Goal: Task Accomplishment & Management: Complete application form

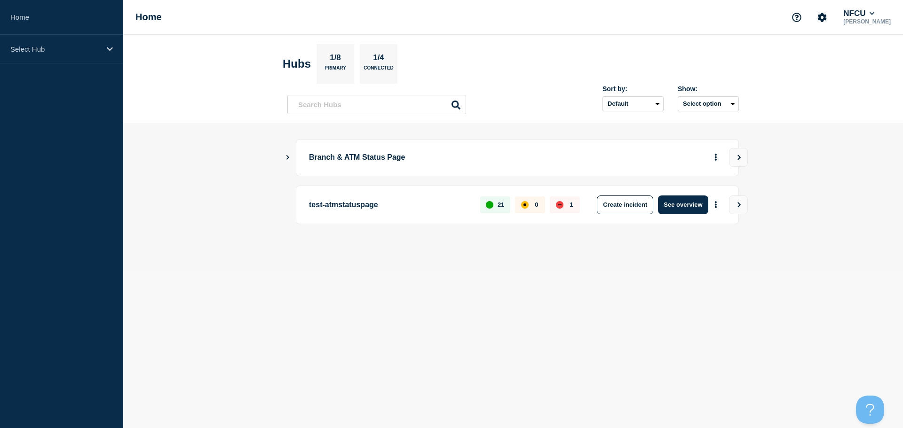
click at [287, 159] on icon "Show Connected Hubs" at bounding box center [287, 157] width 3 height 5
click at [289, 158] on icon "Show Connected Hubs" at bounding box center [287, 157] width 6 height 5
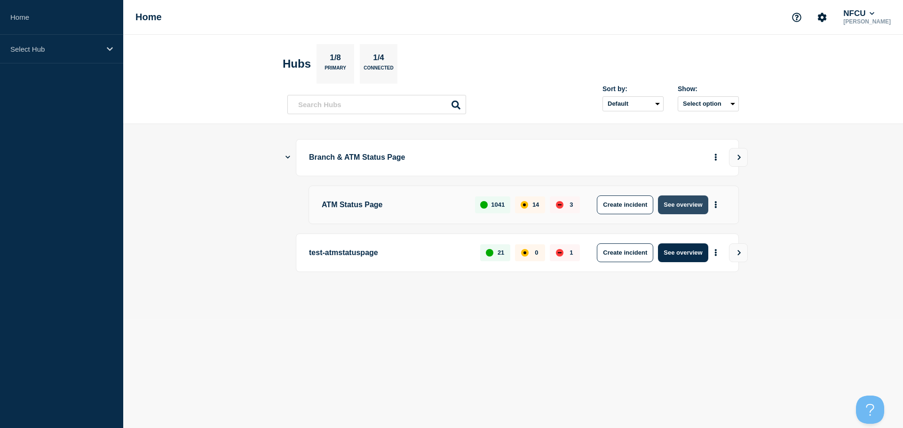
click at [672, 204] on button "See overview" at bounding box center [683, 205] width 50 height 19
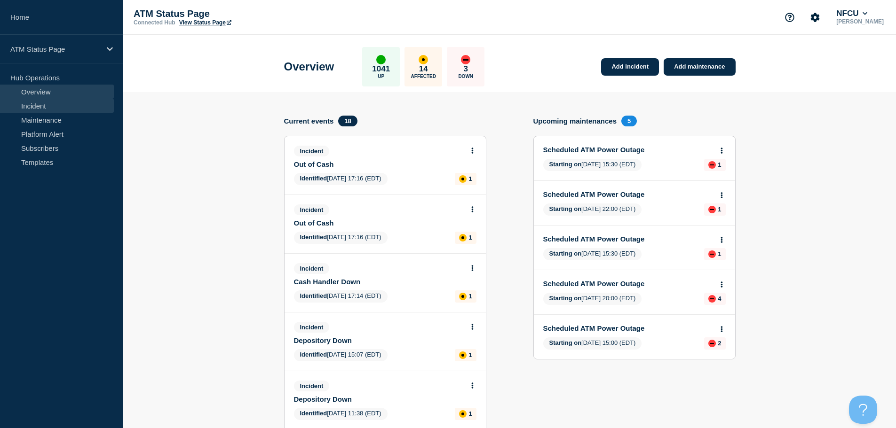
click at [56, 104] on link "Incident" at bounding box center [57, 106] width 114 height 14
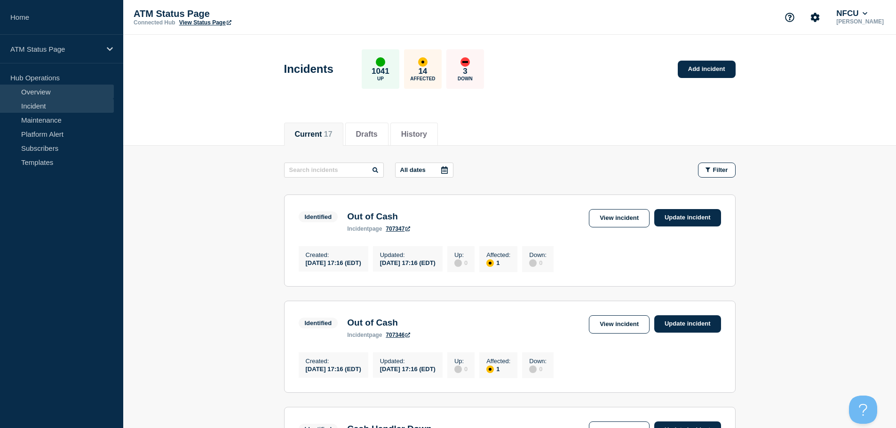
click at [59, 97] on link "Overview" at bounding box center [57, 92] width 114 height 14
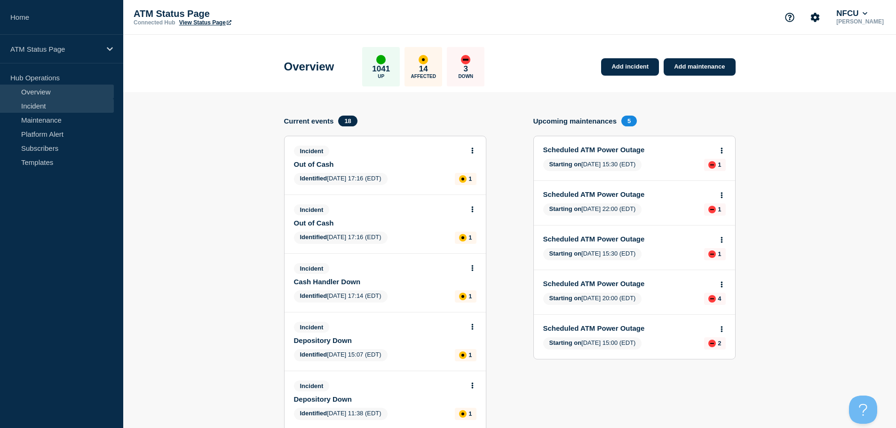
click at [59, 109] on link "Incident" at bounding box center [57, 106] width 114 height 14
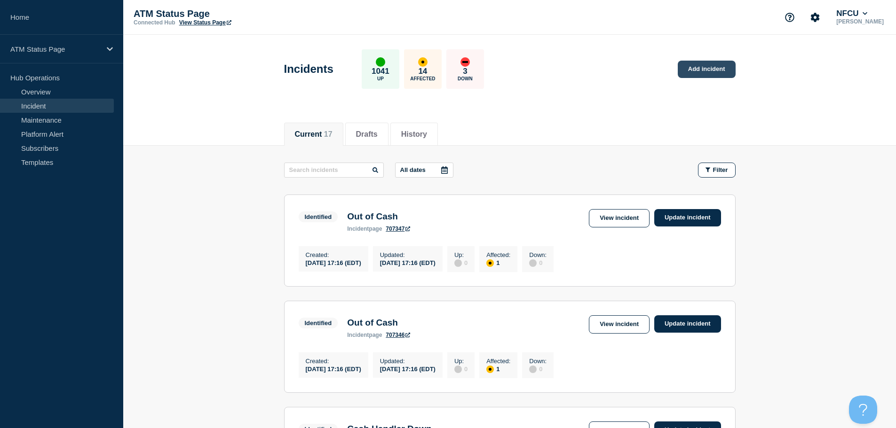
click at [698, 73] on link "Add incident" at bounding box center [706, 69] width 58 height 17
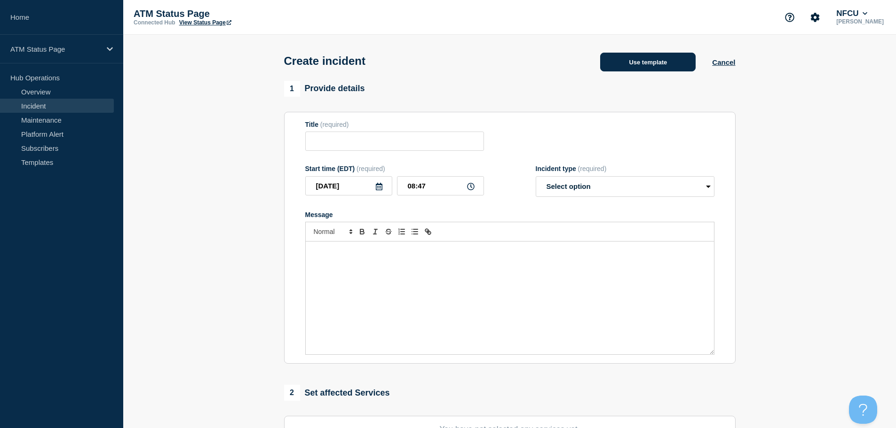
click at [680, 67] on button "Use template" at bounding box center [647, 62] width 95 height 19
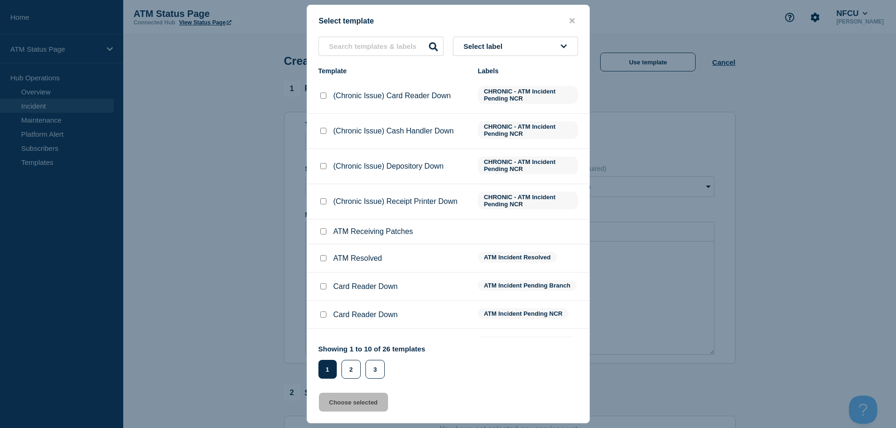
click at [492, 48] on span "Select label" at bounding box center [485, 46] width 43 height 8
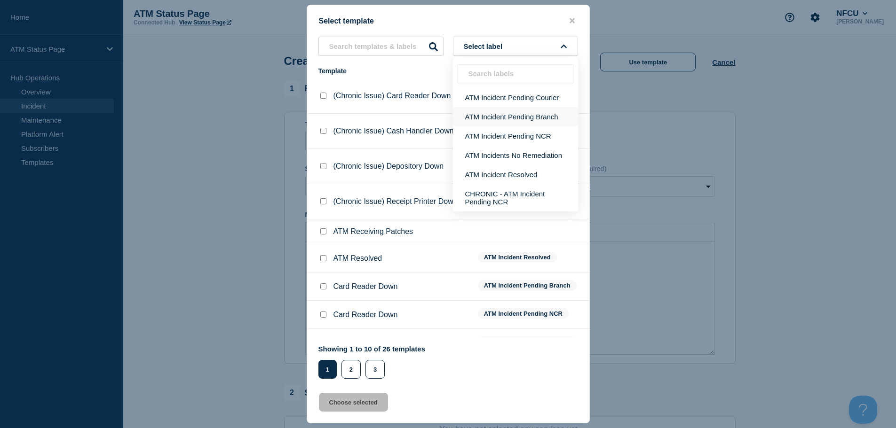
click at [494, 120] on button "ATM Incident Pending Branch" at bounding box center [515, 116] width 125 height 19
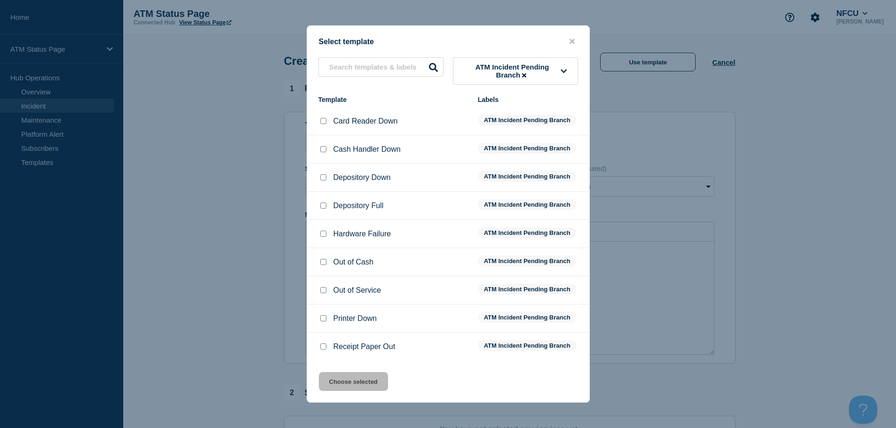
click at [320, 177] on input "Depository Down checkbox" at bounding box center [323, 177] width 6 height 6
checkbox input "true"
click at [355, 377] on button "Choose selected" at bounding box center [353, 381] width 69 height 19
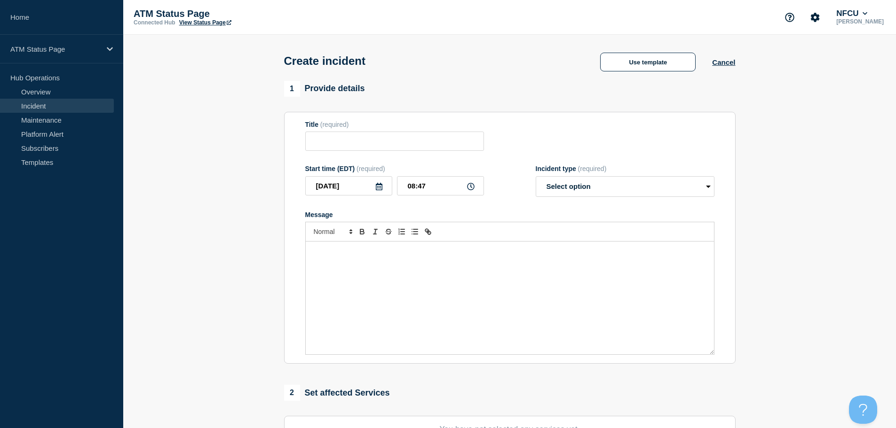
type input "Depository Down"
select select "identified"
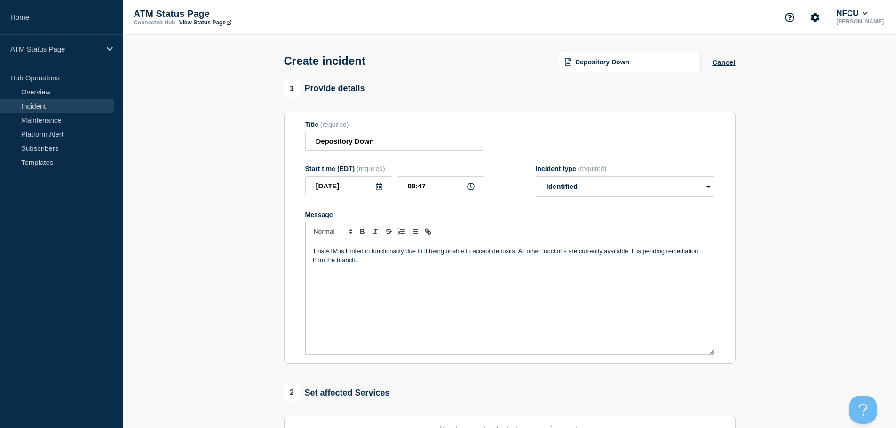
scroll to position [188, 0]
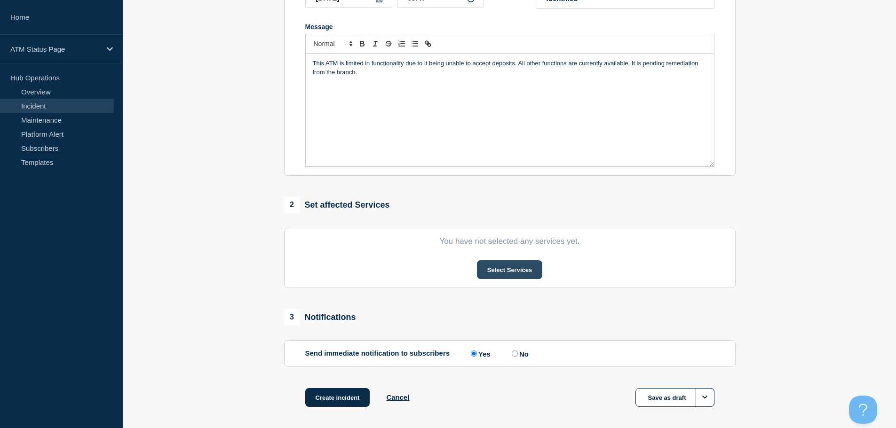
click at [529, 271] on button "Select Services" at bounding box center [509, 269] width 65 height 19
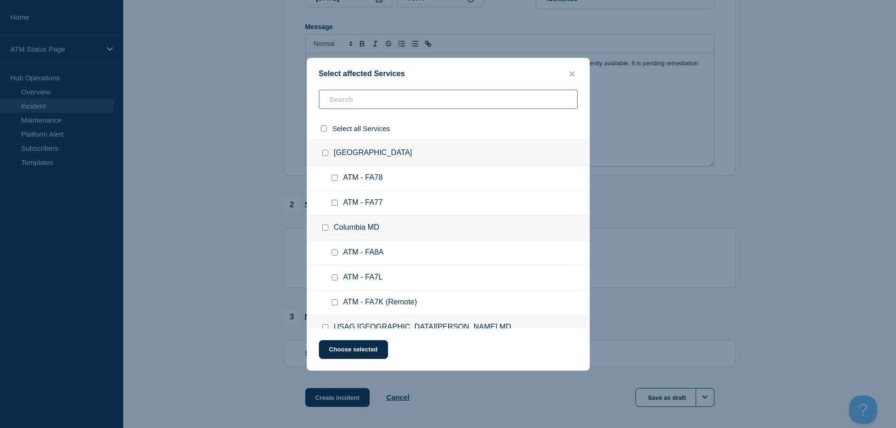
click at [445, 102] on input "text" at bounding box center [448, 99] width 259 height 19
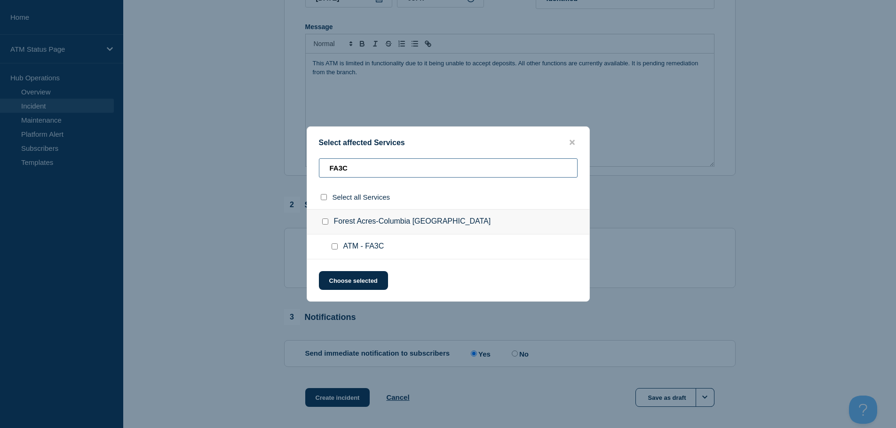
type input "FA3C"
click at [334, 248] on input "ATM - FA3C checkbox" at bounding box center [334, 247] width 6 height 6
checkbox input "true"
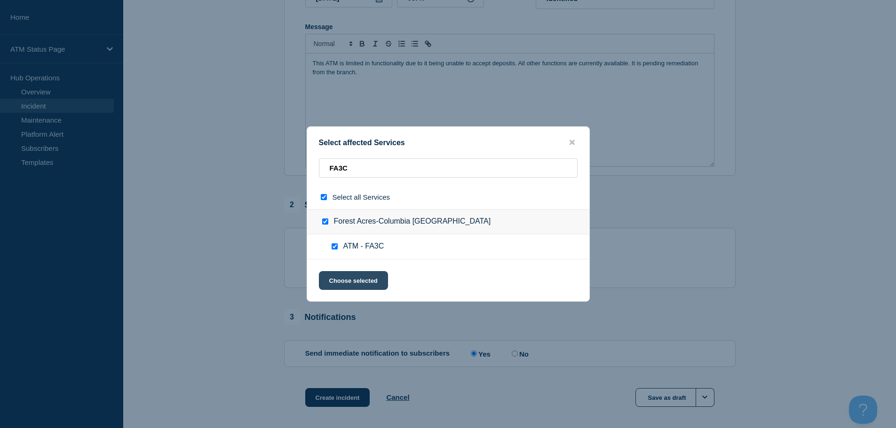
click at [355, 278] on button "Choose selected" at bounding box center [353, 280] width 69 height 19
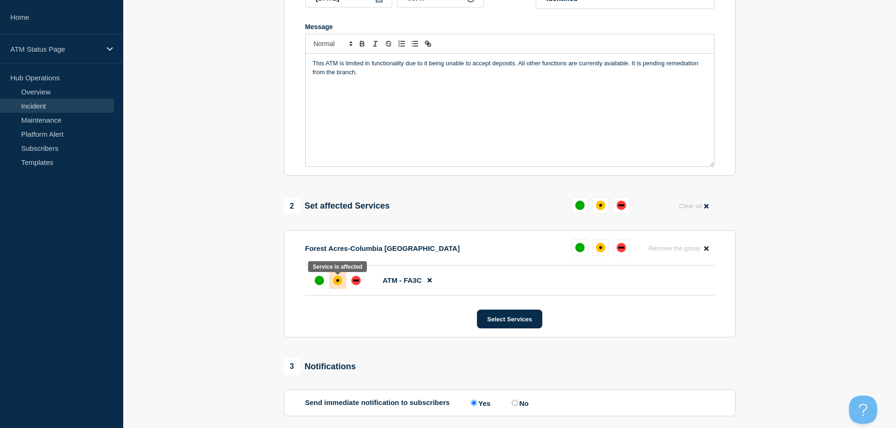
click at [339, 285] on div "affected" at bounding box center [337, 280] width 9 height 9
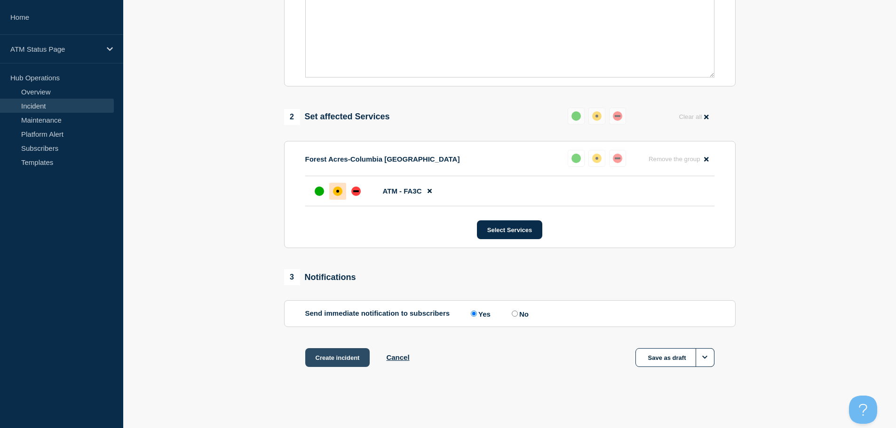
click at [346, 362] on button "Create incident" at bounding box center [337, 357] width 65 height 19
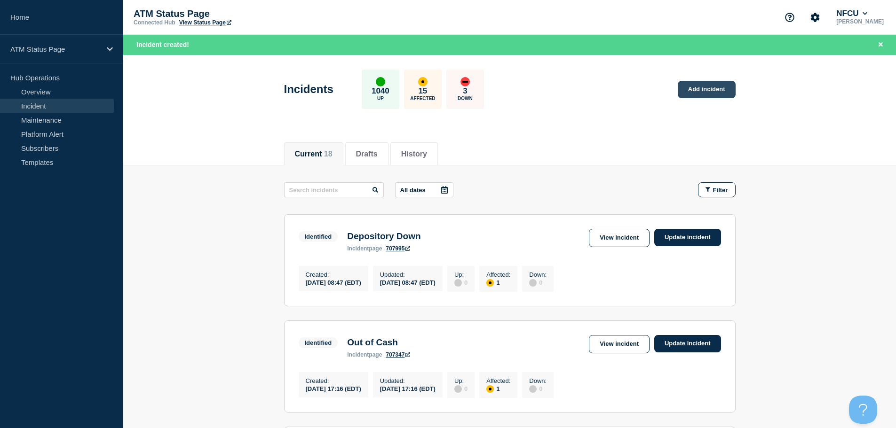
click at [709, 94] on link "Add incident" at bounding box center [706, 89] width 58 height 17
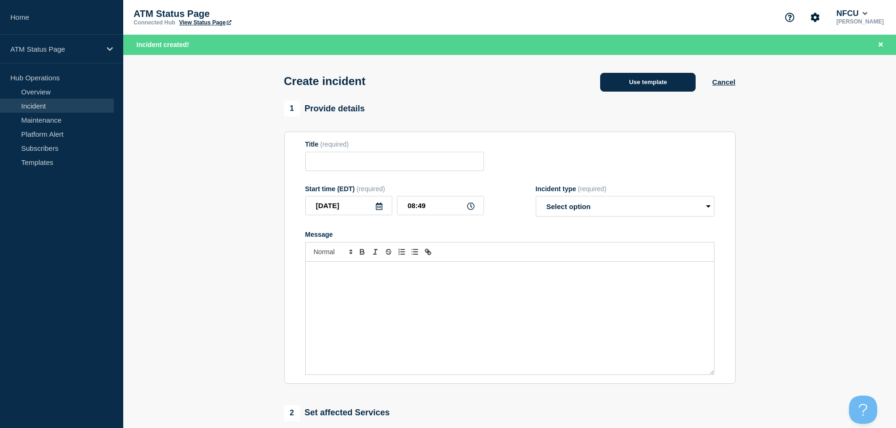
click at [647, 86] on button "Use template" at bounding box center [647, 82] width 95 height 19
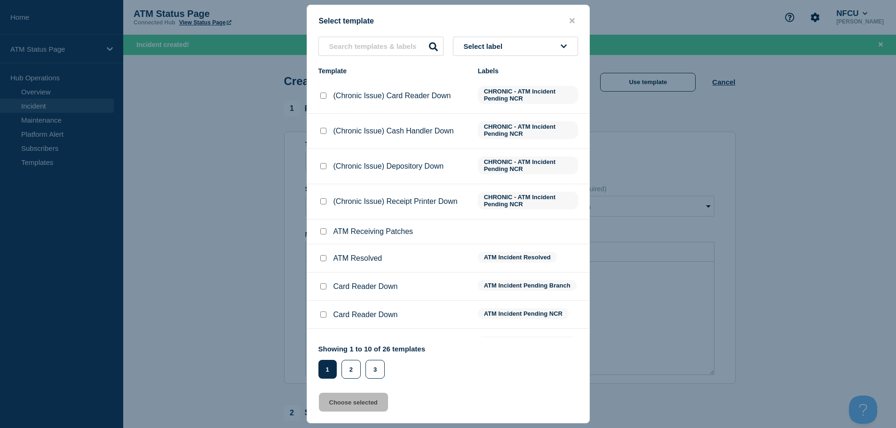
click at [468, 47] on span "Select label" at bounding box center [485, 46] width 43 height 8
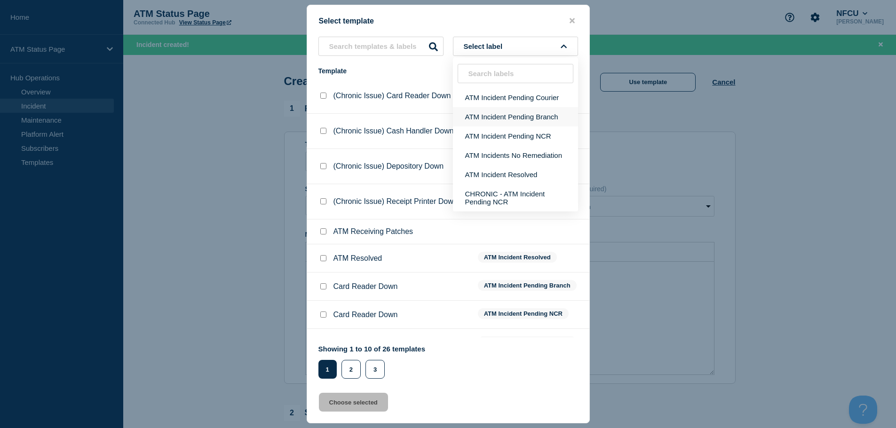
click at [500, 117] on button "ATM Incident Pending Branch" at bounding box center [515, 116] width 125 height 19
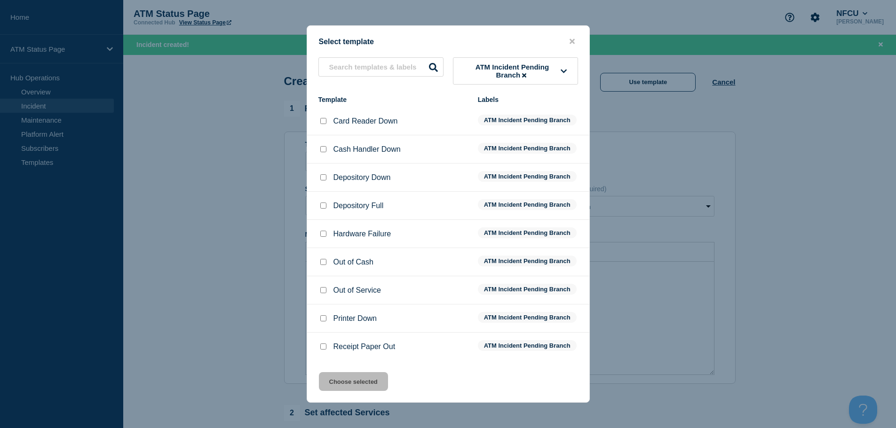
click at [323, 178] on input "Depository Down checkbox" at bounding box center [323, 177] width 6 height 6
checkbox input "true"
click at [356, 384] on button "Choose selected" at bounding box center [353, 381] width 69 height 19
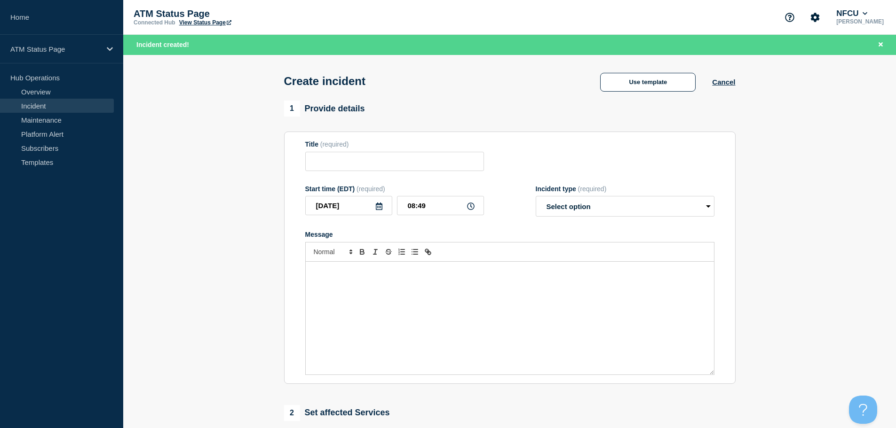
type input "Depository Down"
select select "identified"
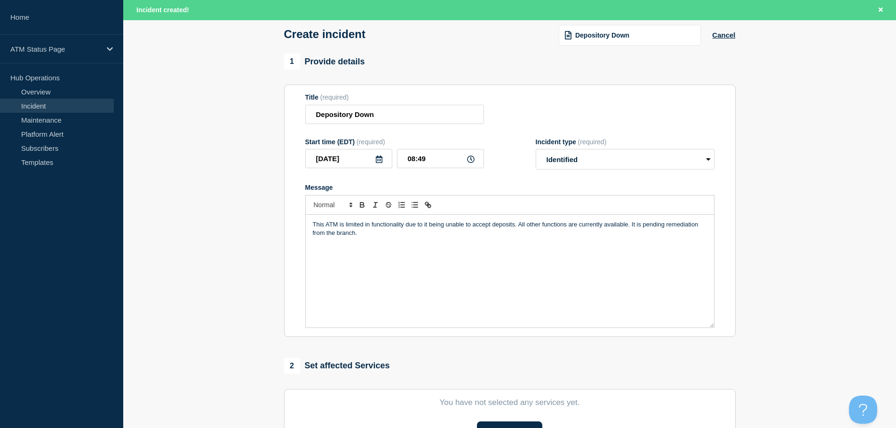
scroll to position [188, 0]
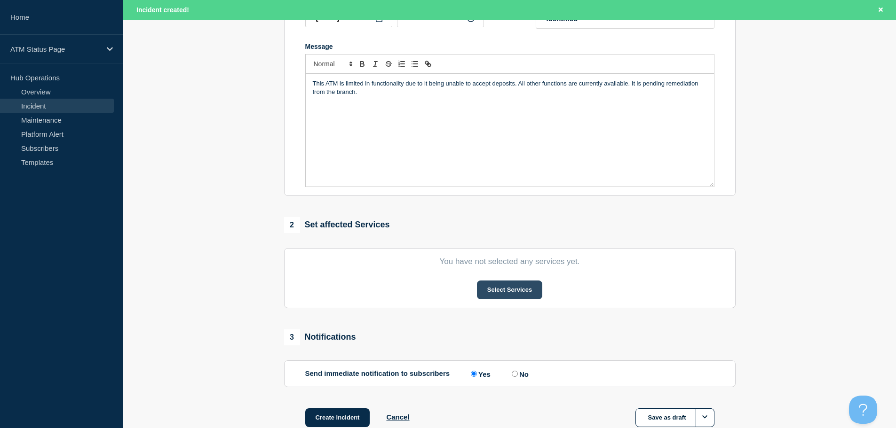
click at [508, 292] on button "Select Services" at bounding box center [509, 290] width 65 height 19
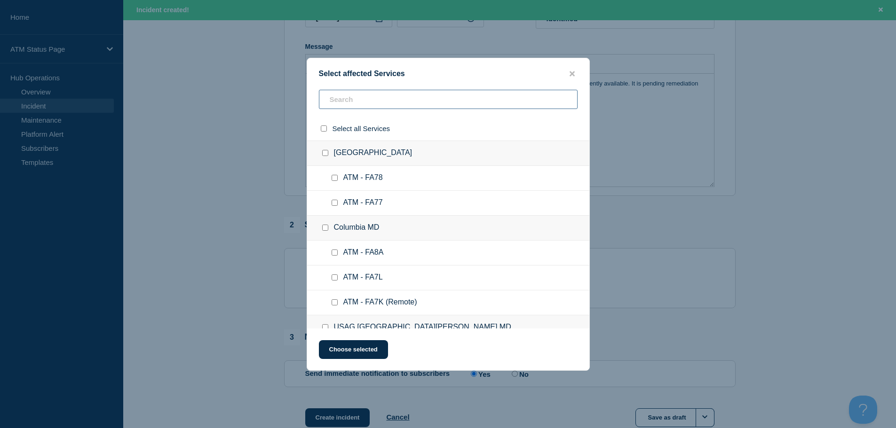
click at [499, 101] on input "text" at bounding box center [448, 99] width 259 height 19
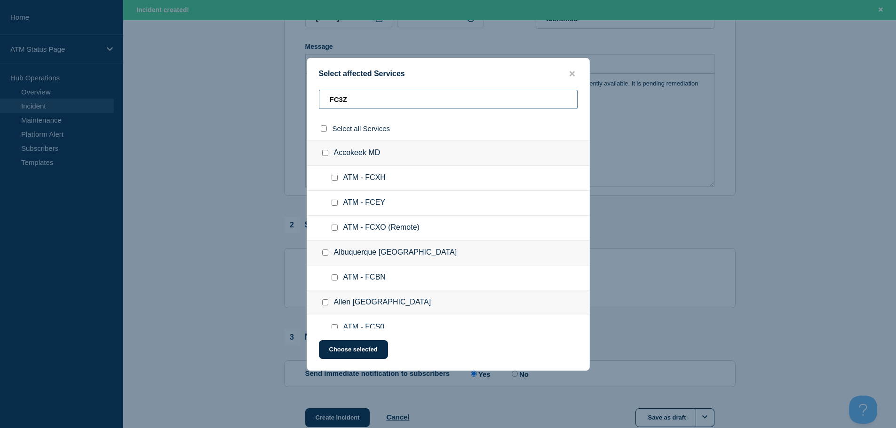
type input "FC3Z"
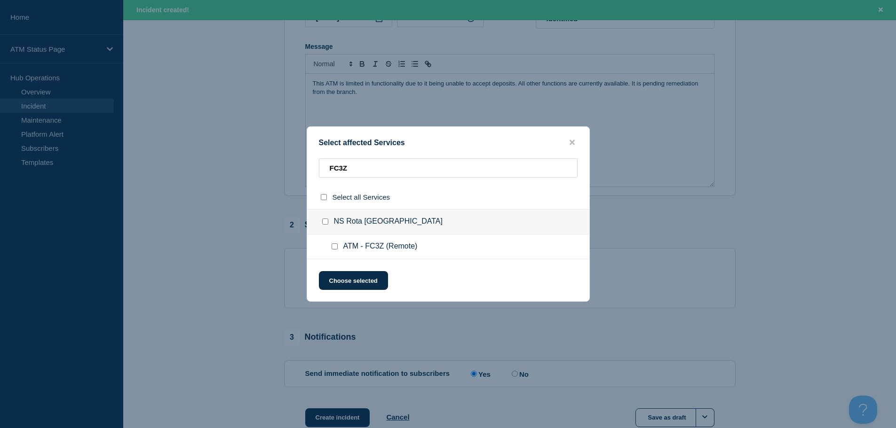
click at [324, 197] on input "select all checkbox" at bounding box center [324, 197] width 6 height 6
checkbox input "true"
click at [369, 284] on button "Choose selected" at bounding box center [353, 280] width 69 height 19
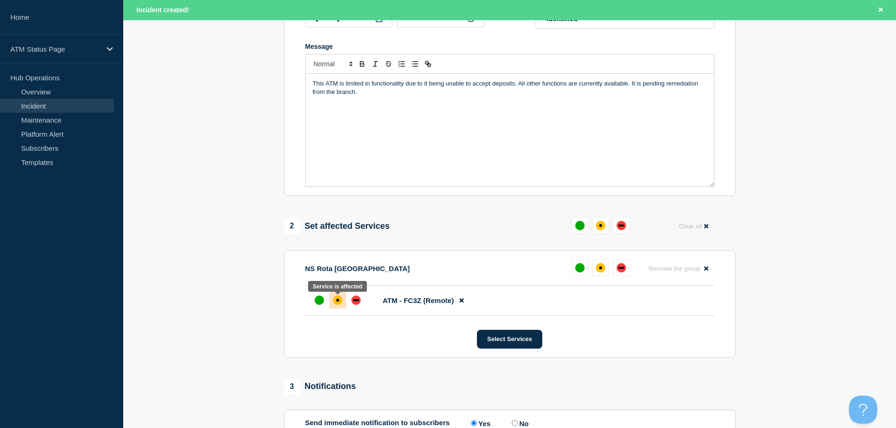
click at [339, 304] on div "affected" at bounding box center [337, 300] width 9 height 9
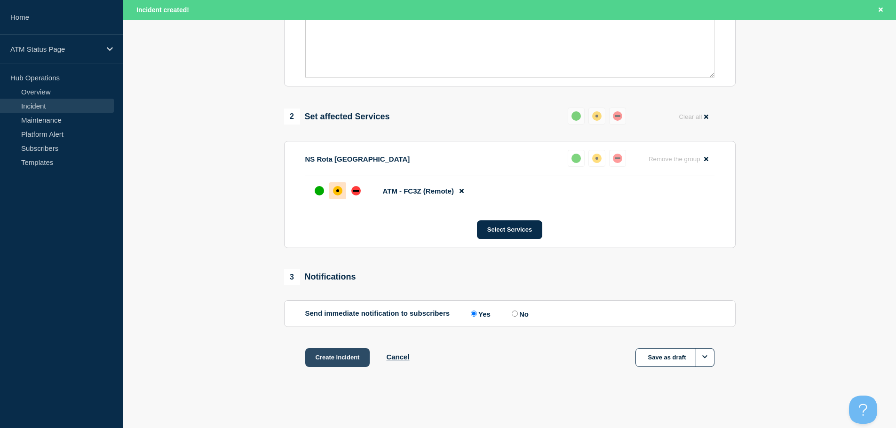
click at [343, 349] on button "Create incident" at bounding box center [337, 357] width 65 height 19
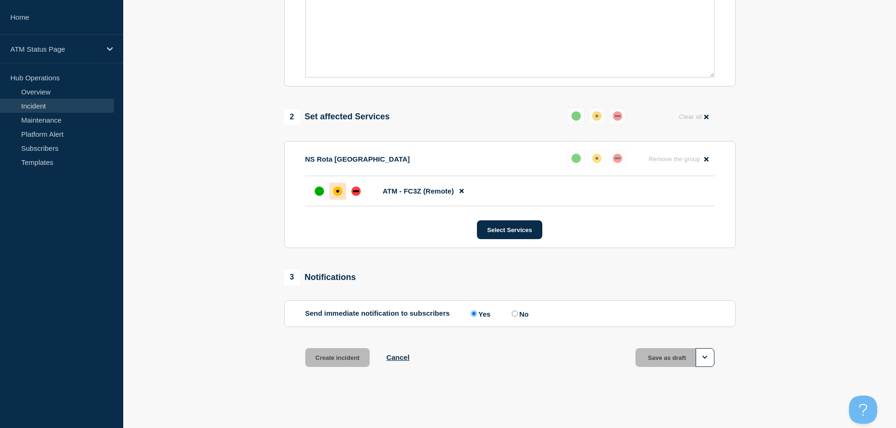
scroll to position [280, 0]
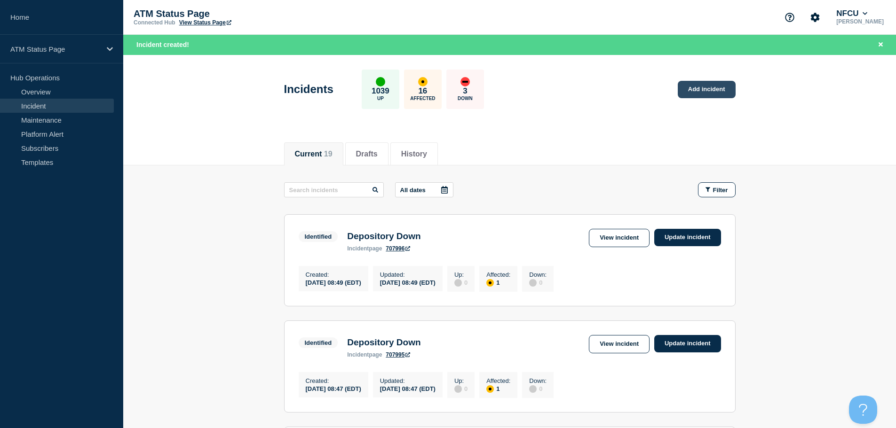
click at [704, 94] on link "Add incident" at bounding box center [706, 89] width 58 height 17
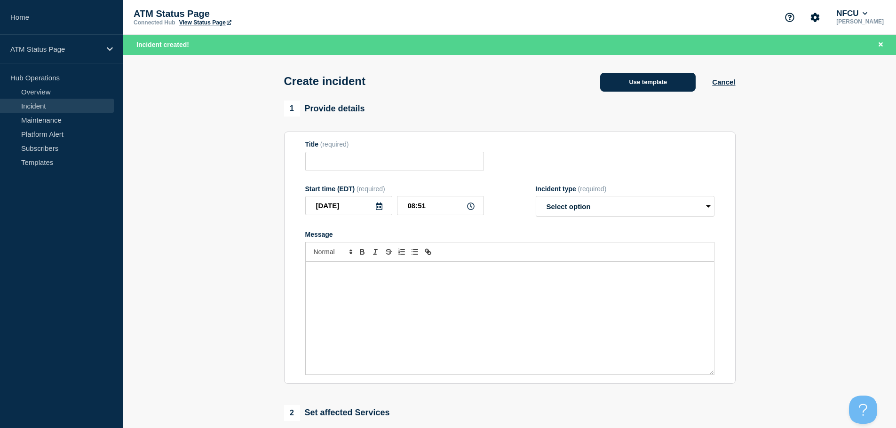
click at [623, 86] on button "Use template" at bounding box center [647, 82] width 95 height 19
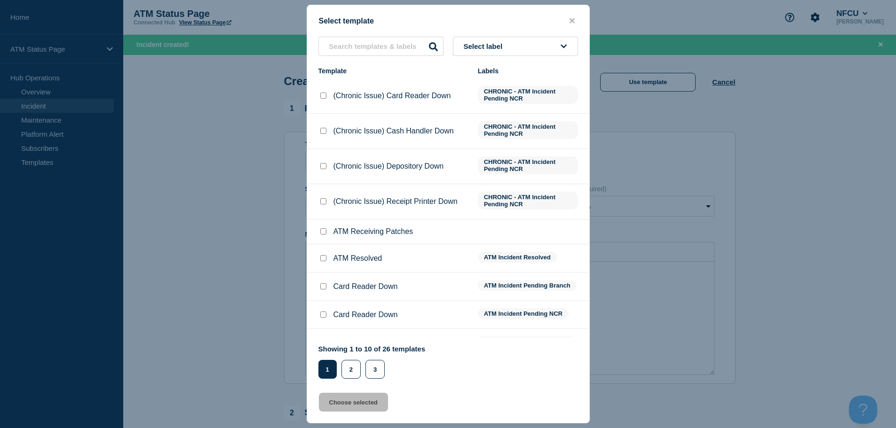
click at [474, 43] on span "Select label" at bounding box center [485, 46] width 43 height 8
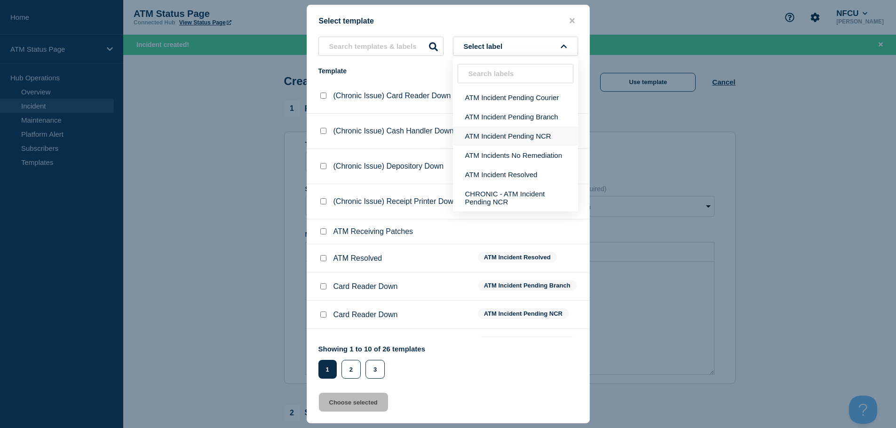
click at [487, 123] on button "ATM Incident Pending Branch" at bounding box center [515, 116] width 125 height 19
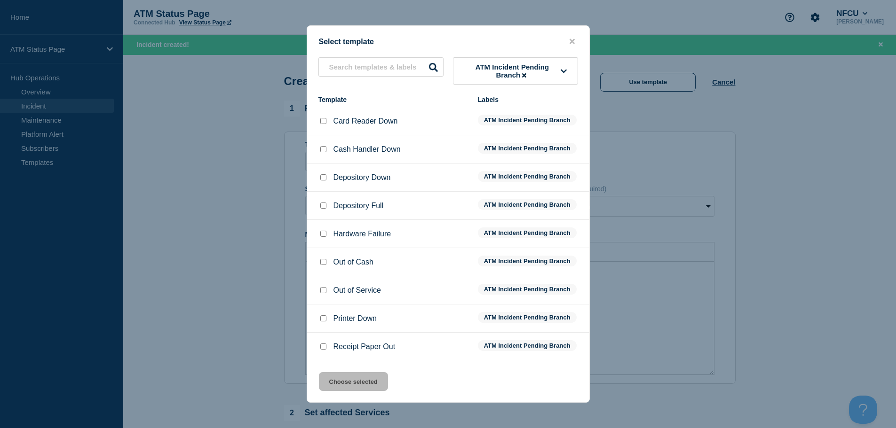
click at [322, 178] on input "Depository Down checkbox" at bounding box center [323, 177] width 6 height 6
checkbox input "true"
click at [368, 386] on button "Choose selected" at bounding box center [353, 381] width 69 height 19
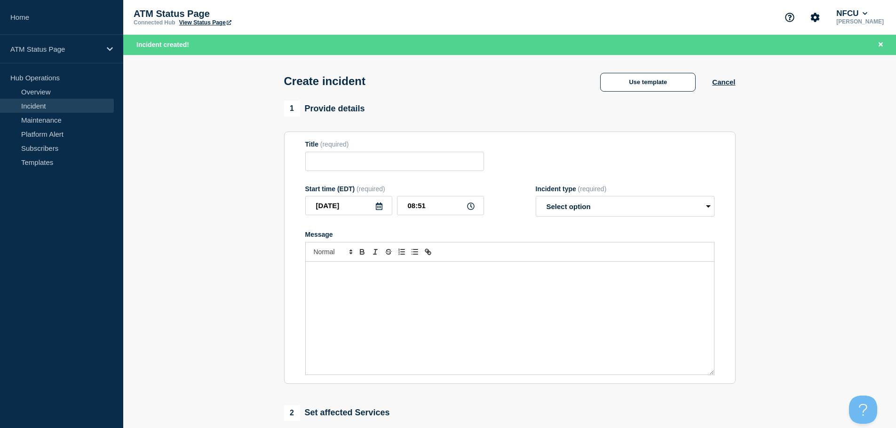
type input "Depository Down"
select select "identified"
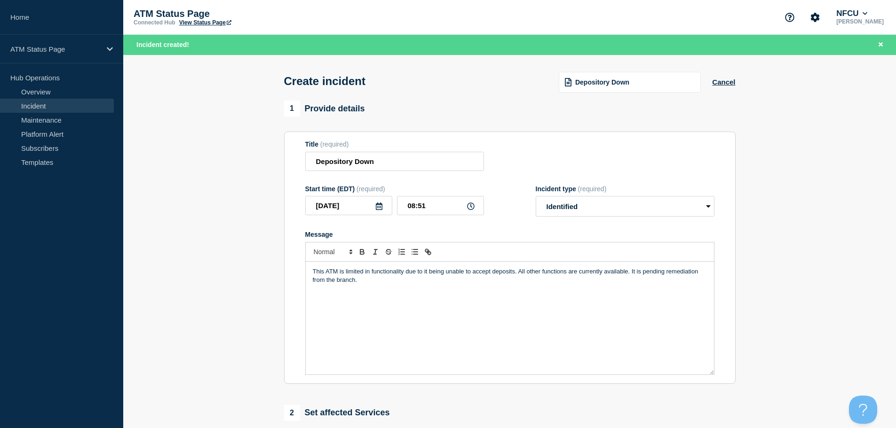
scroll to position [141, 0]
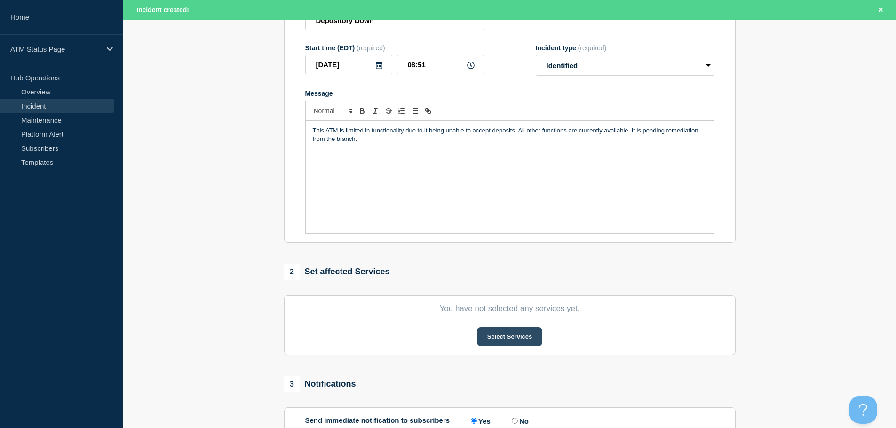
click at [505, 338] on button "Select Services" at bounding box center [509, 337] width 65 height 19
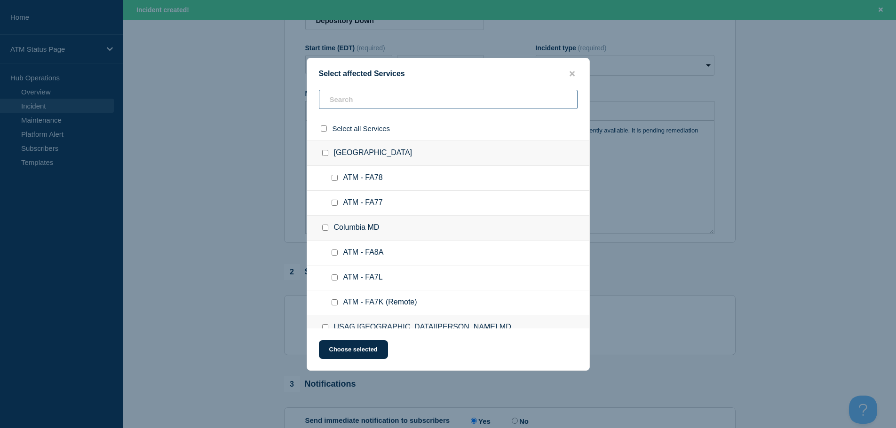
click at [473, 103] on input "text" at bounding box center [448, 99] width 259 height 19
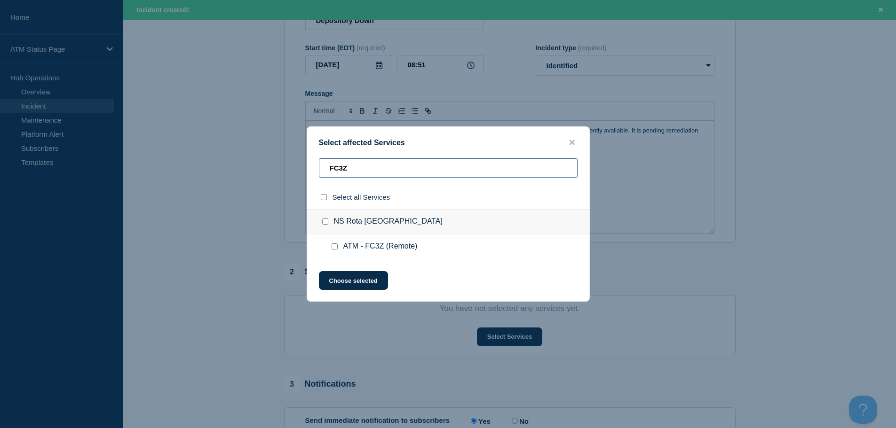
type input "FC3Z"
click at [323, 195] on input "select all checkbox" at bounding box center [324, 197] width 6 height 6
checkbox input "true"
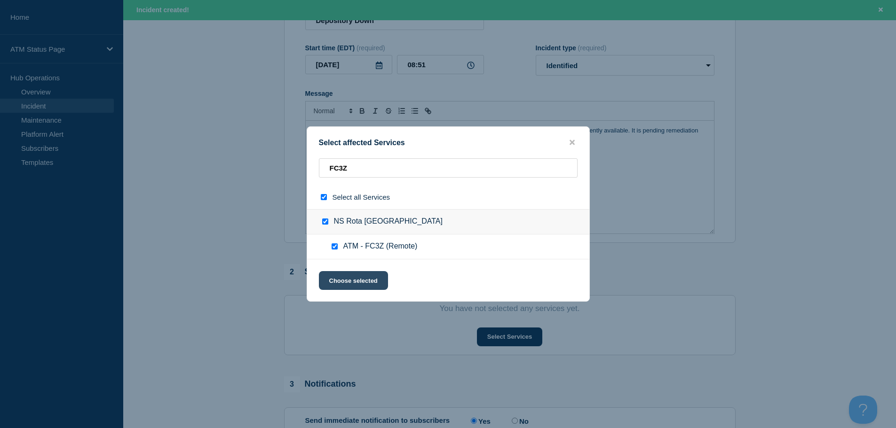
click at [349, 281] on button "Choose selected" at bounding box center [353, 280] width 69 height 19
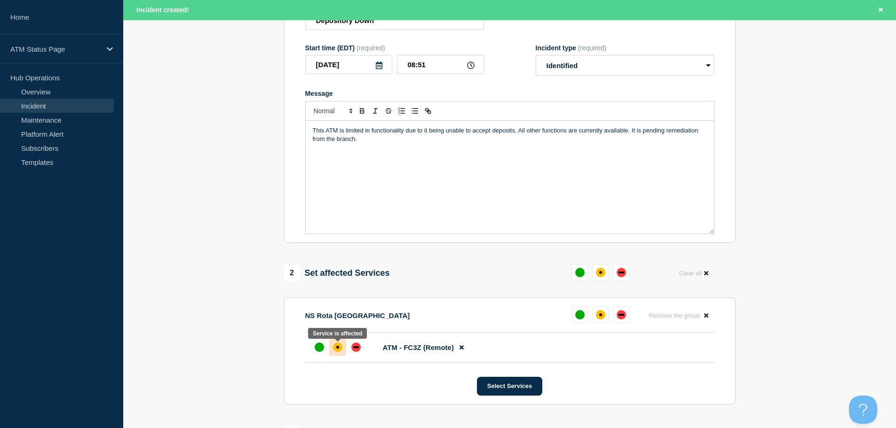
click at [336, 352] on div "affected" at bounding box center [337, 347] width 9 height 9
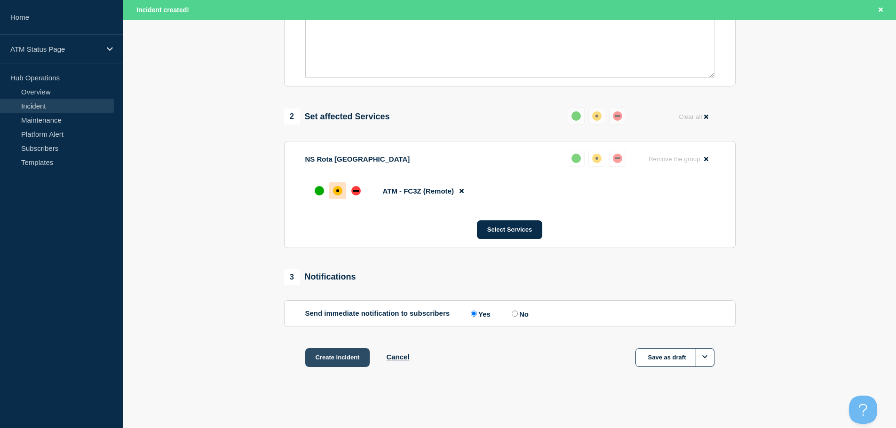
click at [321, 359] on button "Create incident" at bounding box center [337, 357] width 65 height 19
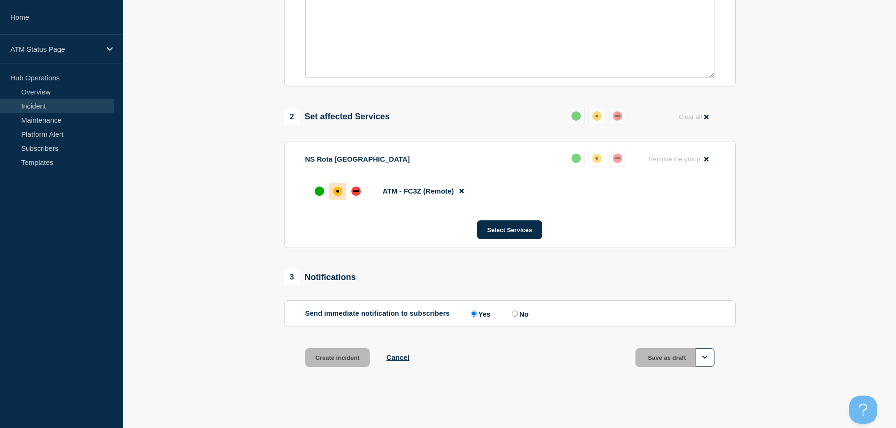
scroll to position [280, 0]
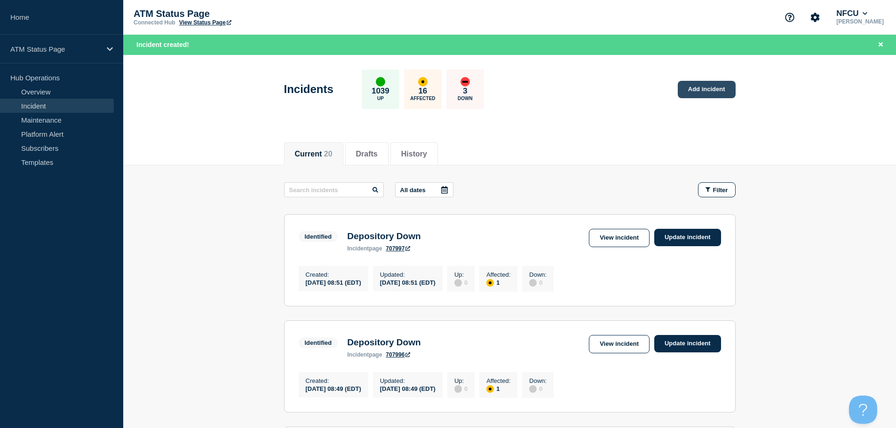
click at [710, 91] on link "Add incident" at bounding box center [706, 89] width 58 height 17
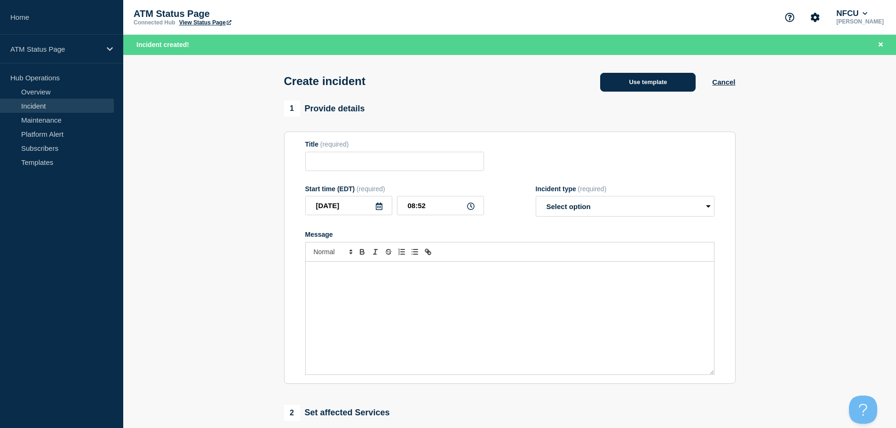
click at [639, 91] on button "Use template" at bounding box center [647, 82] width 95 height 19
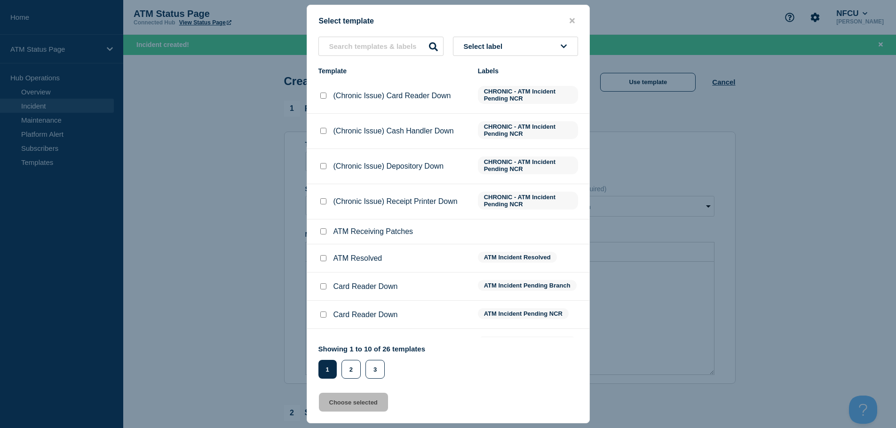
click at [514, 48] on button "Select label" at bounding box center [515, 46] width 125 height 19
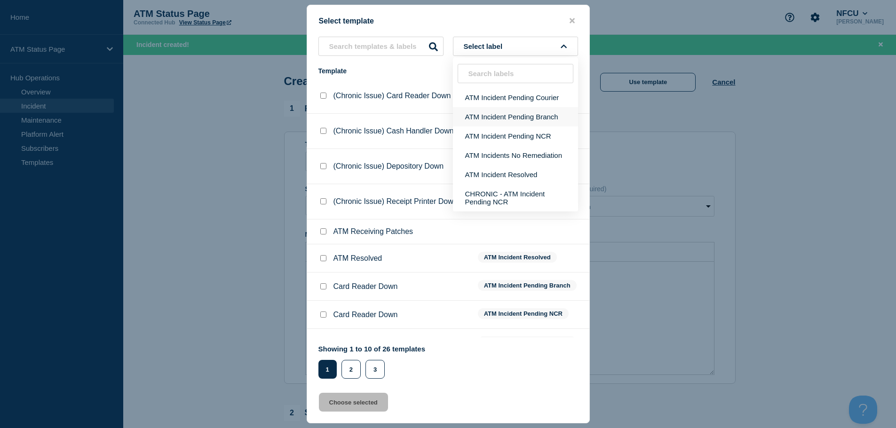
click at [525, 120] on button "ATM Incident Pending Branch" at bounding box center [515, 116] width 125 height 19
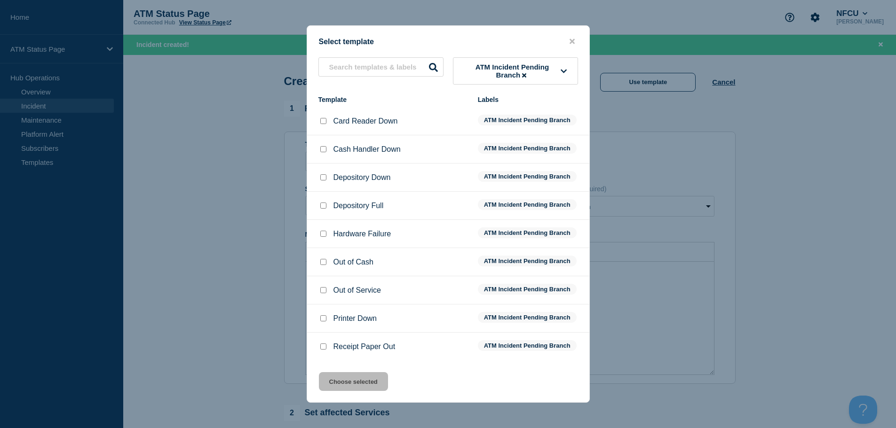
click at [325, 179] on input "Depository Down checkbox" at bounding box center [323, 177] width 6 height 6
checkbox input "true"
click at [336, 386] on button "Choose selected" at bounding box center [353, 381] width 69 height 19
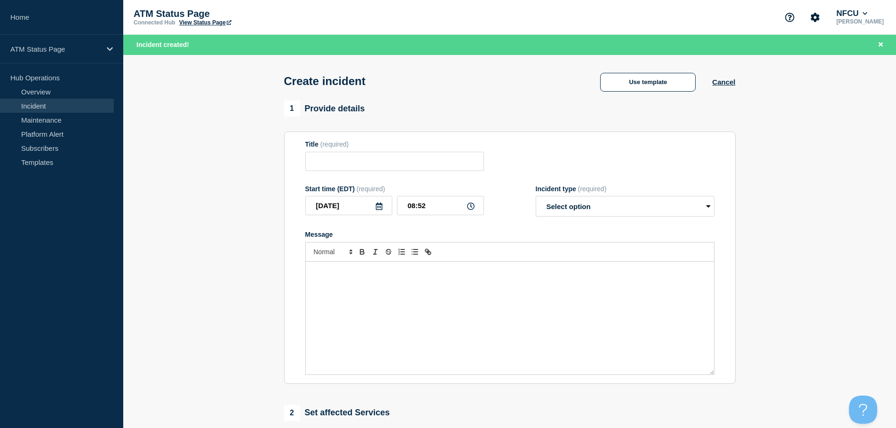
type input "Depository Down"
select select "identified"
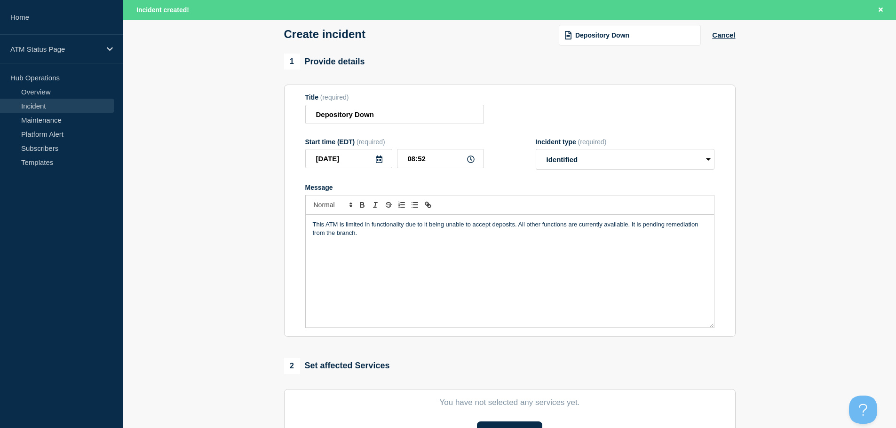
scroll to position [188, 0]
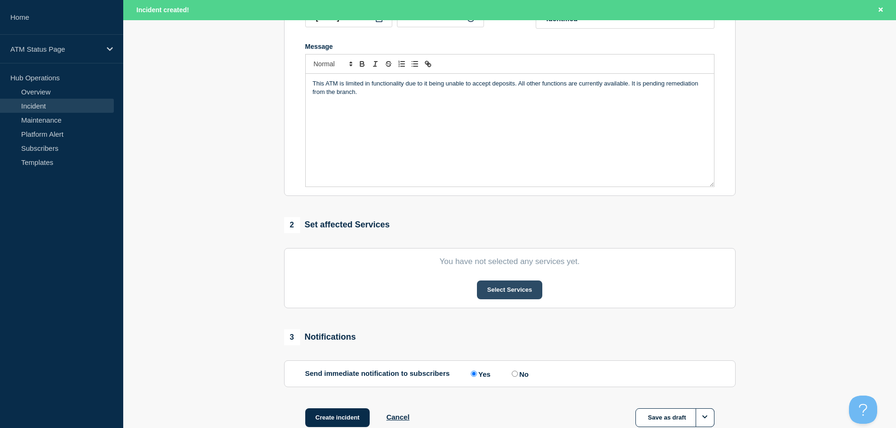
click at [506, 292] on button "Select Services" at bounding box center [509, 290] width 65 height 19
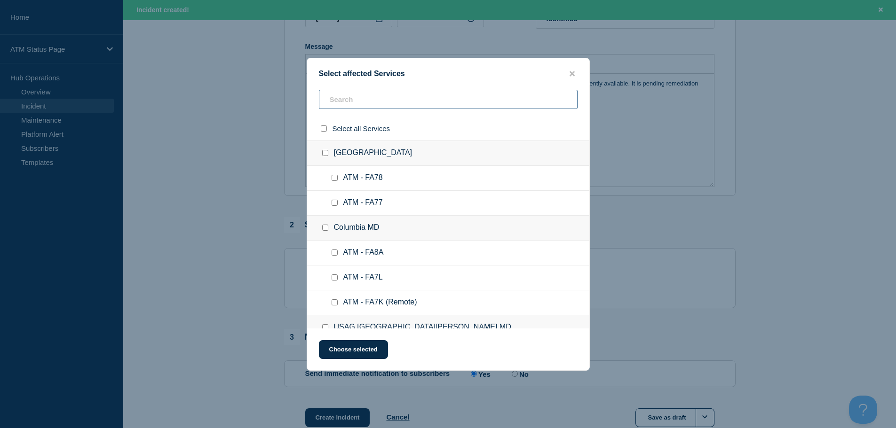
click at [424, 95] on input "text" at bounding box center [448, 99] width 259 height 19
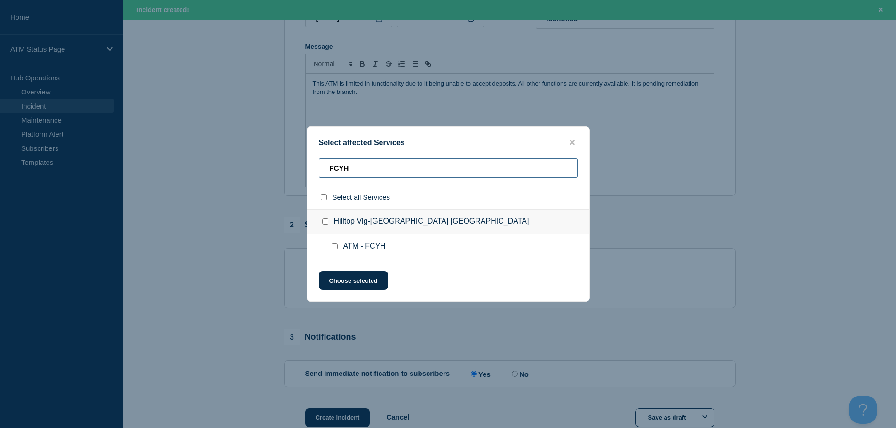
type input "FCYH"
click at [335, 248] on input "ATM - FCYH checkbox" at bounding box center [334, 247] width 6 height 6
checkbox input "true"
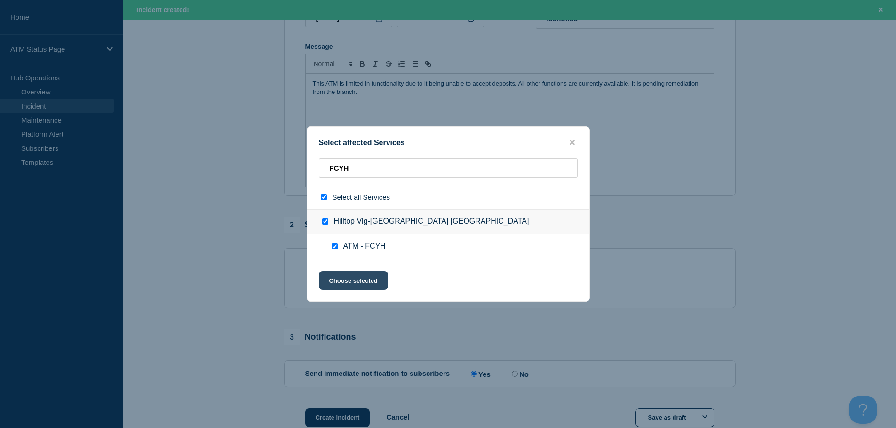
click at [337, 273] on button "Choose selected" at bounding box center [353, 280] width 69 height 19
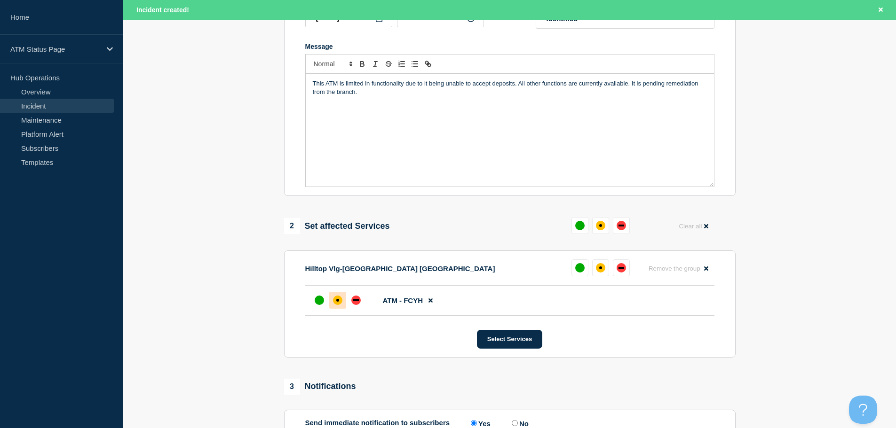
click at [338, 309] on div at bounding box center [337, 300] width 17 height 17
click at [339, 305] on div "affected" at bounding box center [337, 300] width 9 height 9
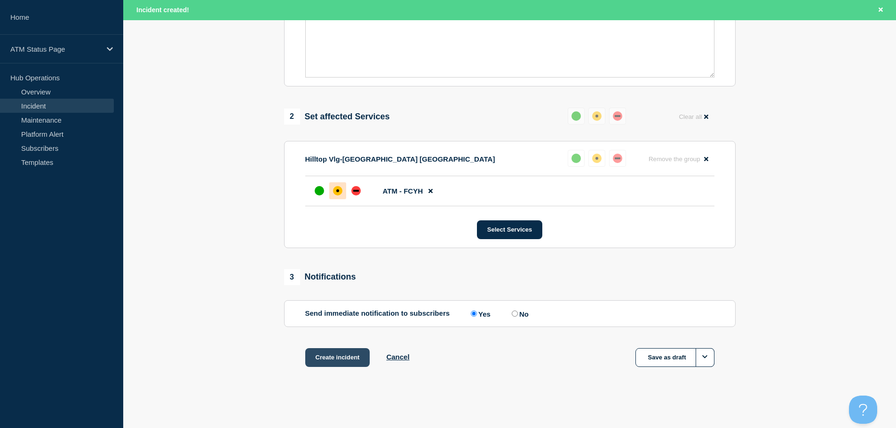
click at [335, 357] on button "Create incident" at bounding box center [337, 357] width 65 height 19
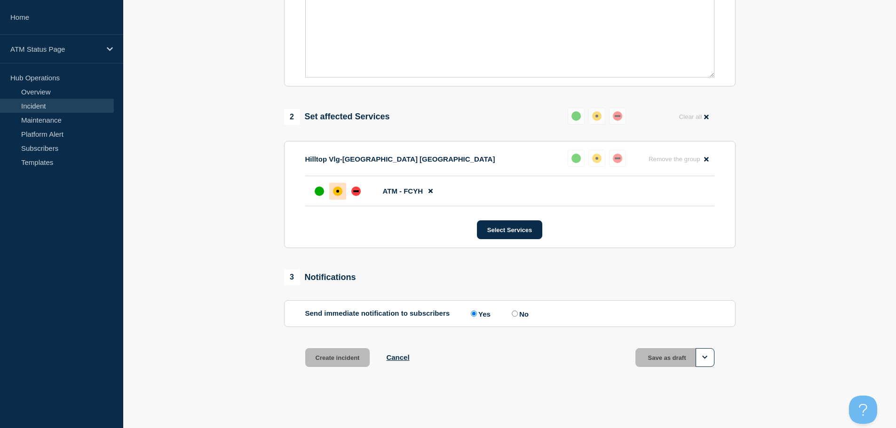
scroll to position [280, 0]
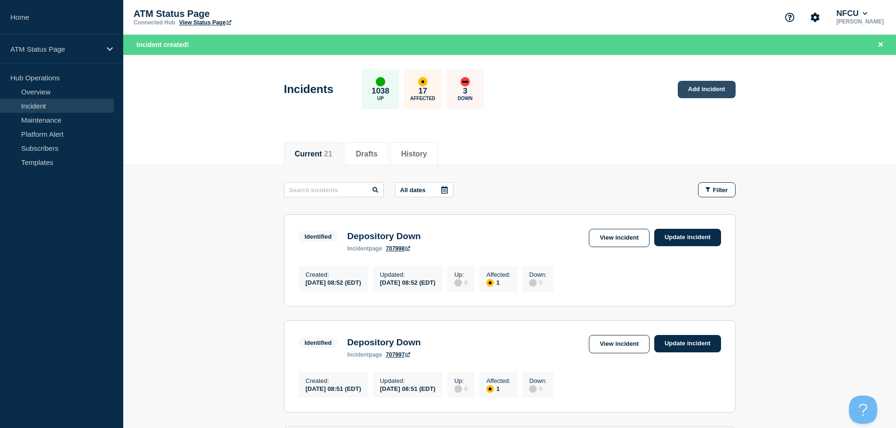
click at [701, 88] on link "Add incident" at bounding box center [706, 89] width 58 height 17
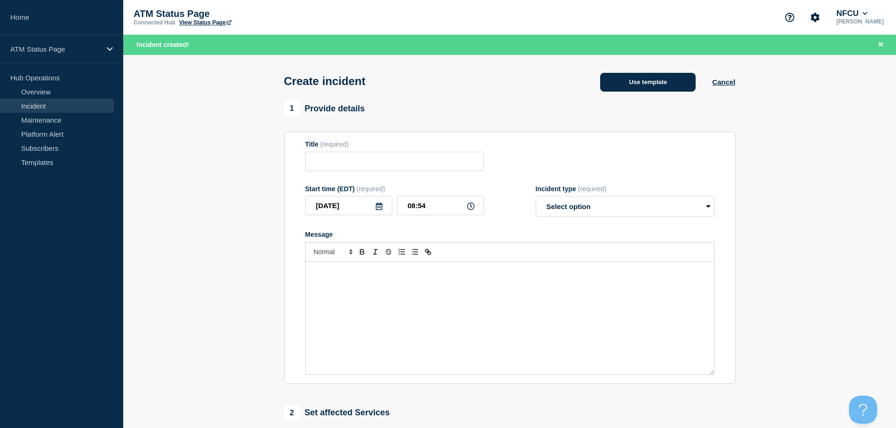
click at [651, 83] on button "Use template" at bounding box center [647, 82] width 95 height 19
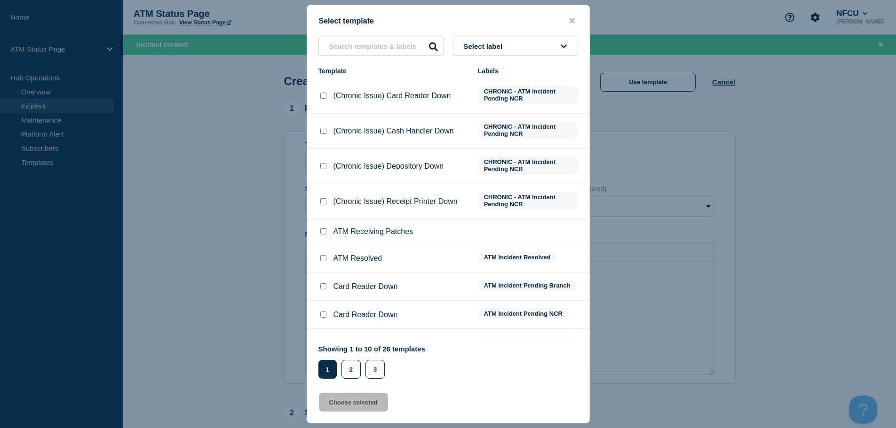
click at [486, 51] on button "Select label" at bounding box center [515, 46] width 125 height 19
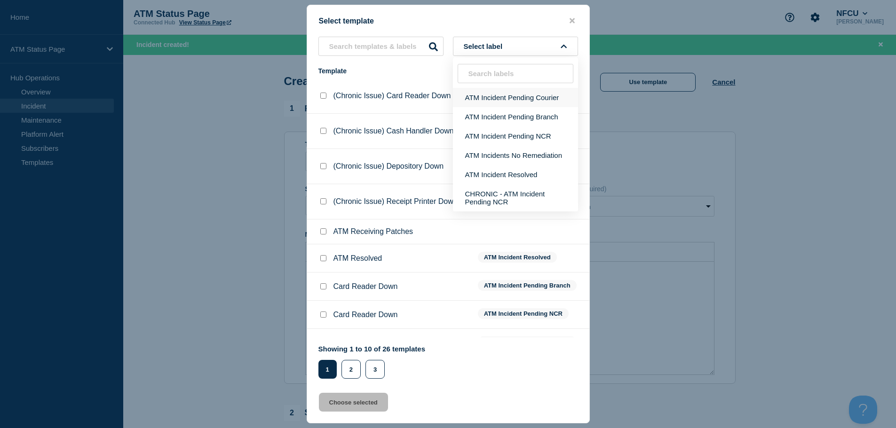
click at [494, 92] on button "ATM Incident Pending Courier" at bounding box center [515, 97] width 125 height 19
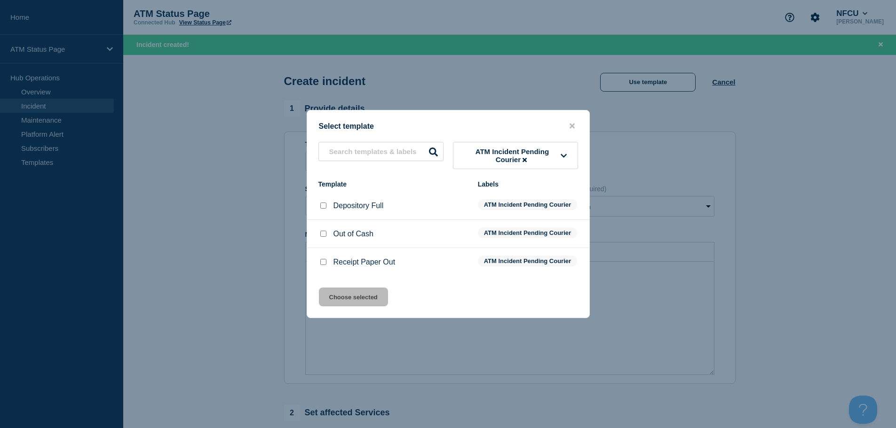
click at [322, 234] on input "Out of Cash checkbox" at bounding box center [323, 234] width 6 height 6
checkbox input "true"
click at [346, 307] on button "Choose selected" at bounding box center [353, 297] width 69 height 19
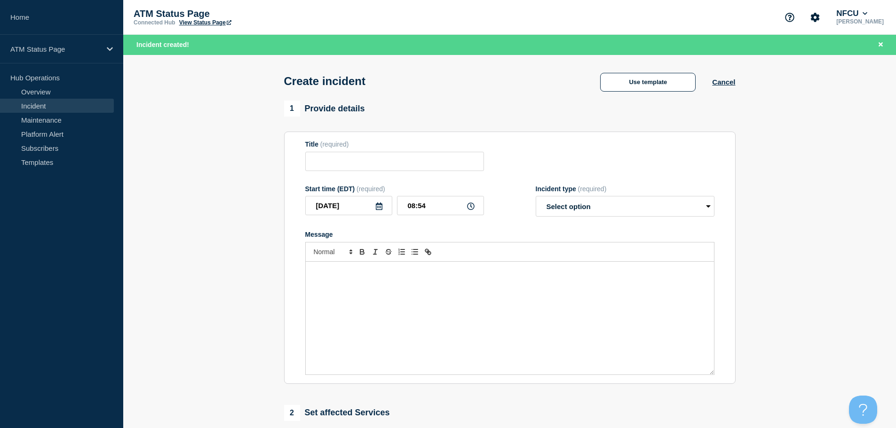
type input "Out of Cash"
select select "identified"
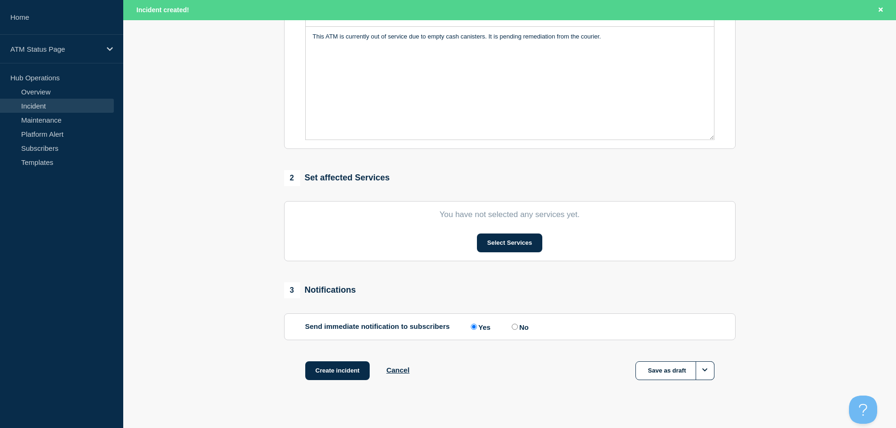
scroll to position [251, 0]
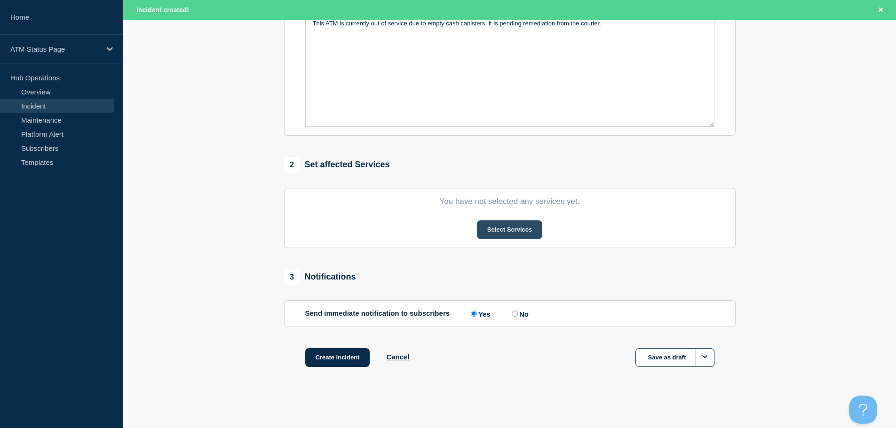
click at [514, 221] on button "Select Services" at bounding box center [509, 229] width 65 height 19
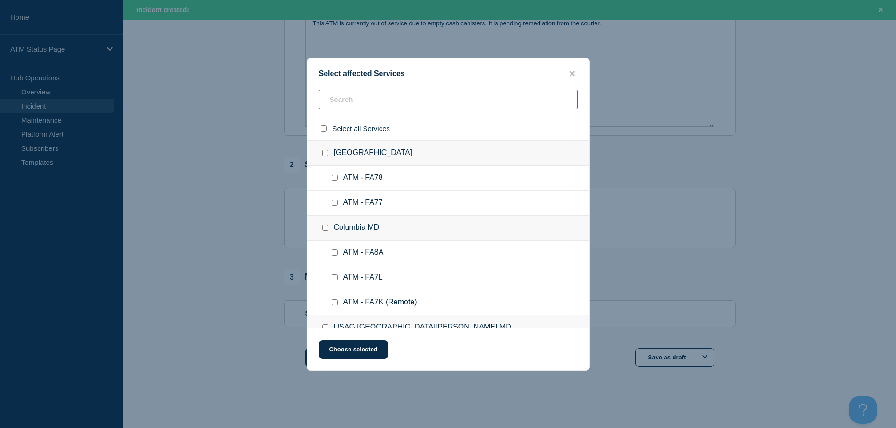
click at [434, 104] on input "text" at bounding box center [448, 99] width 259 height 19
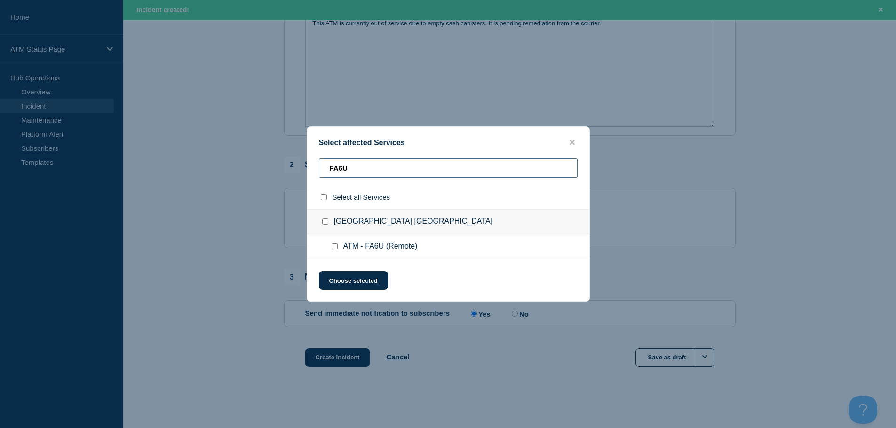
type input "FA6U"
click at [336, 249] on input "ATM - FA6U (Remote) checkbox" at bounding box center [334, 247] width 6 height 6
checkbox input "true"
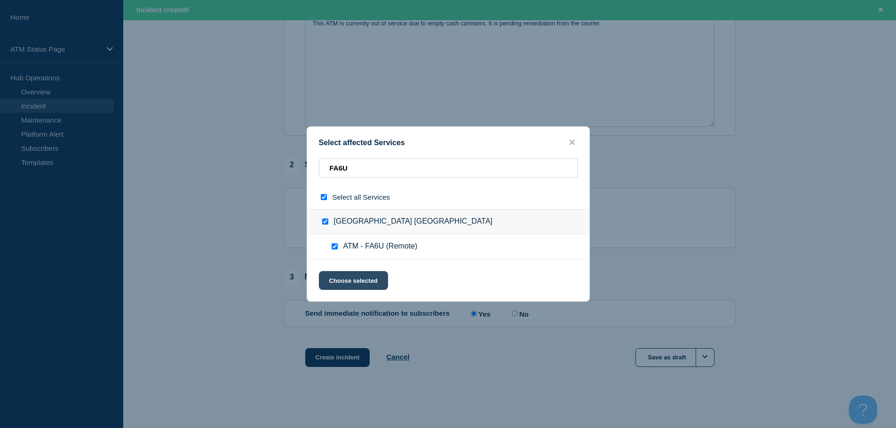
click at [336, 276] on button "Choose selected" at bounding box center [353, 280] width 69 height 19
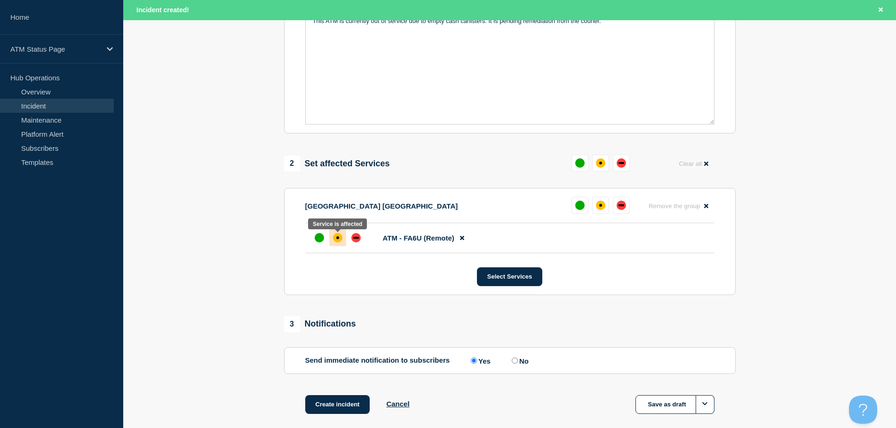
click at [340, 241] on div "affected" at bounding box center [337, 237] width 9 height 9
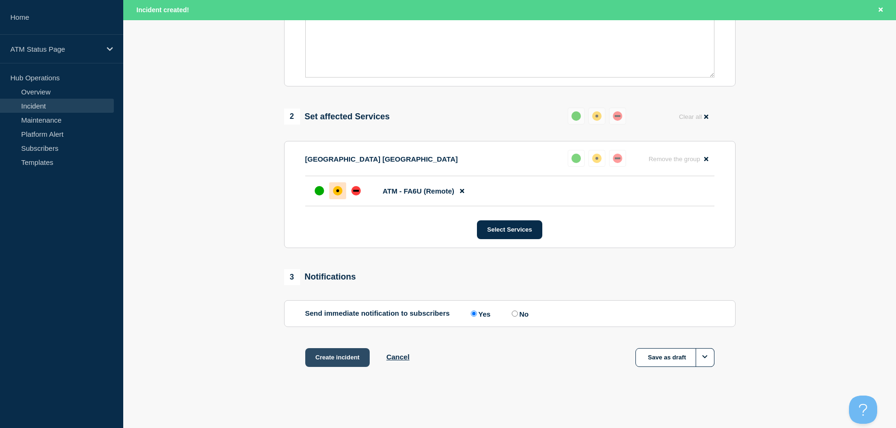
click at [330, 360] on button "Create incident" at bounding box center [337, 357] width 65 height 19
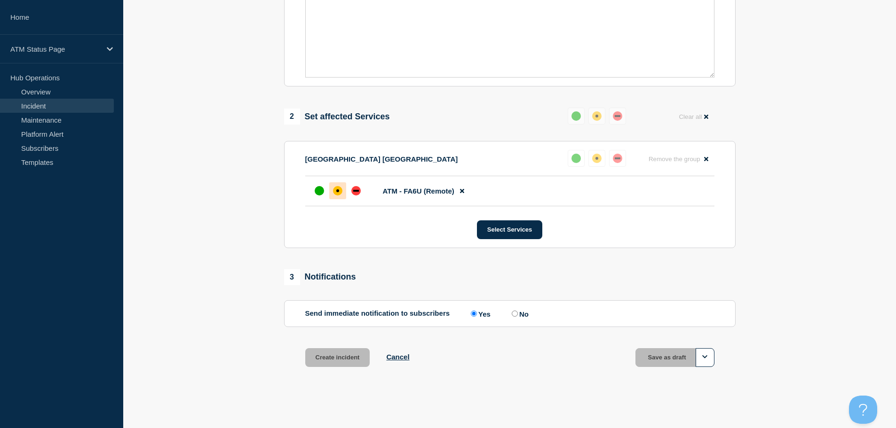
scroll to position [280, 0]
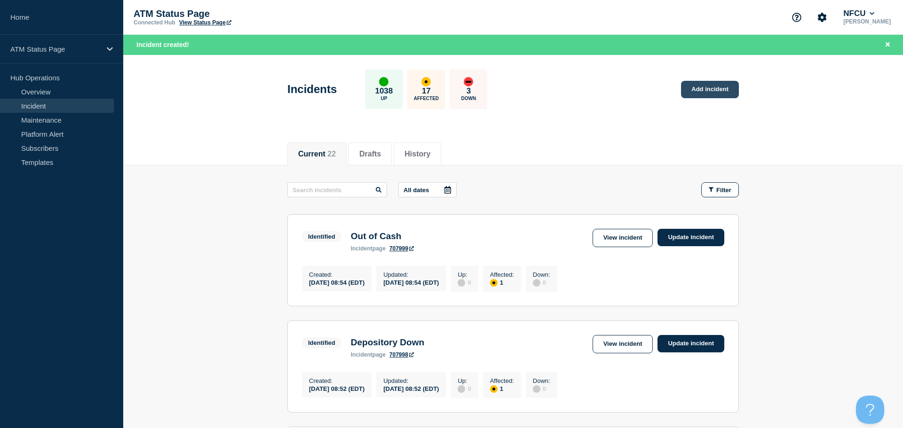
click at [715, 85] on link "Add incident" at bounding box center [710, 89] width 58 height 17
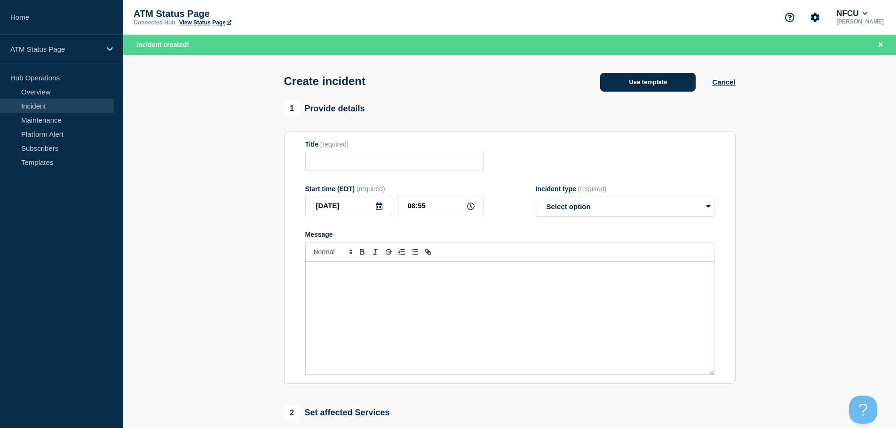
click at [626, 79] on button "Use template" at bounding box center [647, 82] width 95 height 19
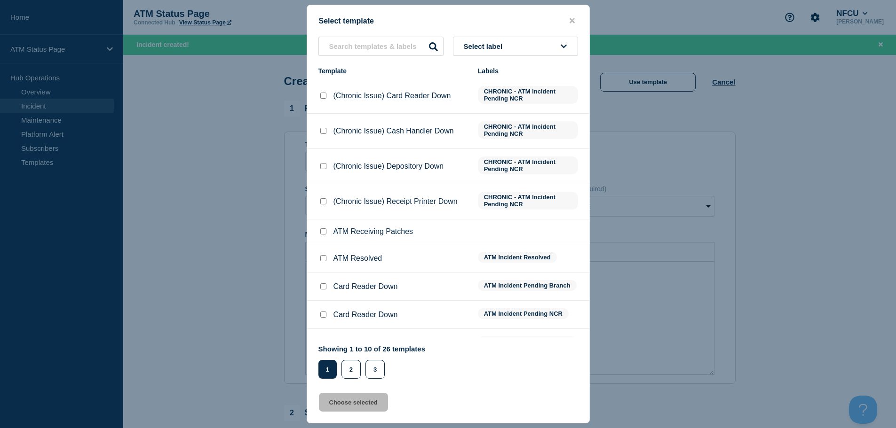
click at [530, 53] on button "Select label" at bounding box center [515, 46] width 125 height 19
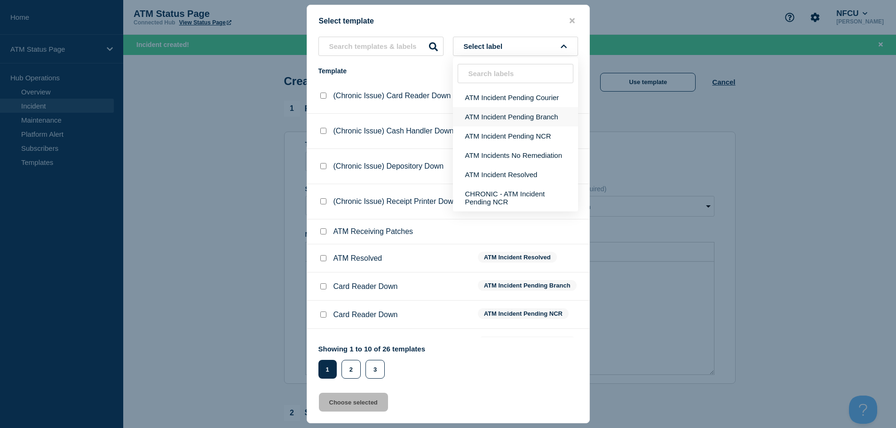
click at [532, 115] on button "ATM Incident Pending Branch" at bounding box center [515, 116] width 125 height 19
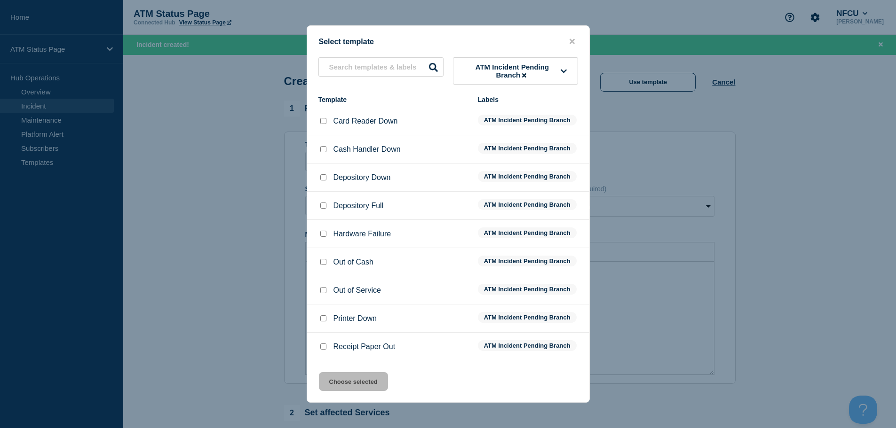
click at [323, 264] on input "Out of Cash checkbox" at bounding box center [323, 262] width 6 height 6
checkbox input "true"
click at [331, 380] on button "Choose selected" at bounding box center [353, 381] width 69 height 19
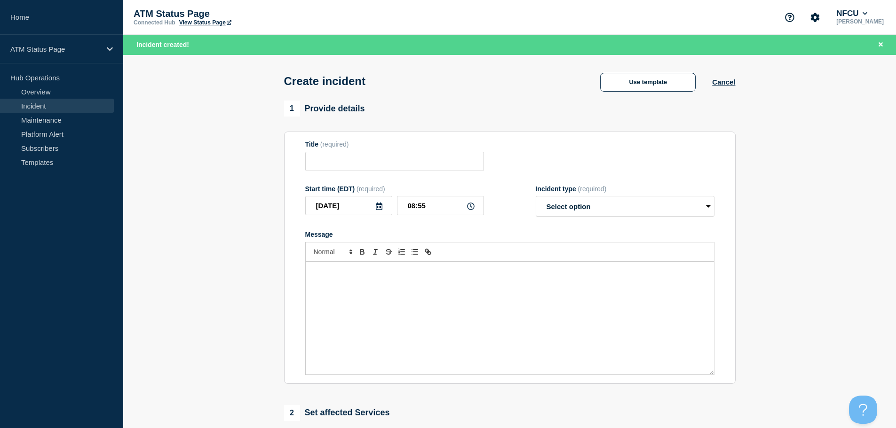
type input "Out of Cash"
select select "identified"
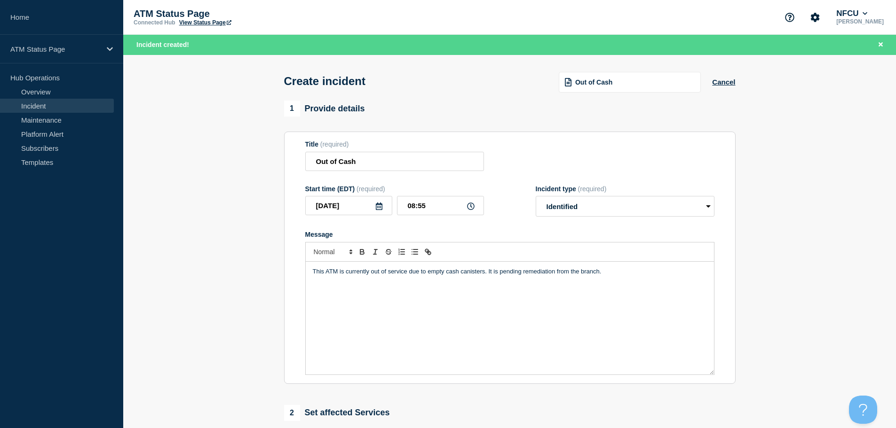
scroll to position [188, 0]
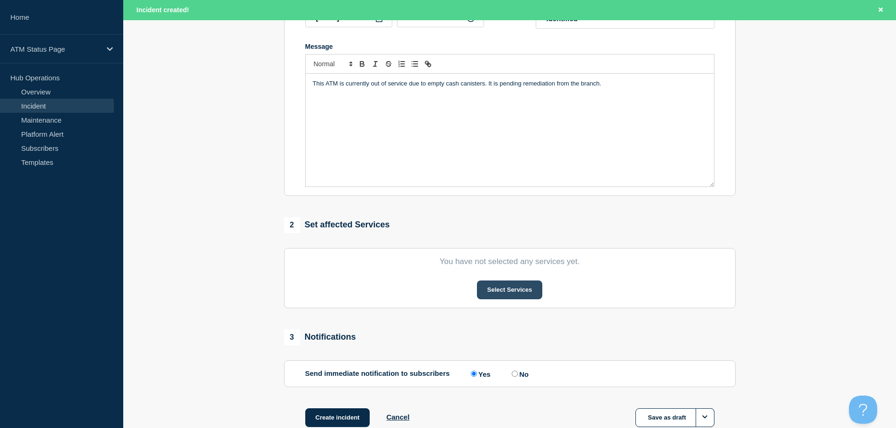
click at [503, 294] on button "Select Services" at bounding box center [509, 290] width 65 height 19
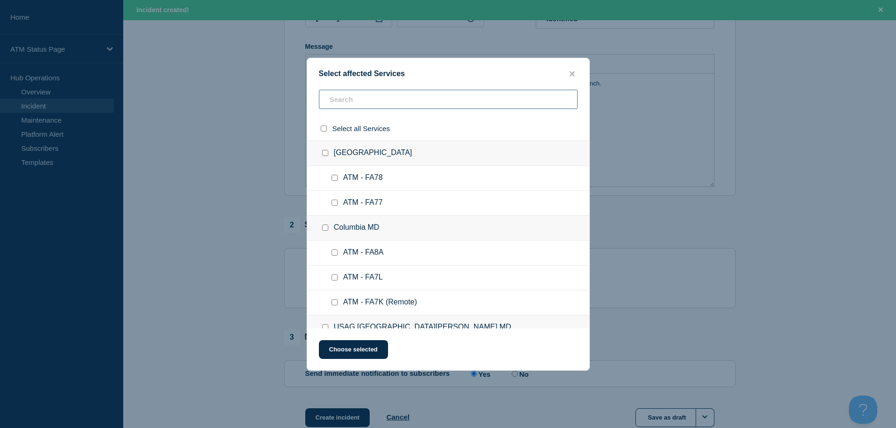
click at [472, 100] on input "text" at bounding box center [448, 99] width 259 height 19
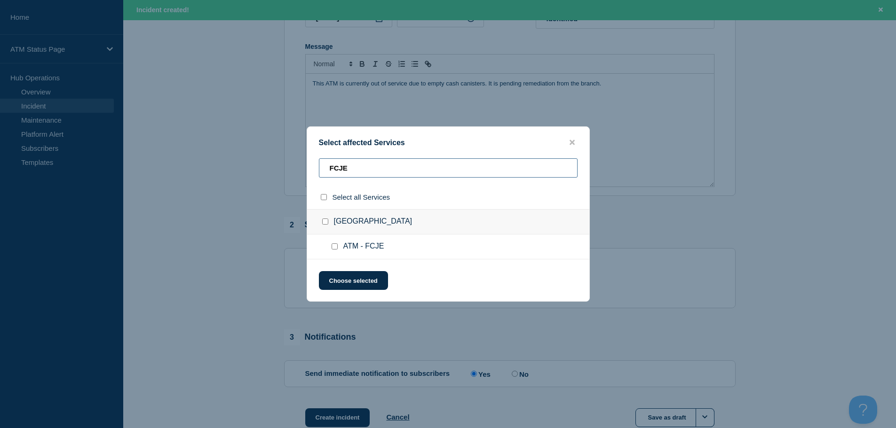
type input "FCJE"
click at [335, 250] on input "ATM - FCJE checkbox" at bounding box center [334, 247] width 6 height 6
checkbox input "true"
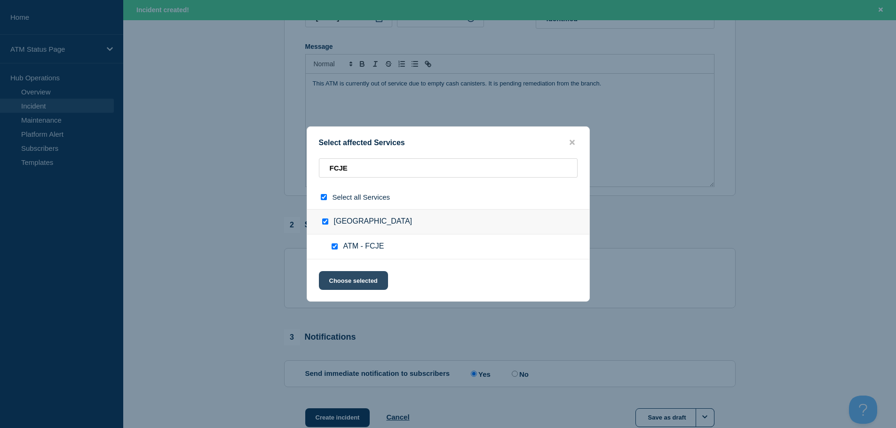
click at [341, 277] on button "Choose selected" at bounding box center [353, 280] width 69 height 19
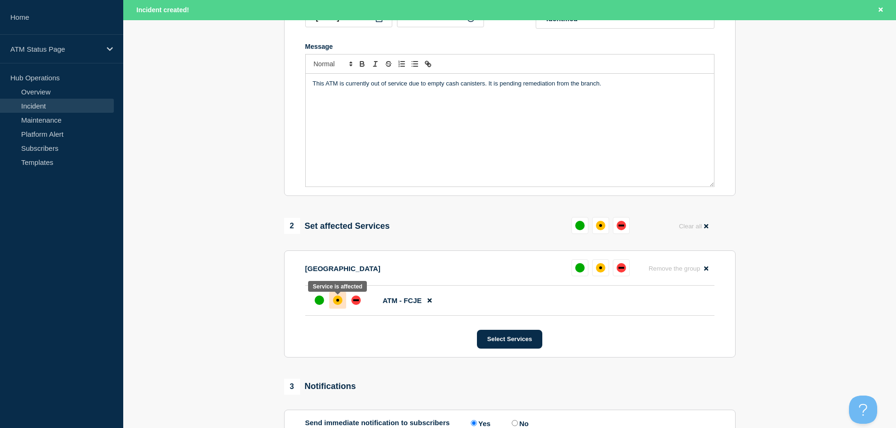
click at [343, 304] on div at bounding box center [337, 300] width 17 height 17
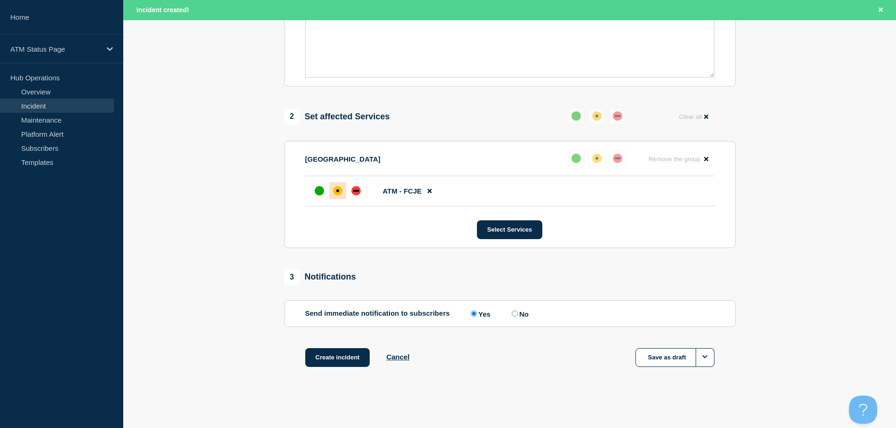
scroll to position [253, 0]
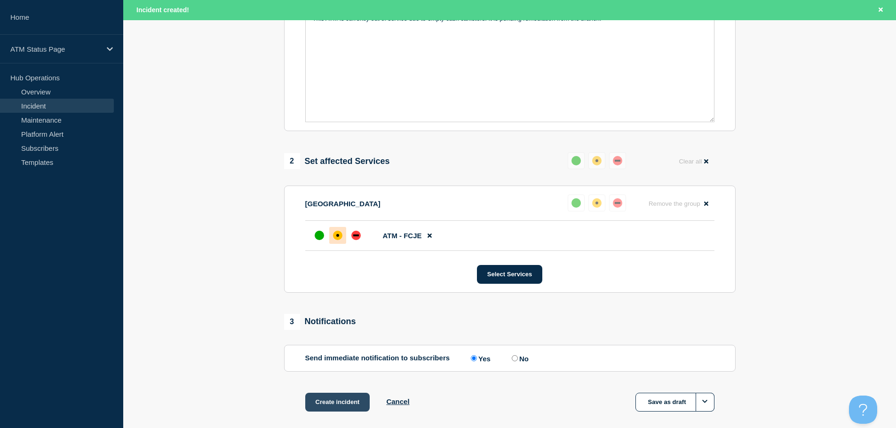
click at [358, 402] on button "Create incident" at bounding box center [337, 402] width 65 height 19
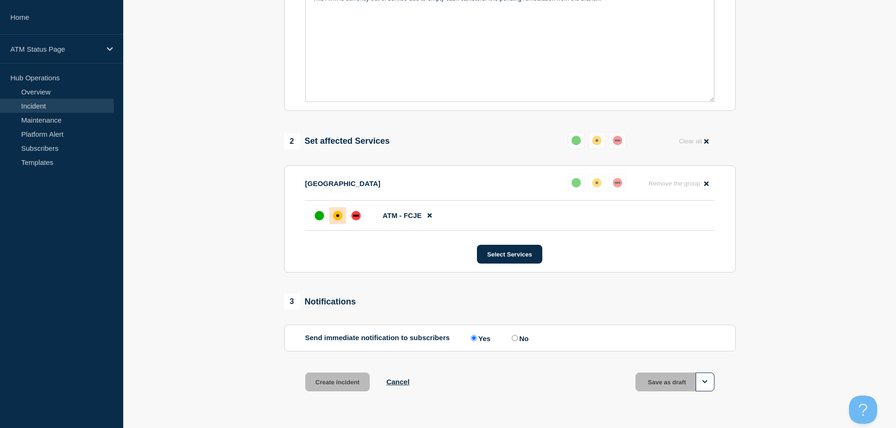
scroll to position [233, 0]
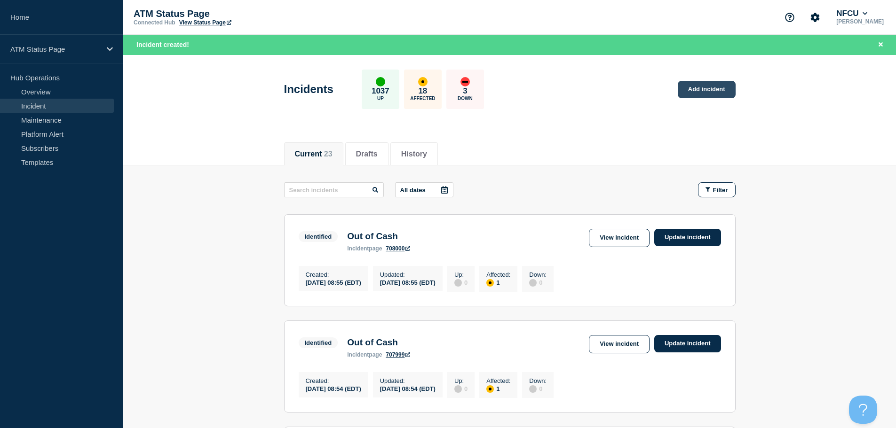
click at [687, 92] on link "Add incident" at bounding box center [706, 89] width 58 height 17
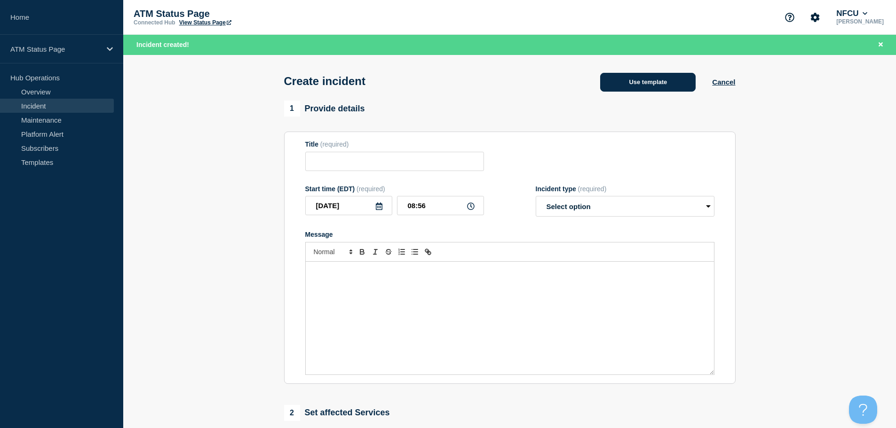
click at [658, 84] on button "Use template" at bounding box center [647, 82] width 95 height 19
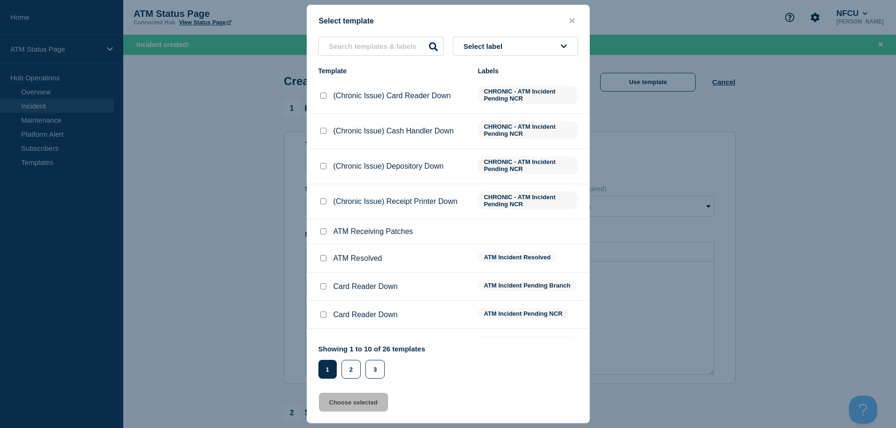
click at [541, 49] on button "Select label" at bounding box center [515, 46] width 125 height 19
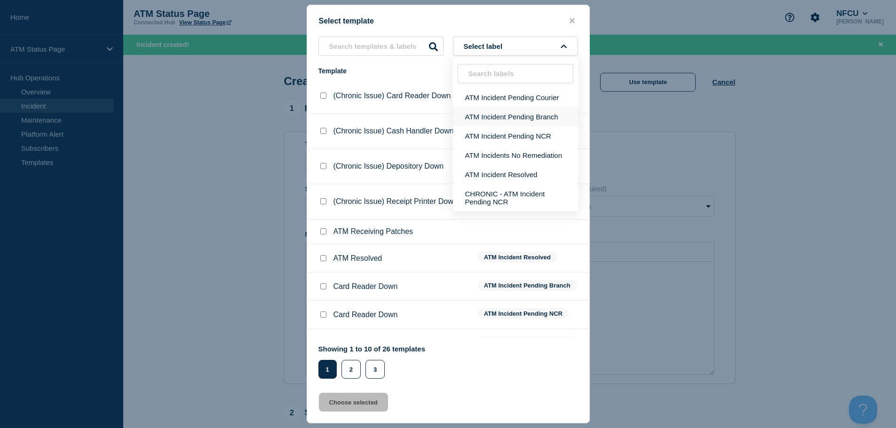
click at [541, 110] on button "ATM Incident Pending Branch" at bounding box center [515, 116] width 125 height 19
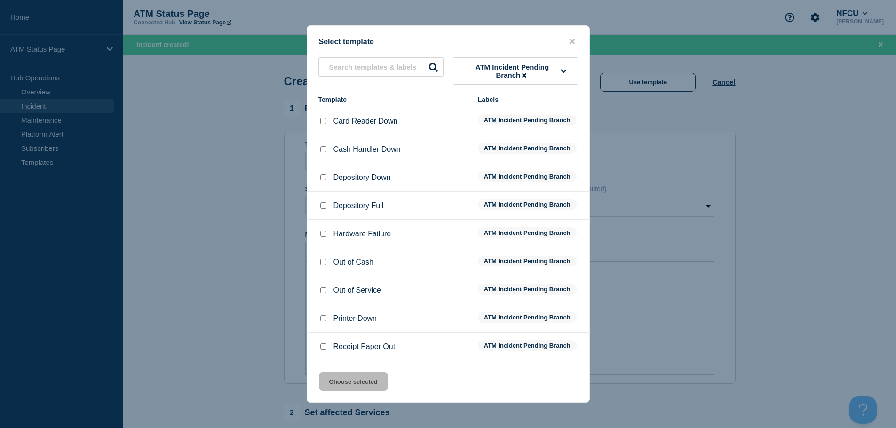
click at [324, 148] on input "Cash Handler Down checkbox" at bounding box center [323, 149] width 6 height 6
checkbox input "true"
click at [377, 386] on button "Choose selected" at bounding box center [353, 381] width 69 height 19
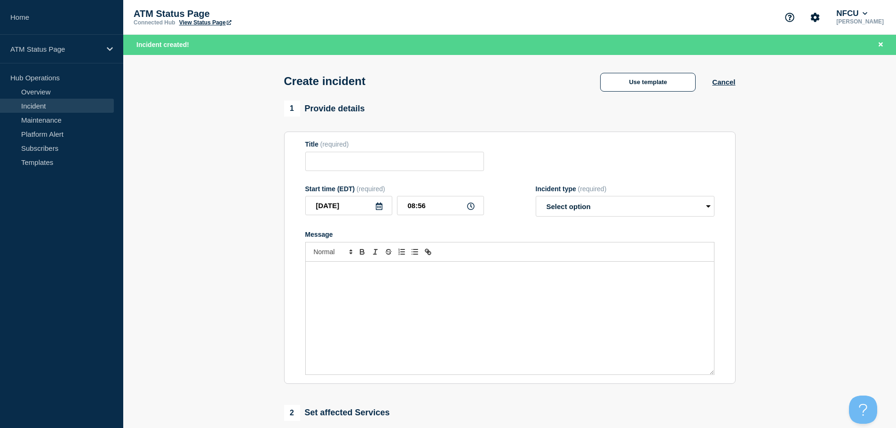
type input "Cash Handler Down"
select select "identified"
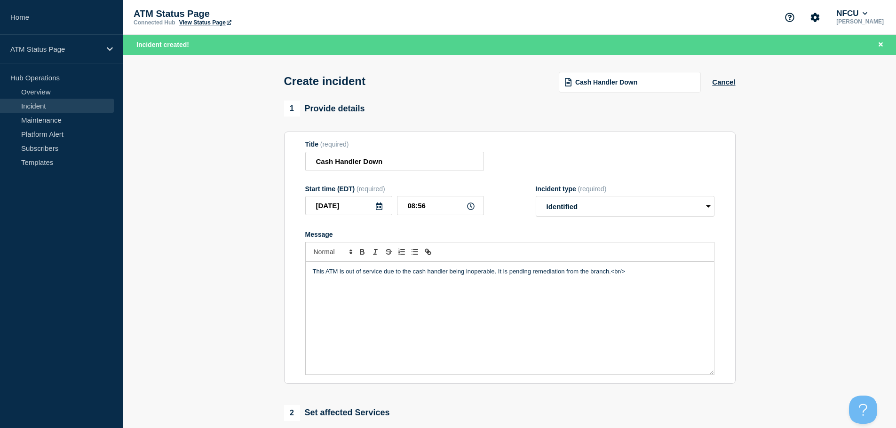
scroll to position [188, 0]
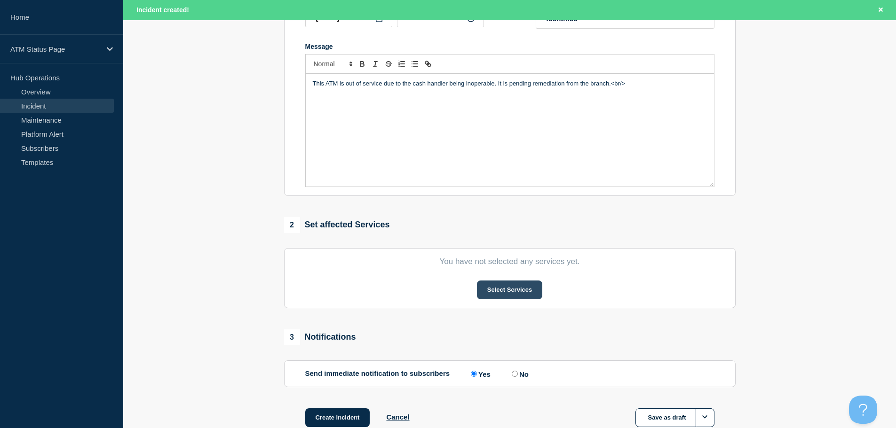
click at [488, 296] on button "Select Services" at bounding box center [509, 290] width 65 height 19
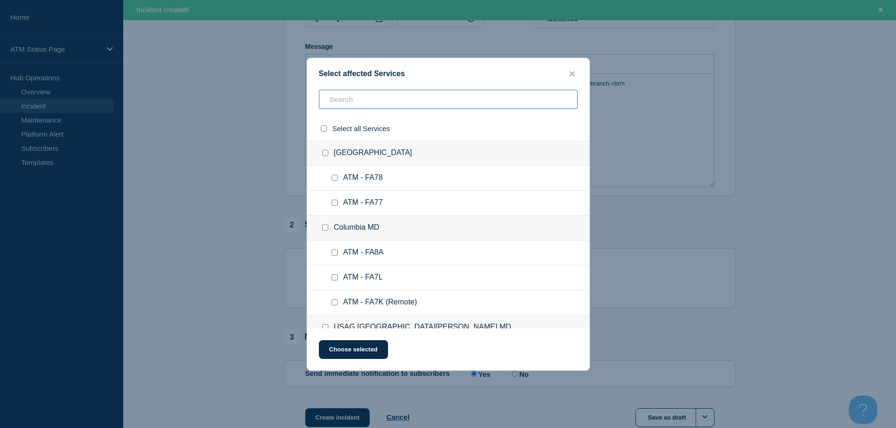
click at [439, 94] on input "text" at bounding box center [448, 99] width 259 height 19
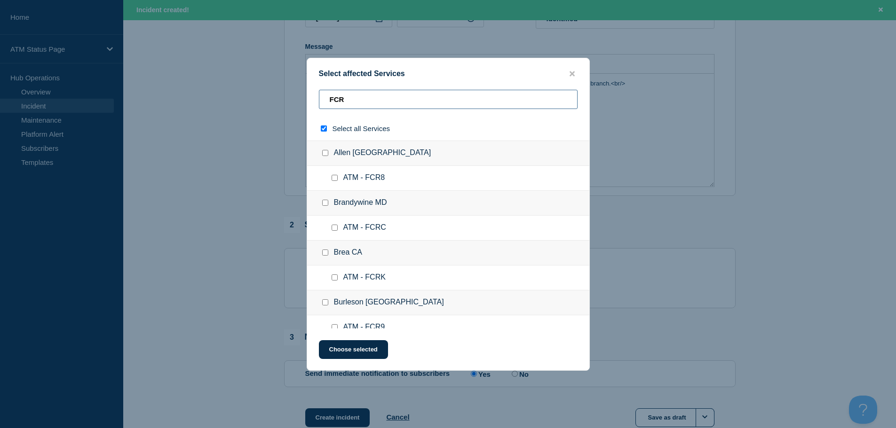
type input "FCR$"
checkbox input "true"
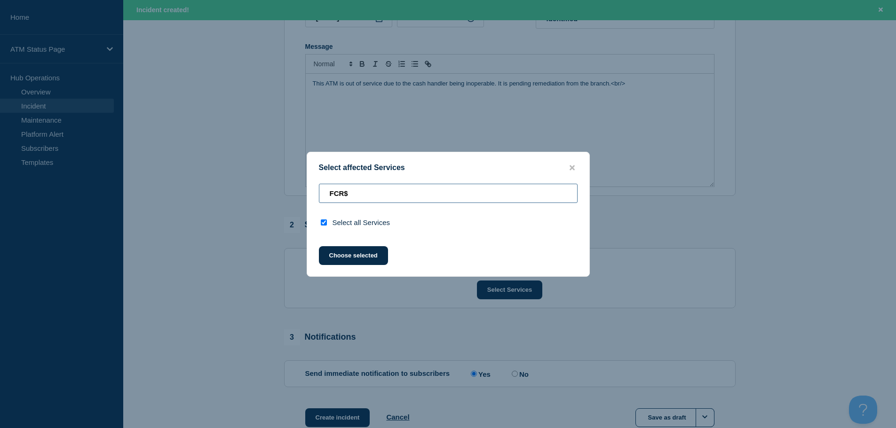
type input "FCR"
checkbox input "false"
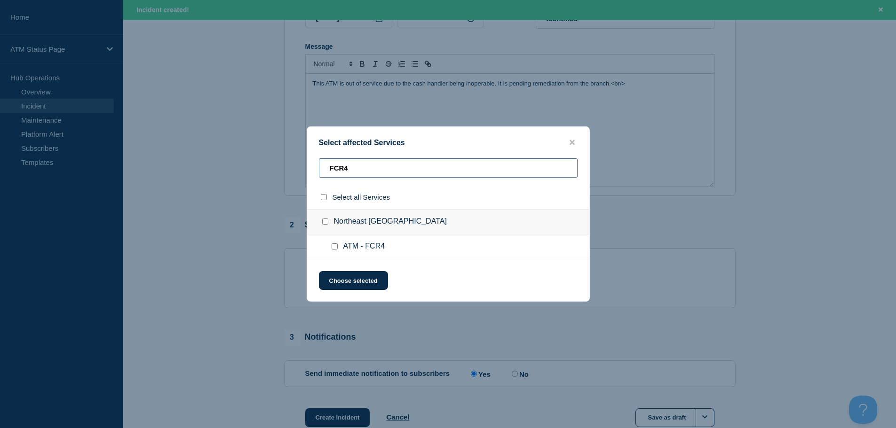
type input "FCR4"
click at [335, 248] on input "ATM - FCR4 checkbox" at bounding box center [334, 247] width 6 height 6
checkbox input "true"
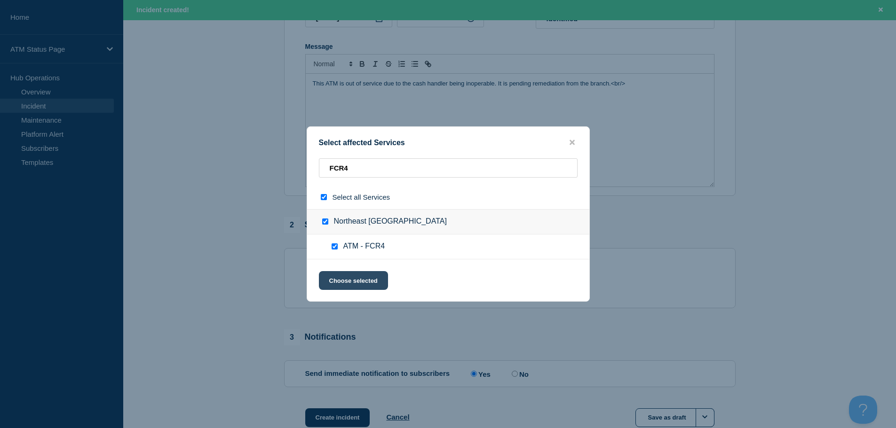
click at [348, 280] on button "Choose selected" at bounding box center [353, 280] width 69 height 19
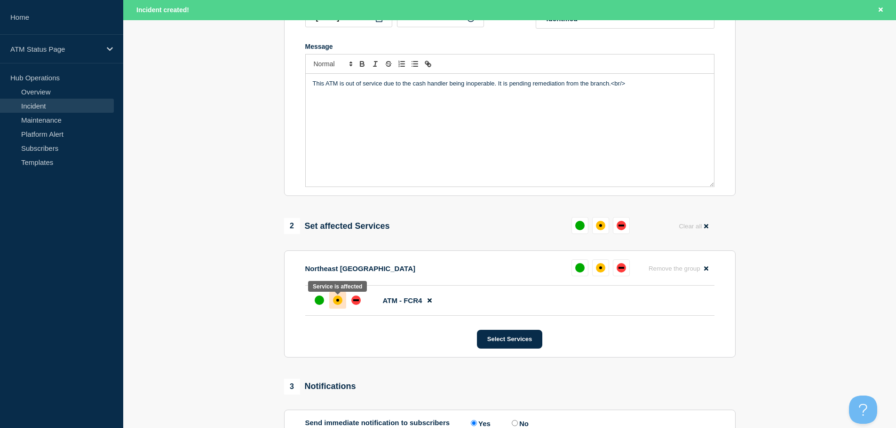
click at [337, 307] on div at bounding box center [337, 300] width 17 height 17
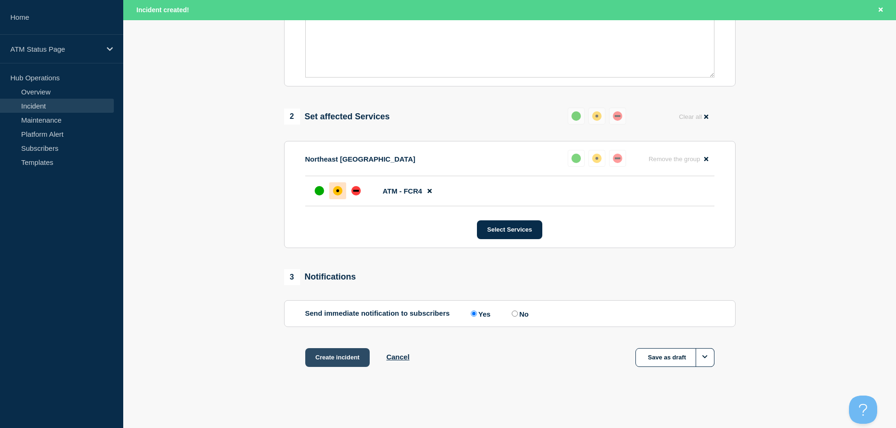
click at [345, 349] on button "Create incident" at bounding box center [337, 357] width 65 height 19
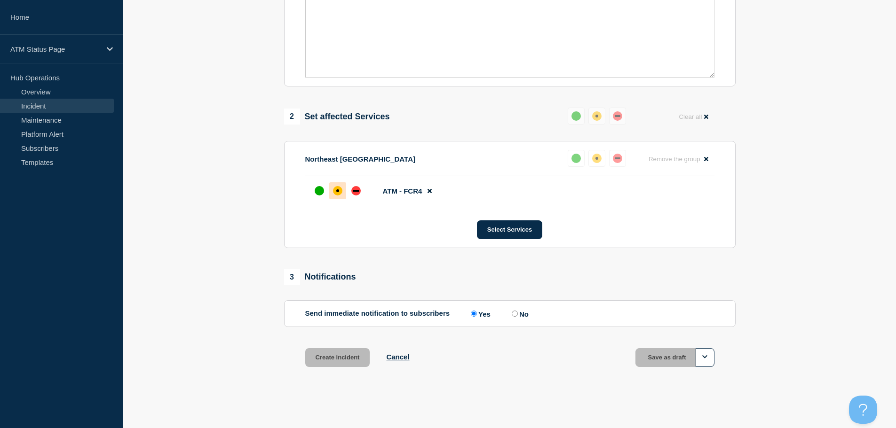
scroll to position [280, 0]
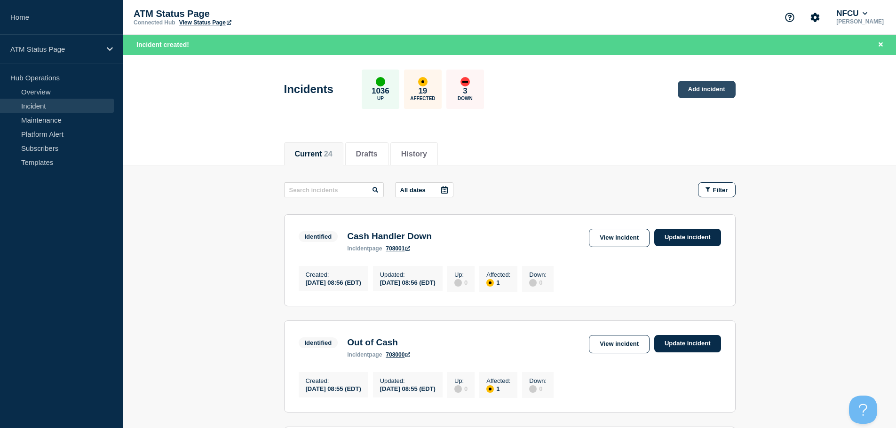
click at [705, 90] on link "Add incident" at bounding box center [706, 89] width 58 height 17
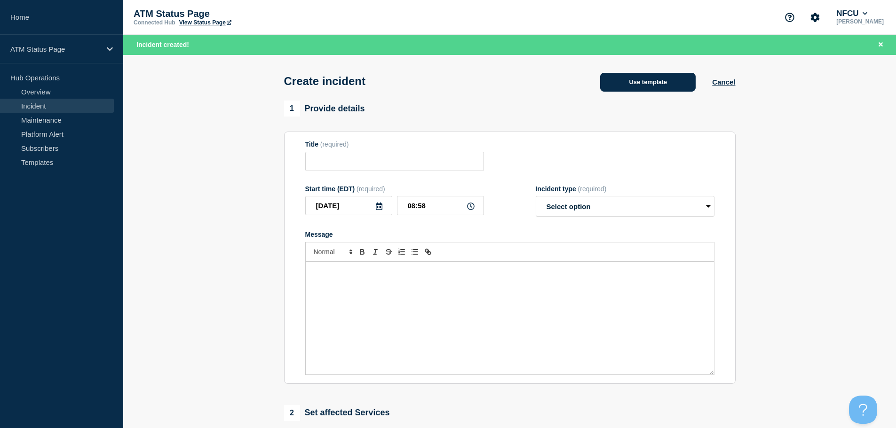
click at [639, 76] on button "Use template" at bounding box center [647, 82] width 95 height 19
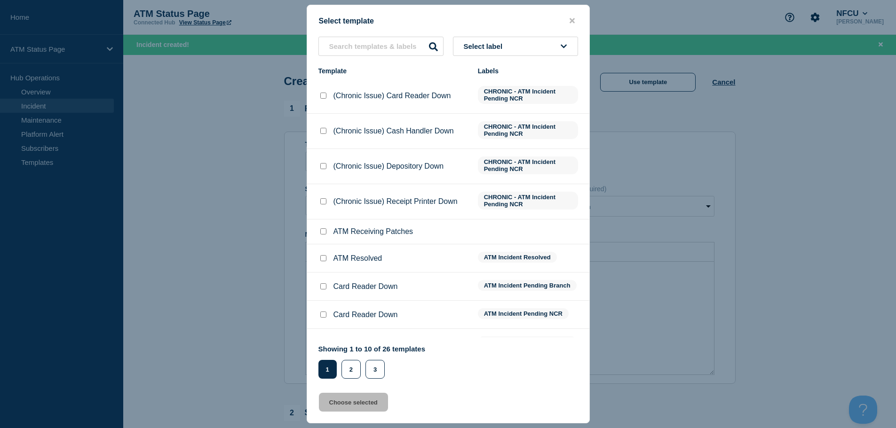
click at [503, 51] on button "Select label" at bounding box center [515, 46] width 125 height 19
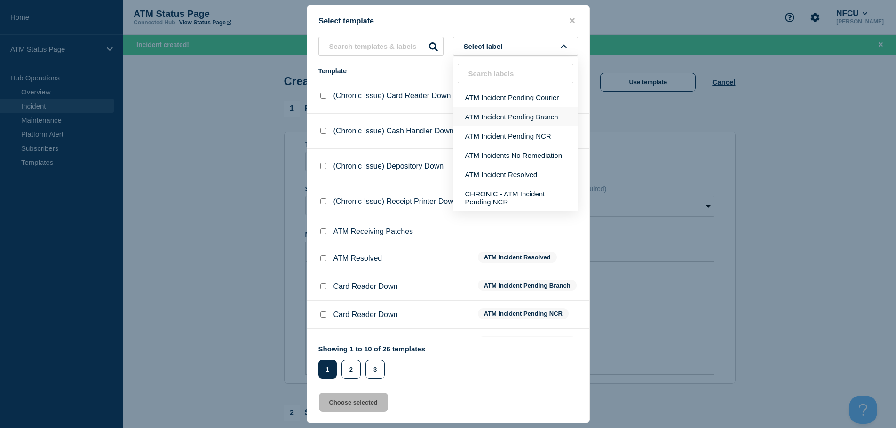
click at [519, 111] on button "ATM Incident Pending Branch" at bounding box center [515, 116] width 125 height 19
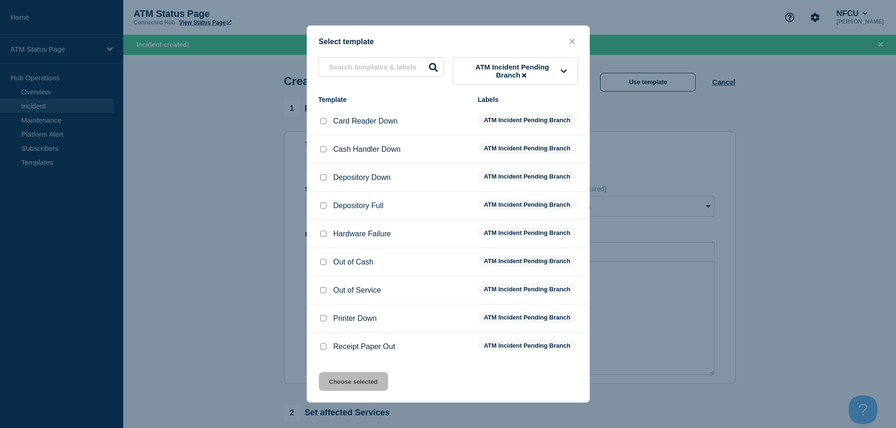
click at [320, 149] on input "Cash Handler Down checkbox" at bounding box center [323, 149] width 6 height 6
checkbox input "true"
click at [352, 379] on button "Choose selected" at bounding box center [353, 381] width 69 height 19
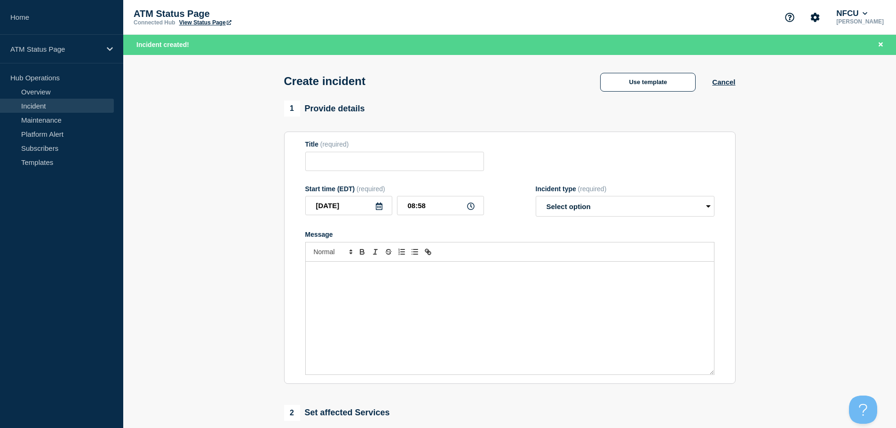
type input "Cash Handler Down"
select select "identified"
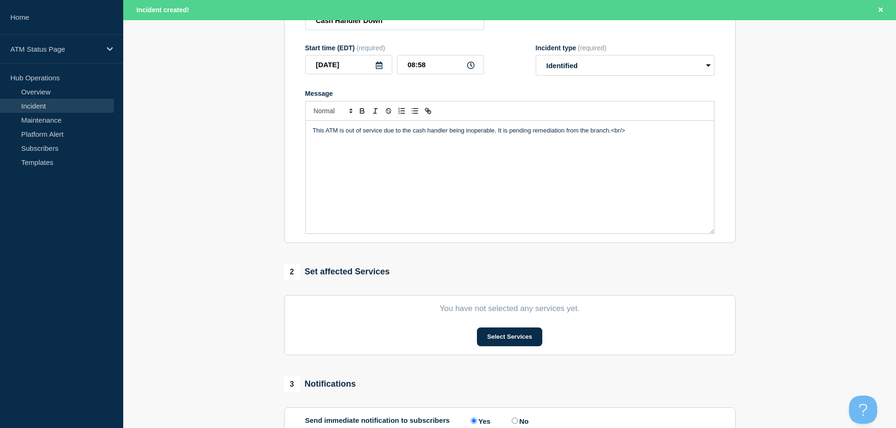
scroll to position [188, 0]
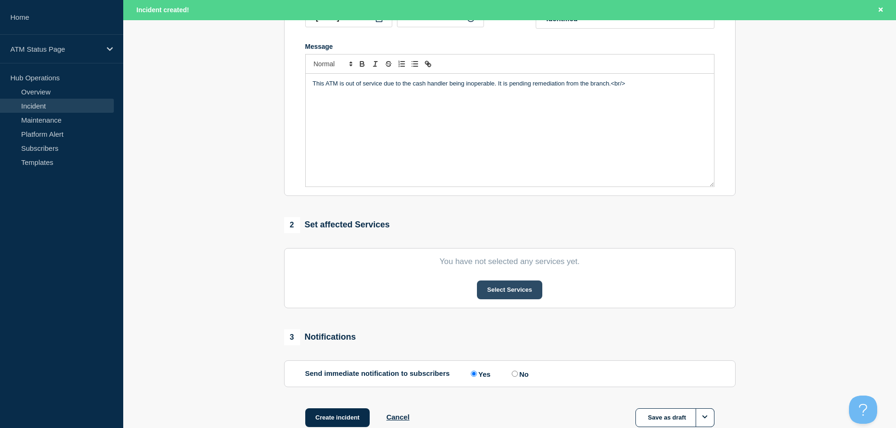
click at [527, 294] on button "Select Services" at bounding box center [509, 290] width 65 height 19
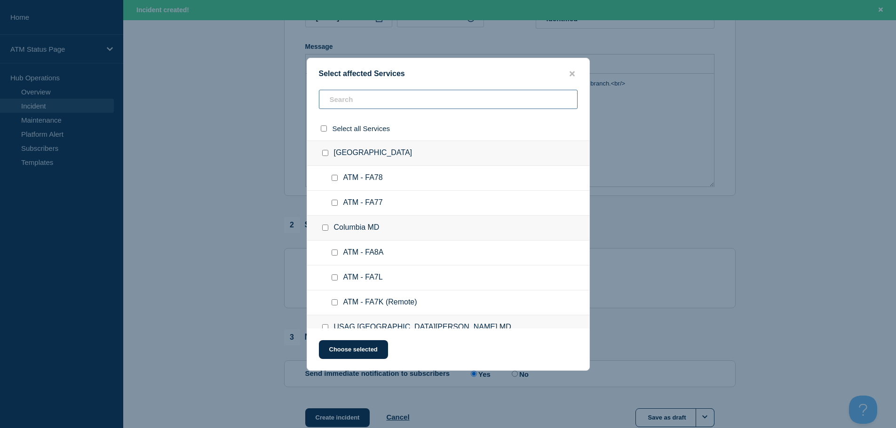
click at [451, 101] on input "text" at bounding box center [448, 99] width 259 height 19
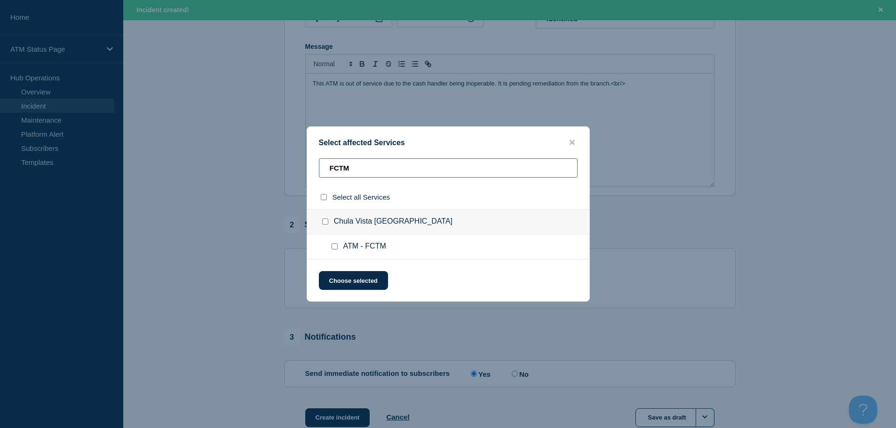
type input "FCTM"
click at [334, 248] on input "ATM - FCTM checkbox" at bounding box center [334, 247] width 6 height 6
checkbox input "true"
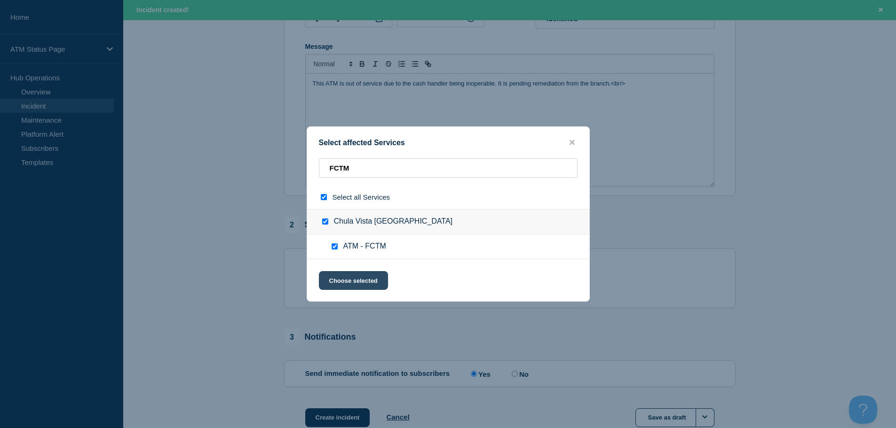
click at [339, 275] on button "Choose selected" at bounding box center [353, 280] width 69 height 19
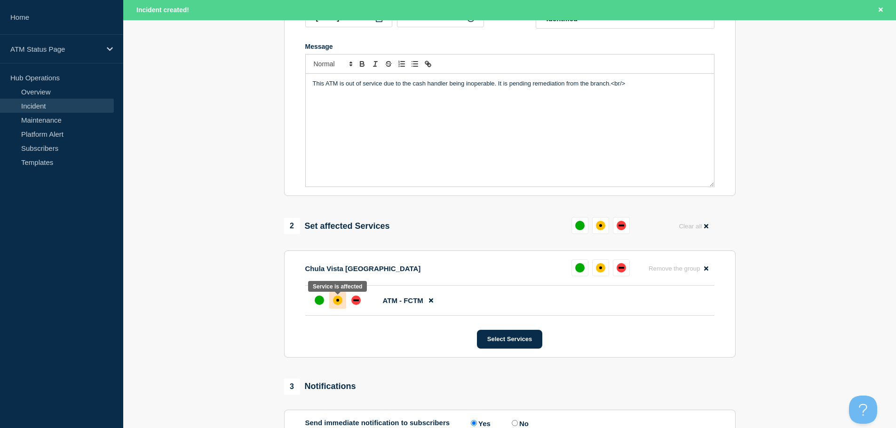
click at [343, 301] on div at bounding box center [337, 300] width 17 height 17
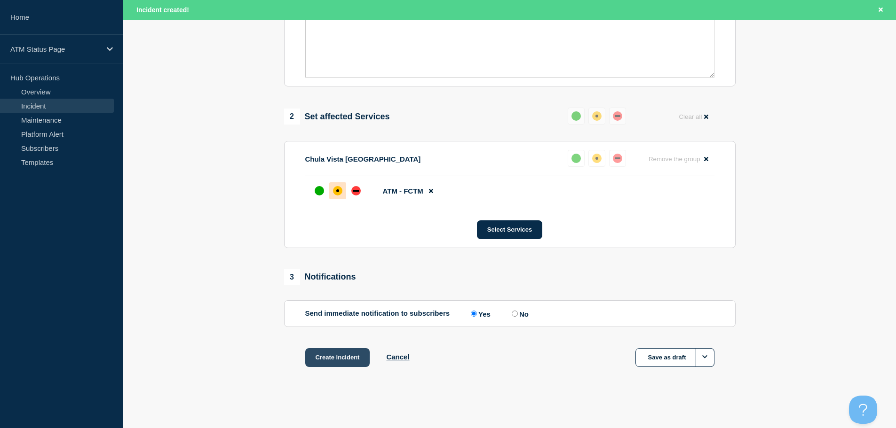
click at [345, 354] on button "Create incident" at bounding box center [337, 357] width 65 height 19
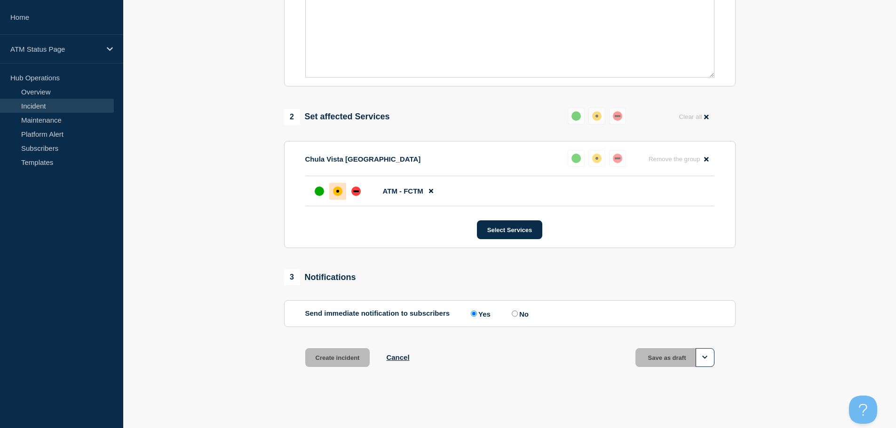
scroll to position [280, 0]
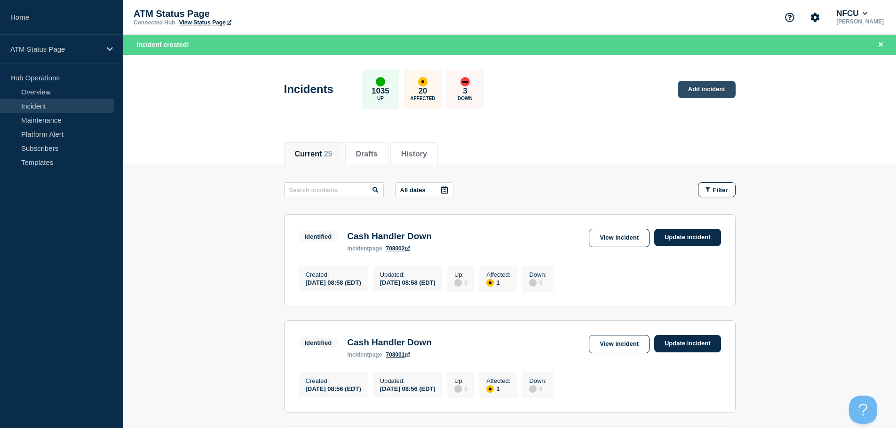
click at [695, 91] on link "Add incident" at bounding box center [706, 89] width 58 height 17
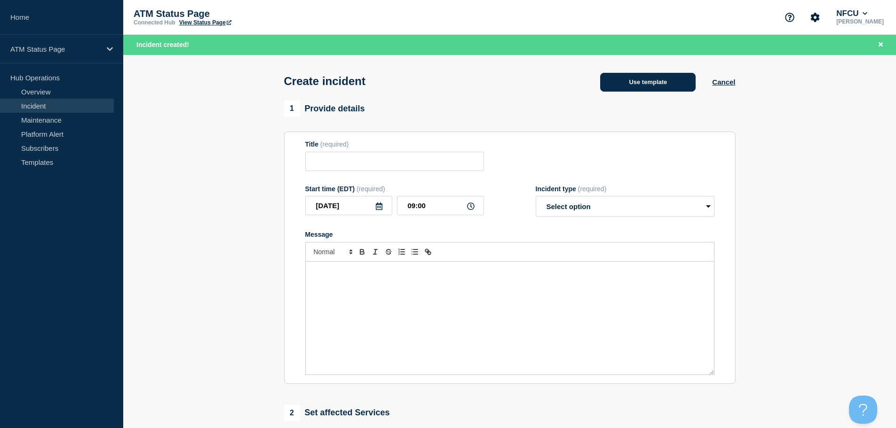
click at [647, 86] on button "Use template" at bounding box center [647, 82] width 95 height 19
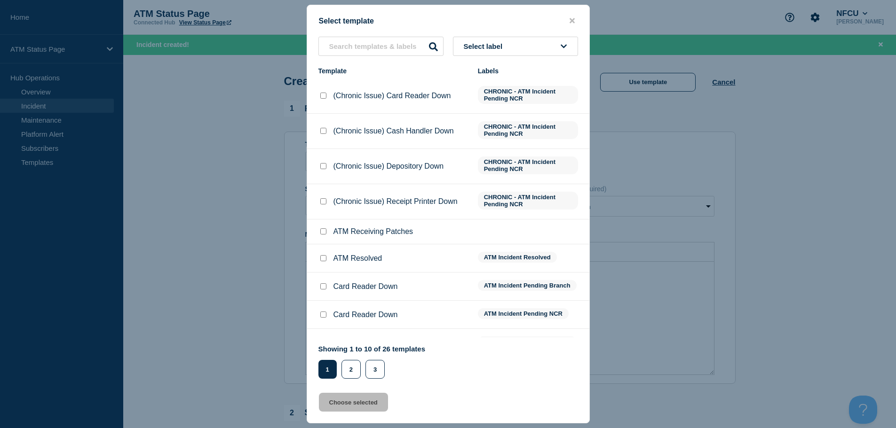
click at [474, 47] on span "Select label" at bounding box center [485, 46] width 43 height 8
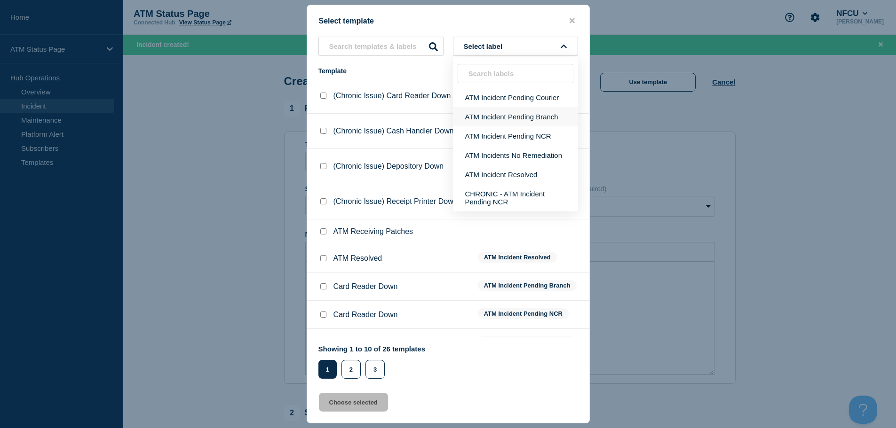
click at [503, 122] on button "ATM Incident Pending Branch" at bounding box center [515, 116] width 125 height 19
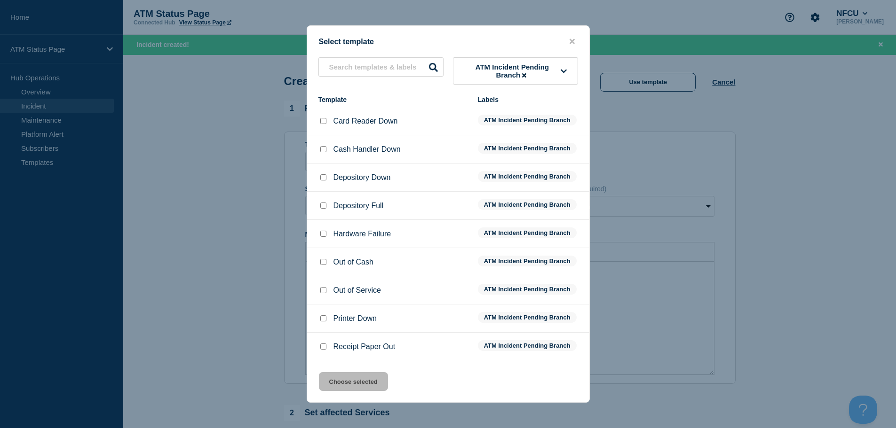
click at [322, 151] on input "Cash Handler Down checkbox" at bounding box center [323, 149] width 6 height 6
checkbox input "true"
click at [380, 386] on button "Choose selected" at bounding box center [353, 381] width 69 height 19
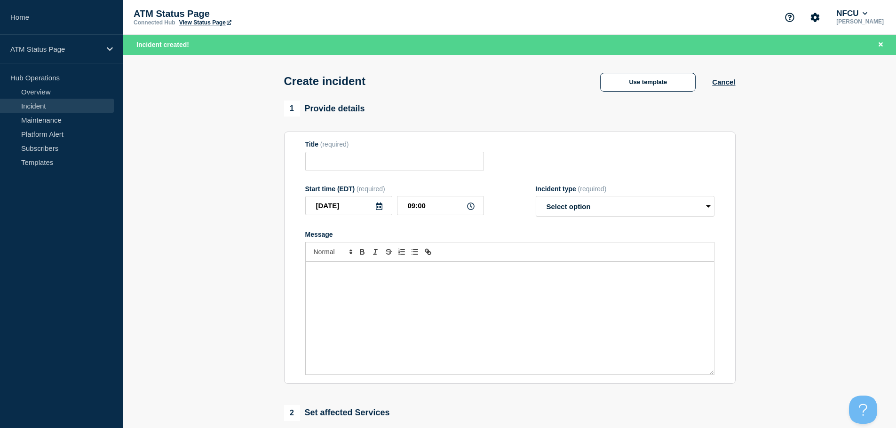
type input "Cash Handler Down"
select select "identified"
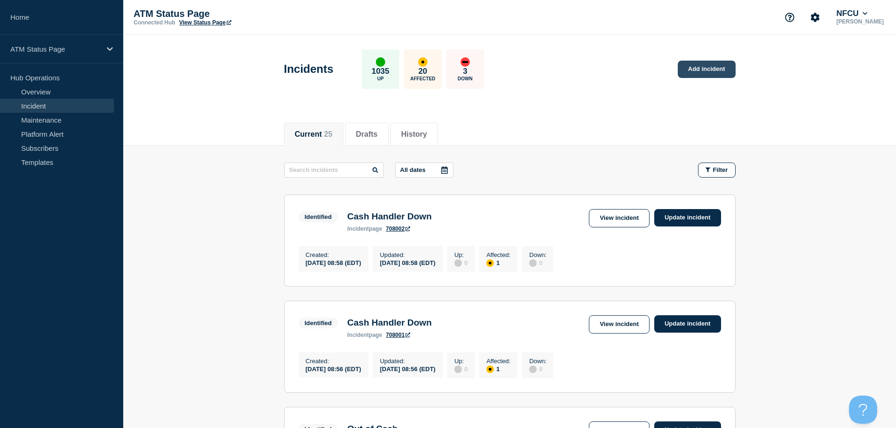
click at [701, 72] on link "Add incident" at bounding box center [706, 69] width 58 height 17
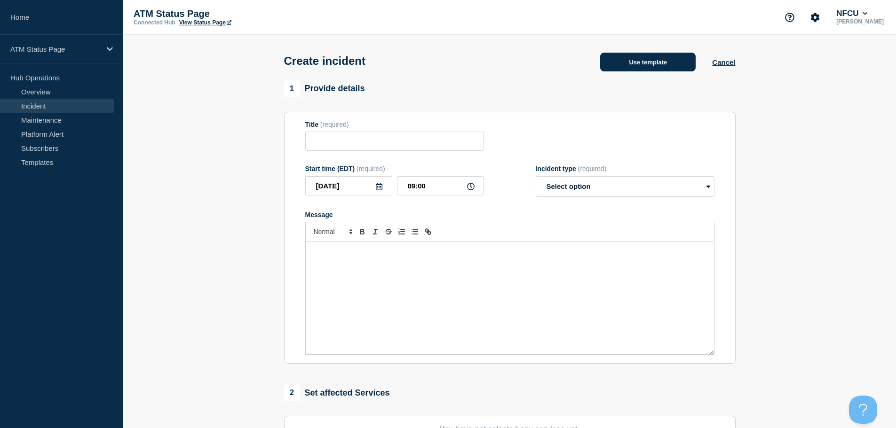
click at [659, 66] on button "Use template" at bounding box center [647, 62] width 95 height 19
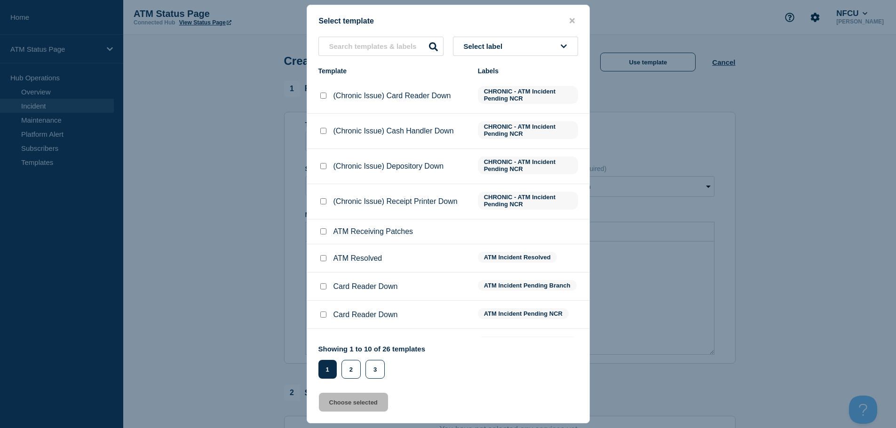
click at [561, 47] on icon at bounding box center [563, 46] width 6 height 7
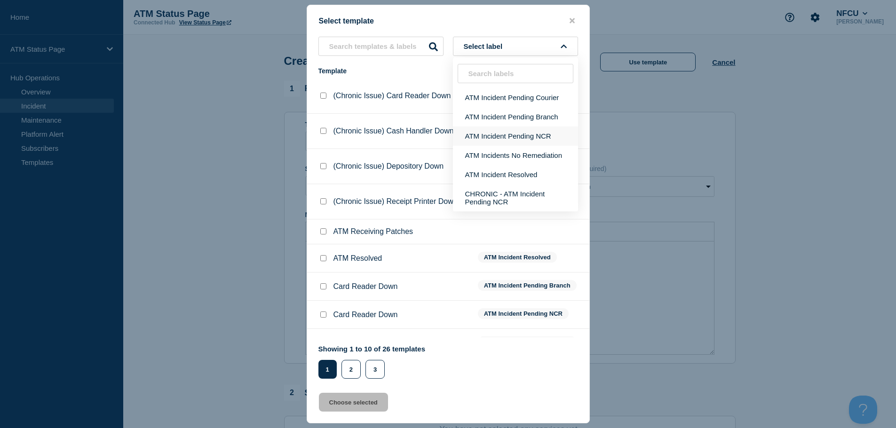
click at [537, 142] on button "ATM Incident Pending NCR" at bounding box center [515, 135] width 125 height 19
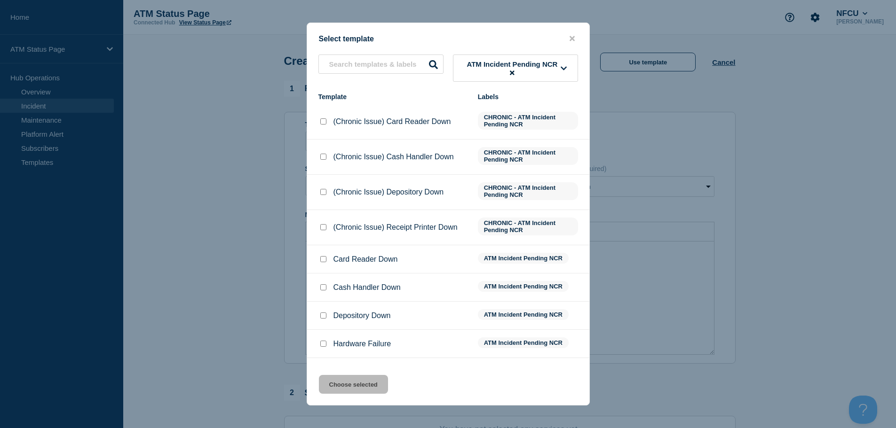
click at [320, 289] on input "Cash Handler Down checkbox" at bounding box center [323, 287] width 6 height 6
checkbox input "true"
click at [336, 392] on button "Choose selected" at bounding box center [353, 384] width 69 height 19
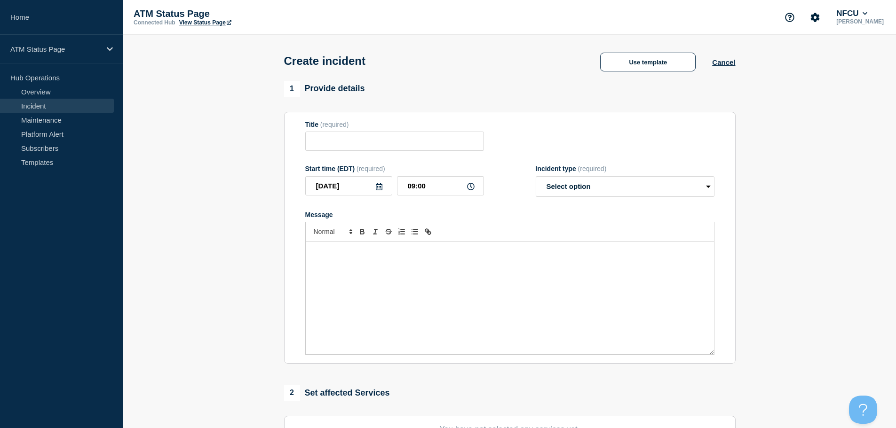
type input "Cash Handler Down"
select select "identified"
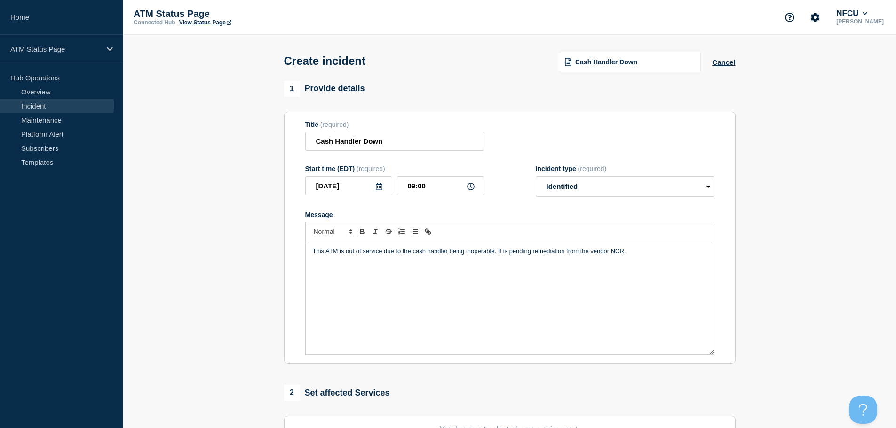
scroll to position [230, 0]
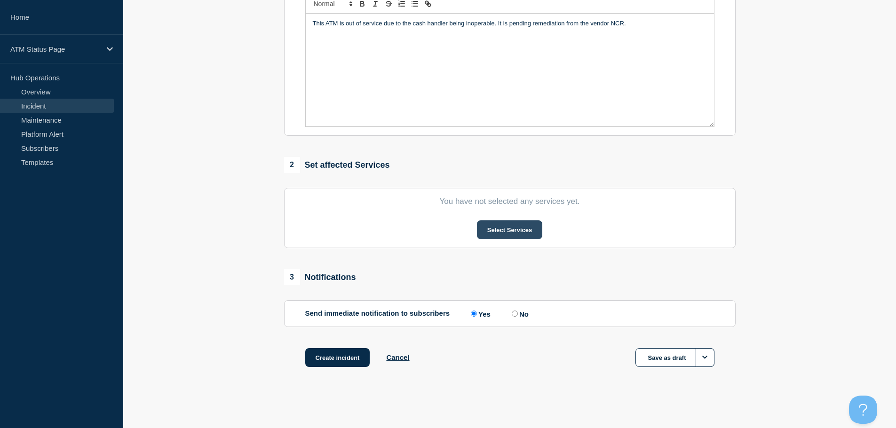
click at [530, 224] on button "Select Services" at bounding box center [509, 229] width 65 height 19
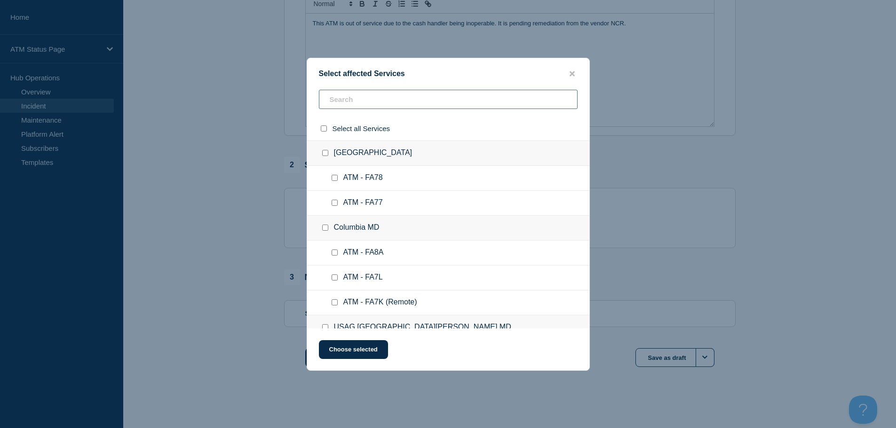
click at [425, 96] on input "text" at bounding box center [448, 99] width 259 height 19
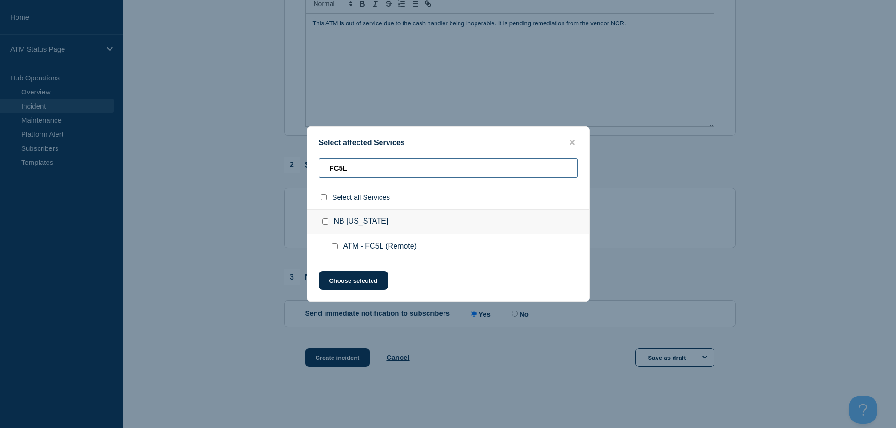
type input "FC5L"
click at [335, 246] on input "ATM - FC5L (Remote) checkbox" at bounding box center [334, 247] width 6 height 6
checkbox input "true"
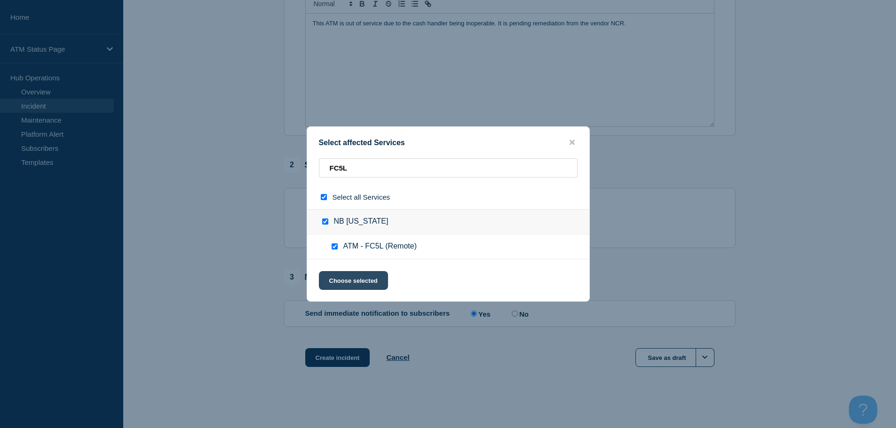
click at [338, 281] on button "Choose selected" at bounding box center [353, 280] width 69 height 19
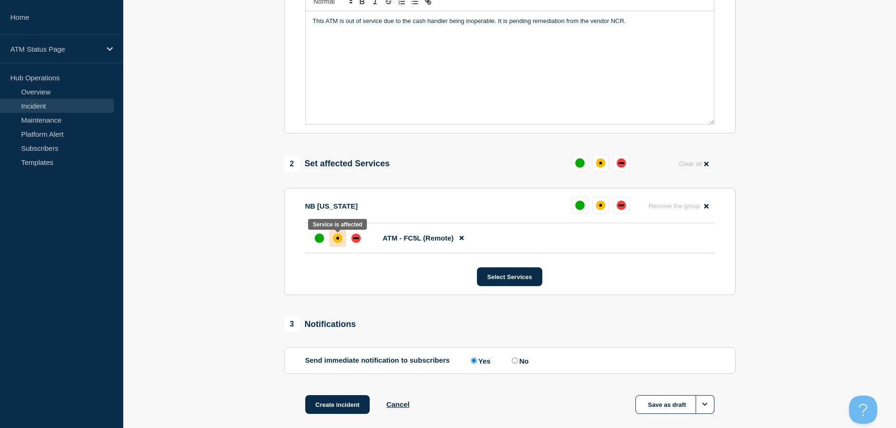
click at [336, 237] on div "affected" at bounding box center [337, 238] width 9 height 9
click at [342, 406] on button "Create incident" at bounding box center [337, 404] width 65 height 19
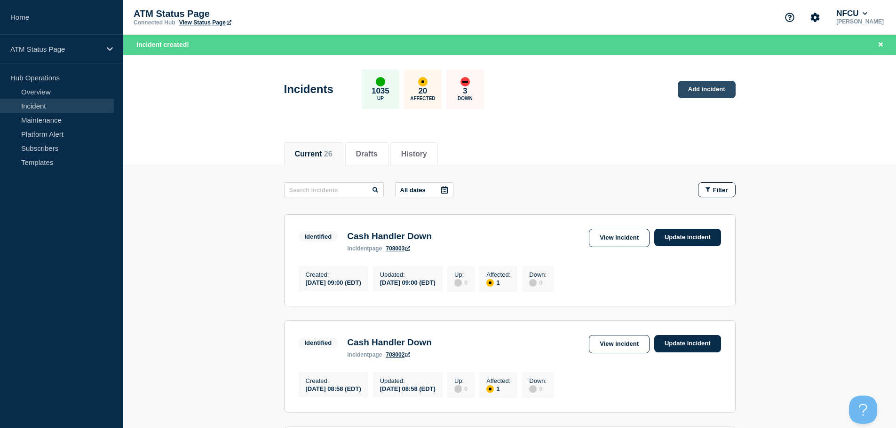
click at [701, 90] on link "Add incident" at bounding box center [706, 89] width 58 height 17
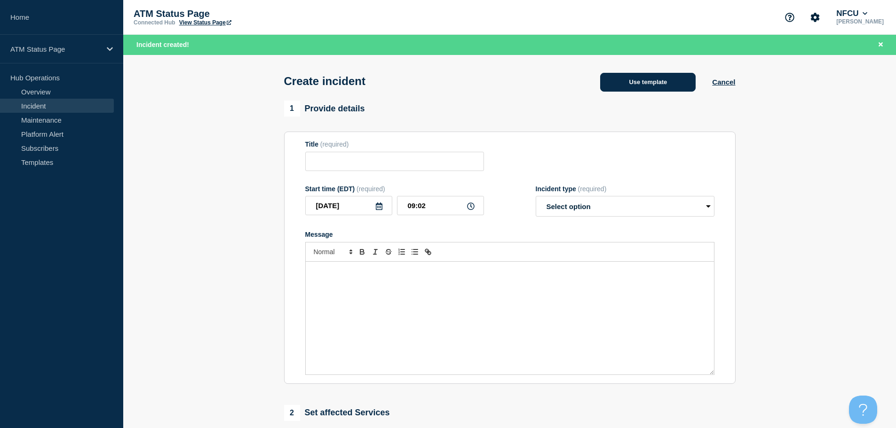
click at [650, 79] on button "Use template" at bounding box center [647, 82] width 95 height 19
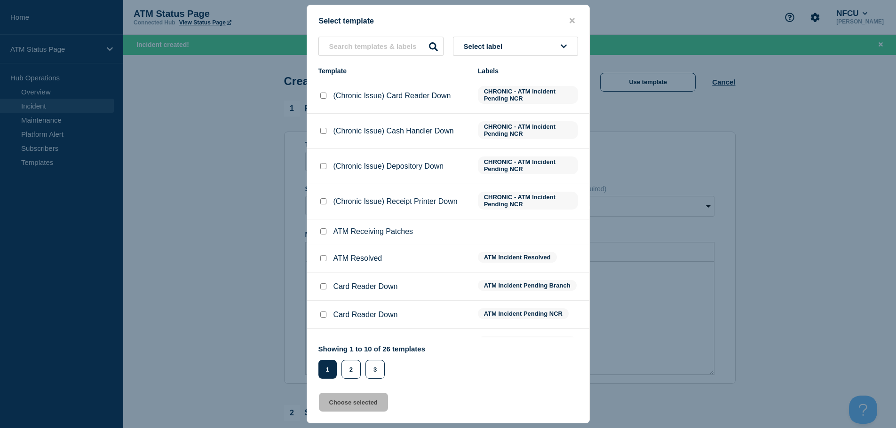
click at [522, 47] on button "Select label" at bounding box center [515, 46] width 125 height 19
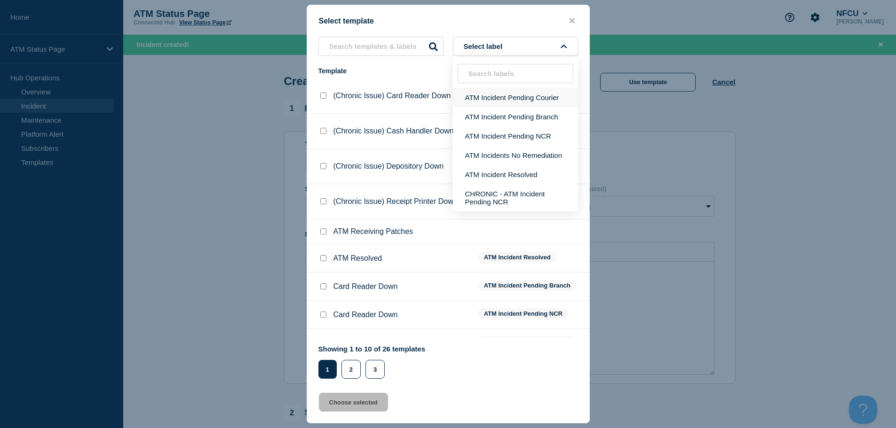
click at [532, 100] on button "ATM Incident Pending Courier" at bounding box center [515, 97] width 125 height 19
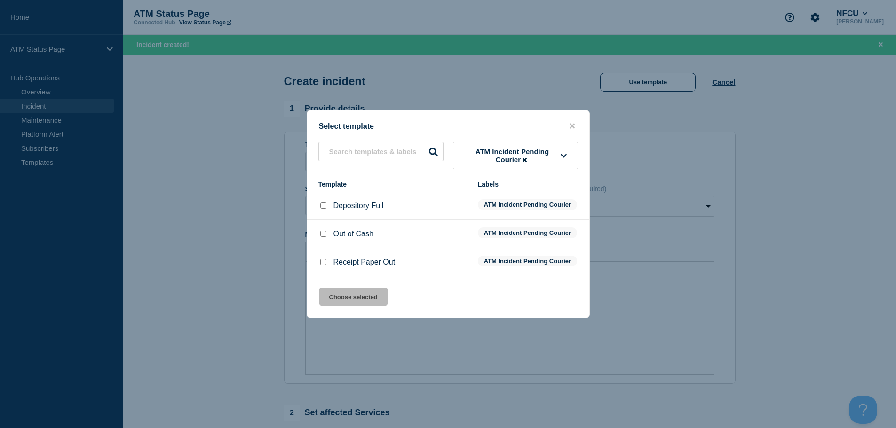
click at [322, 203] on input "Depository Full checkbox" at bounding box center [323, 206] width 6 height 6
checkbox input "true"
click at [340, 307] on button "Choose selected" at bounding box center [353, 297] width 69 height 19
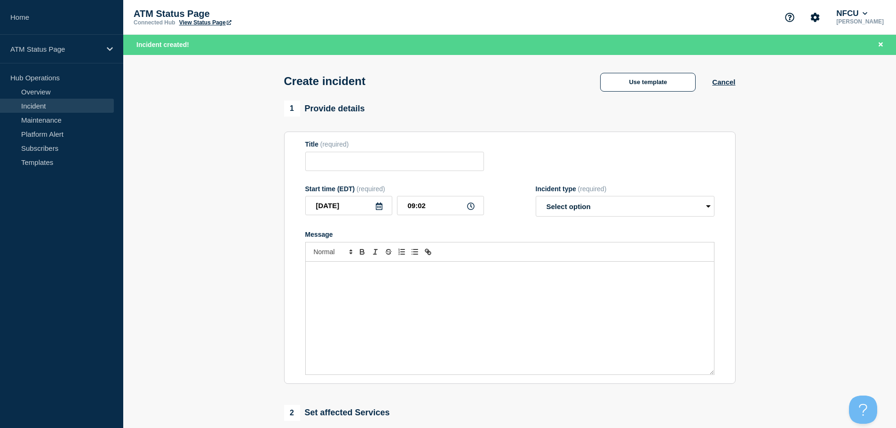
type input "Depository Full"
select select "identified"
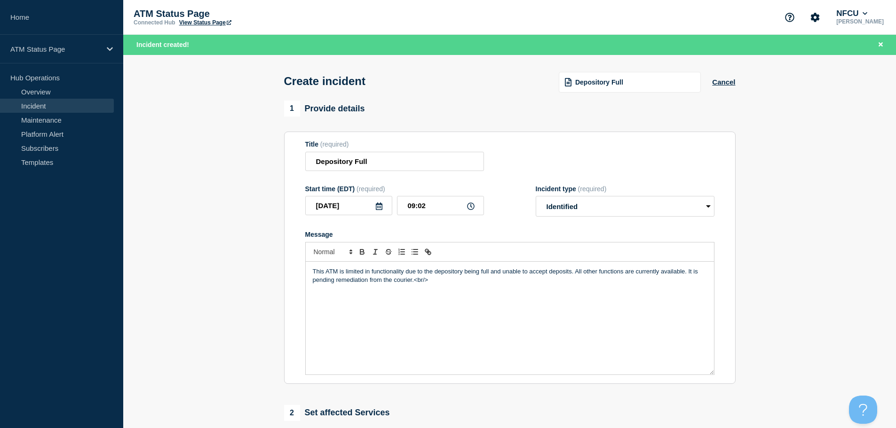
scroll to position [235, 0]
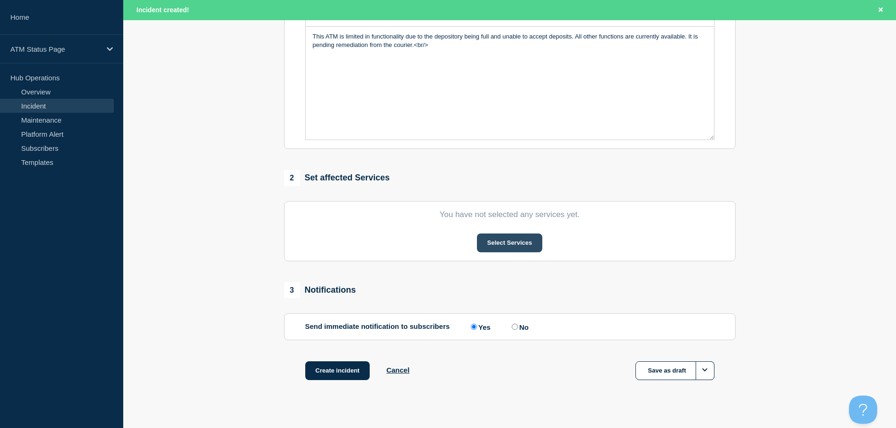
click at [499, 239] on button "Select Services" at bounding box center [509, 243] width 65 height 19
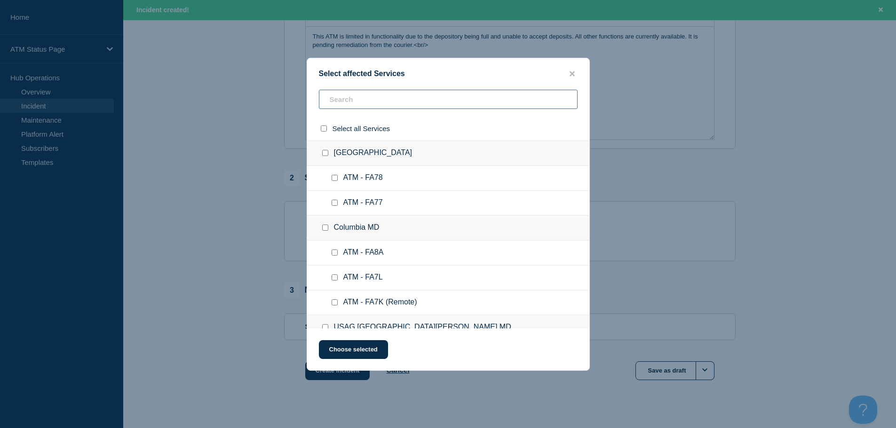
click at [437, 101] on input "text" at bounding box center [448, 99] width 259 height 19
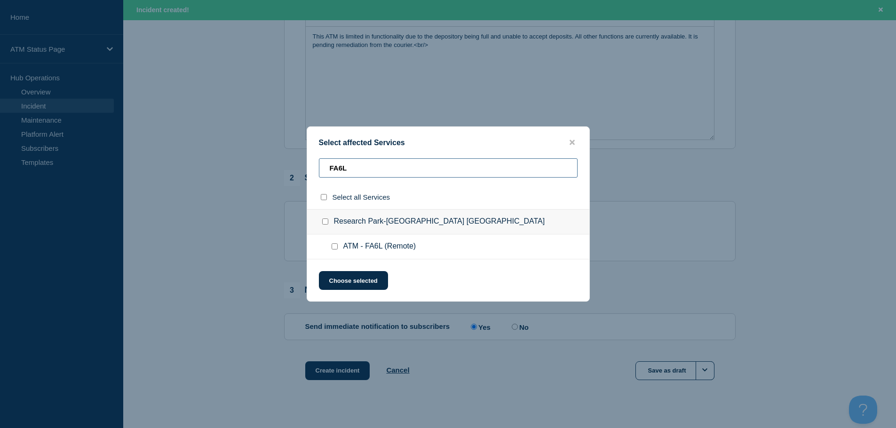
type input "FA6L"
click at [334, 247] on input "ATM - FA6L (Remote) checkbox" at bounding box center [334, 247] width 6 height 6
checkbox input "true"
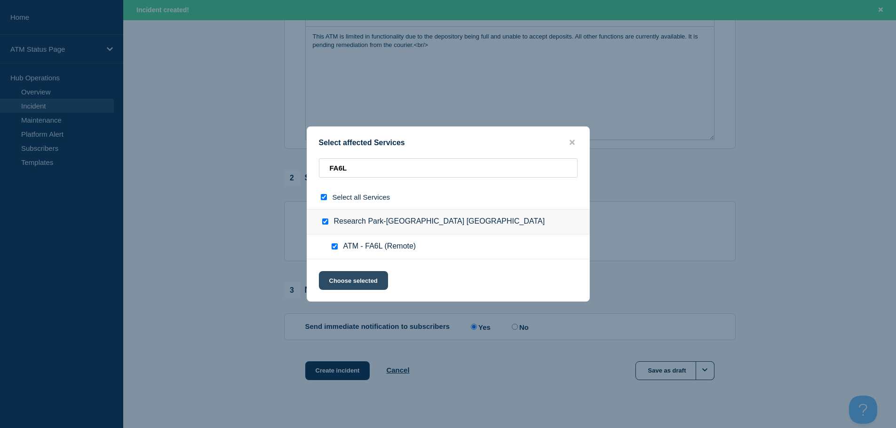
click at [342, 288] on button "Choose selected" at bounding box center [353, 280] width 69 height 19
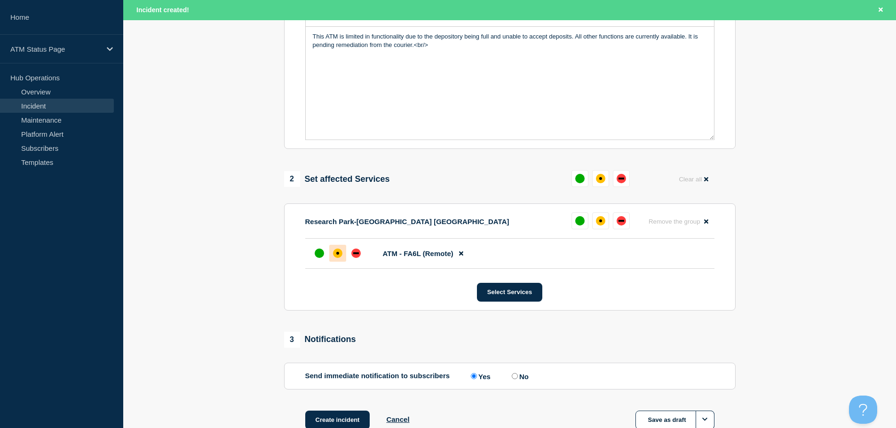
click at [342, 253] on div at bounding box center [337, 253] width 17 height 17
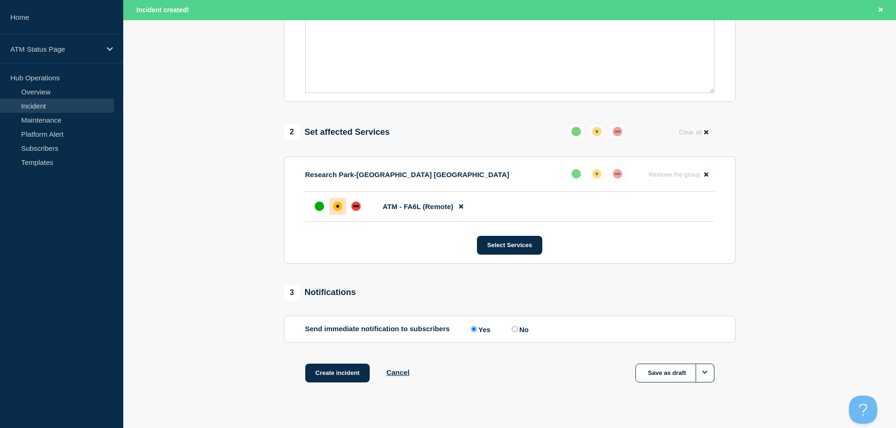
scroll to position [300, 0]
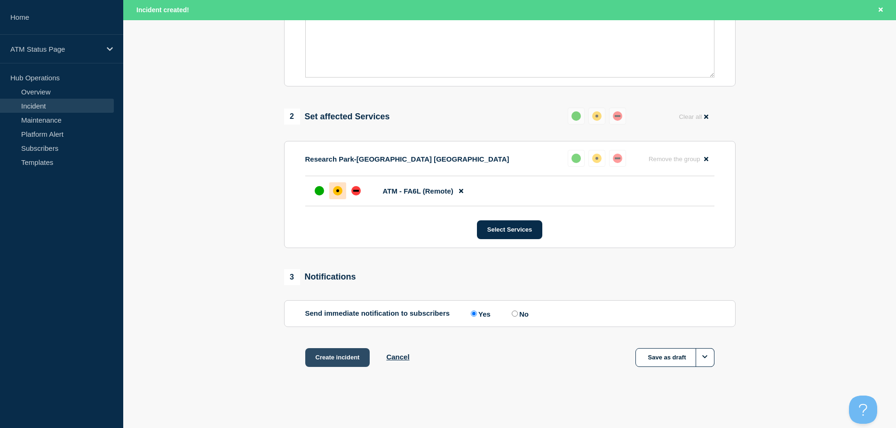
click at [354, 357] on button "Create incident" at bounding box center [337, 357] width 65 height 19
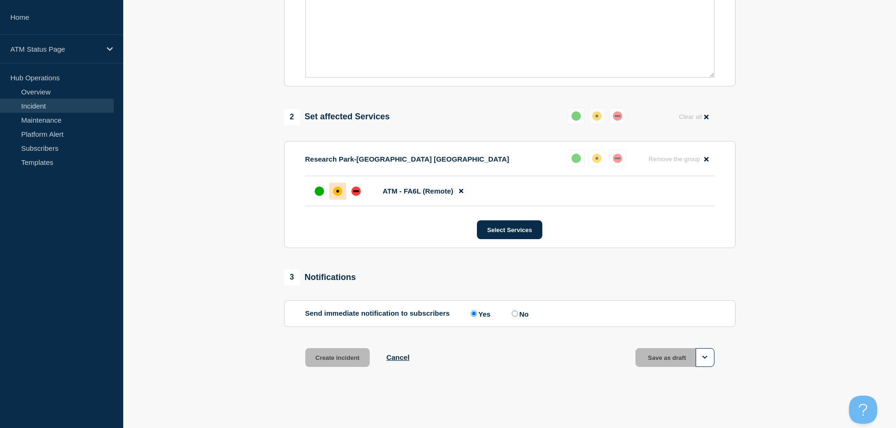
scroll to position [280, 0]
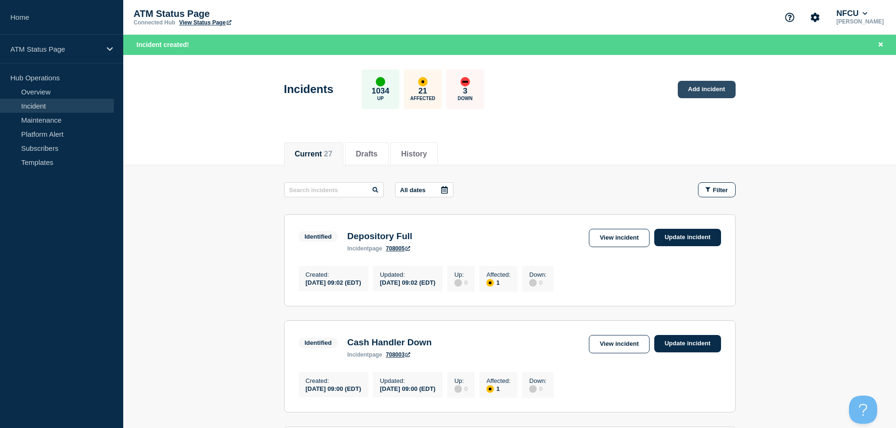
click at [700, 88] on link "Add incident" at bounding box center [706, 89] width 58 height 17
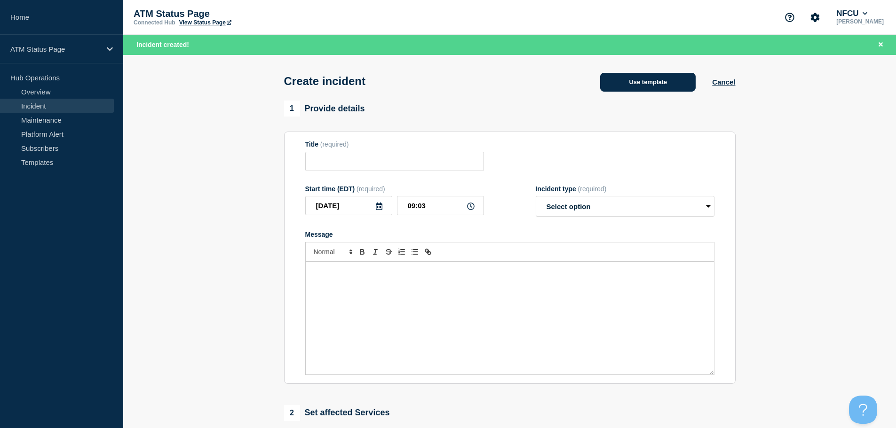
click at [660, 77] on button "Use template" at bounding box center [647, 82] width 95 height 19
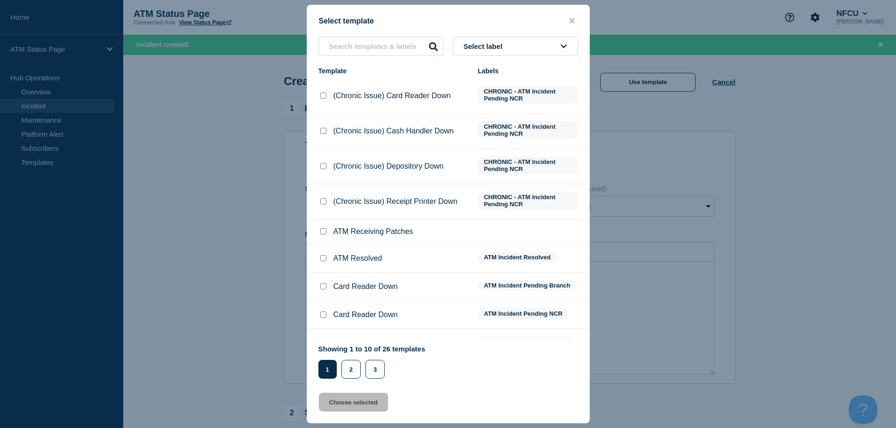
click at [512, 50] on button "Select label" at bounding box center [515, 46] width 125 height 19
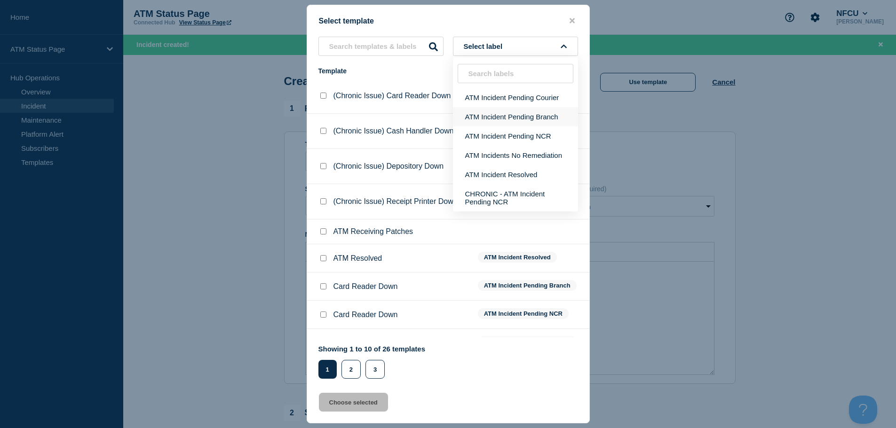
click at [510, 118] on button "ATM Incident Pending Branch" at bounding box center [515, 116] width 125 height 19
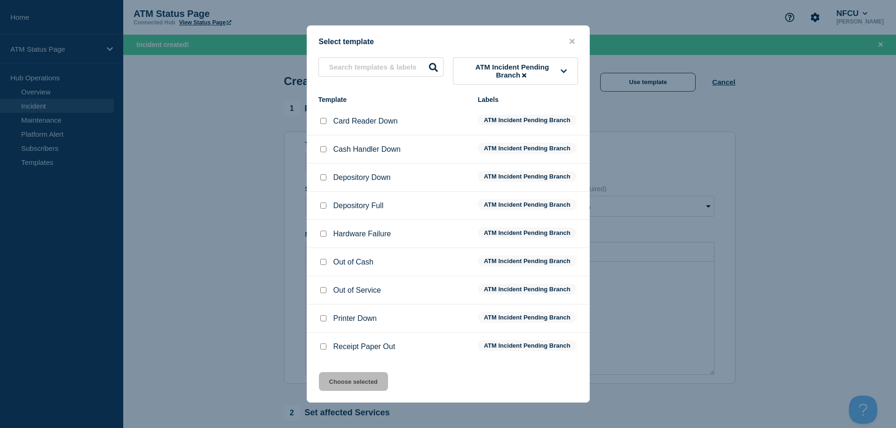
click at [322, 181] on input "Depository Down checkbox" at bounding box center [323, 177] width 6 height 6
checkbox input "true"
click at [330, 381] on button "Choose selected" at bounding box center [353, 381] width 69 height 19
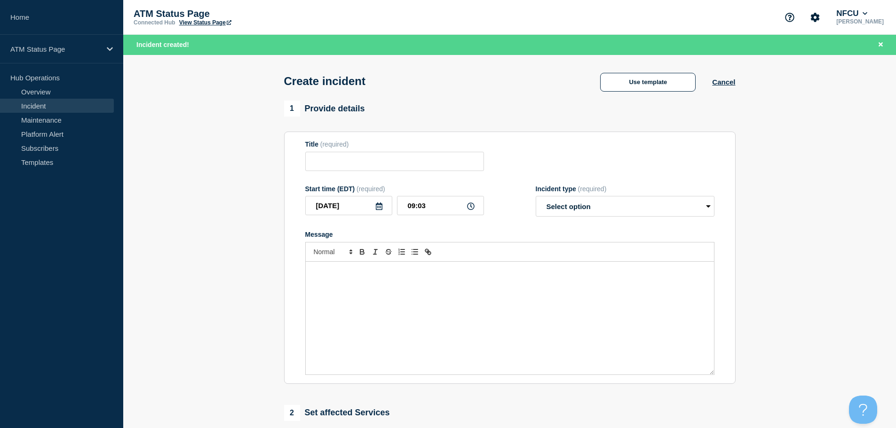
type input "Depository Down"
select select "identified"
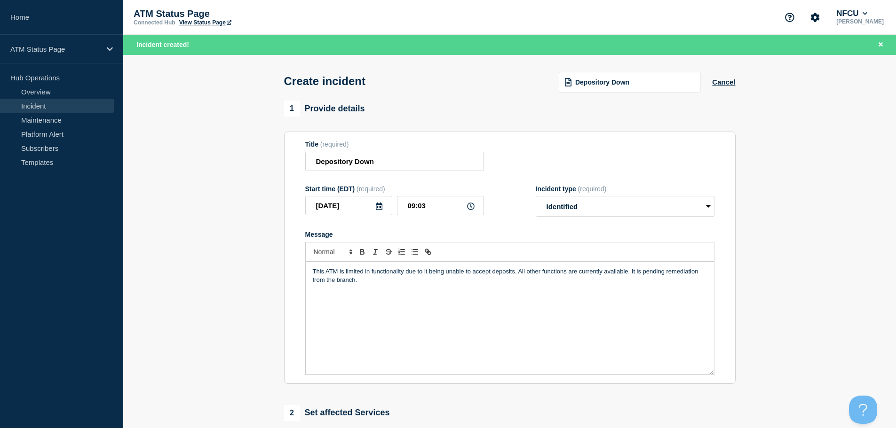
scroll to position [188, 0]
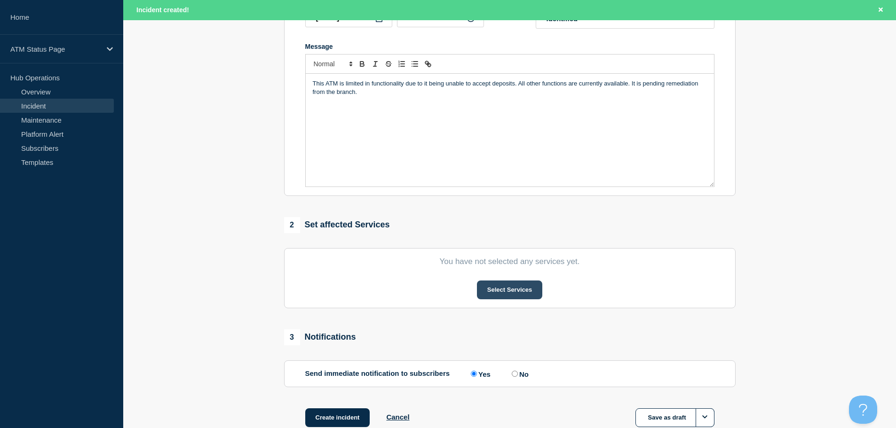
click at [526, 294] on button "Select Services" at bounding box center [509, 290] width 65 height 19
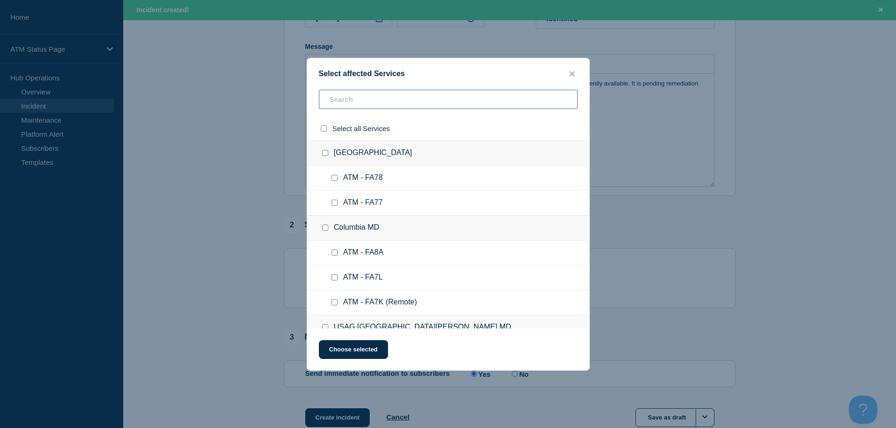
click at [521, 103] on input "text" at bounding box center [448, 99] width 259 height 19
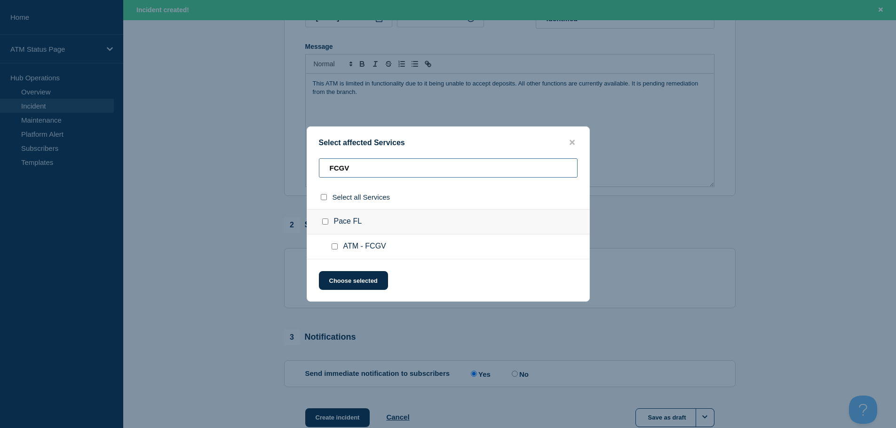
type input "FCGV"
click at [335, 248] on input "ATM - FCGV checkbox" at bounding box center [334, 247] width 6 height 6
checkbox input "true"
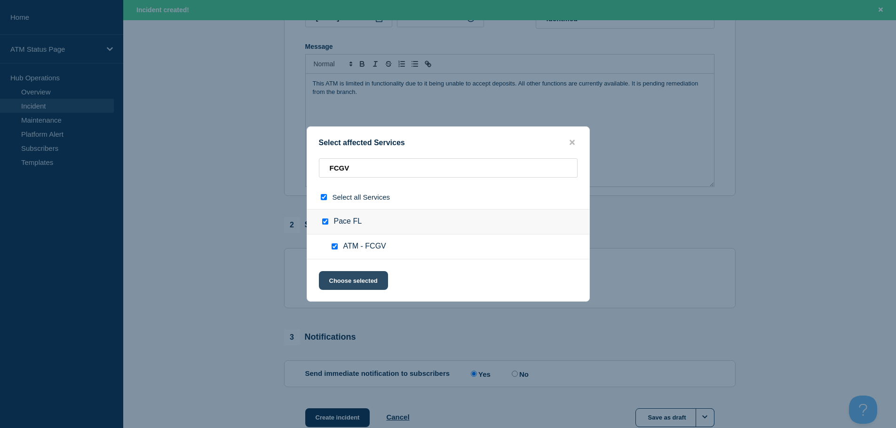
click at [339, 279] on button "Choose selected" at bounding box center [353, 280] width 69 height 19
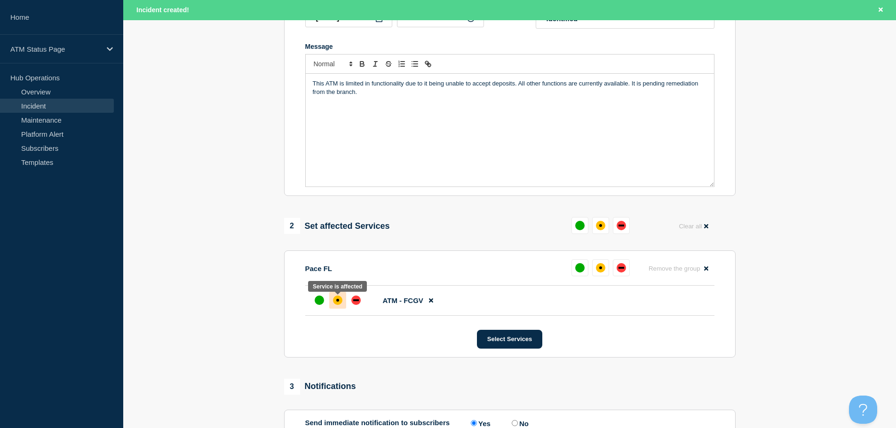
click at [337, 304] on div "affected" at bounding box center [337, 300] width 9 height 9
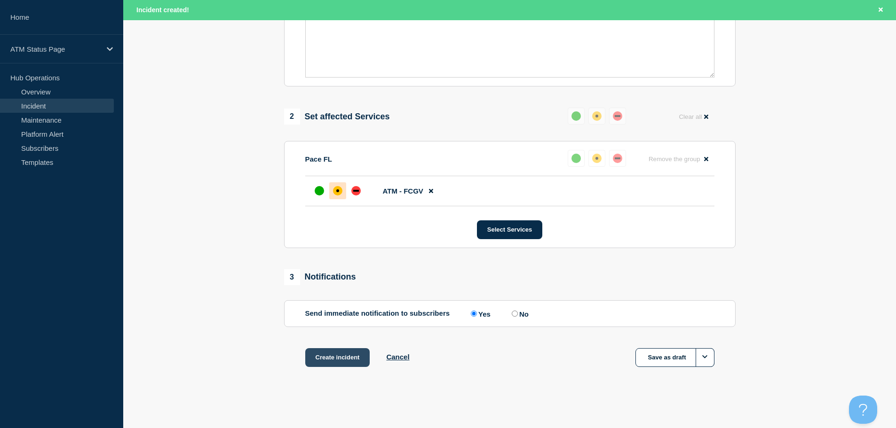
click at [331, 353] on button "Create incident" at bounding box center [337, 357] width 65 height 19
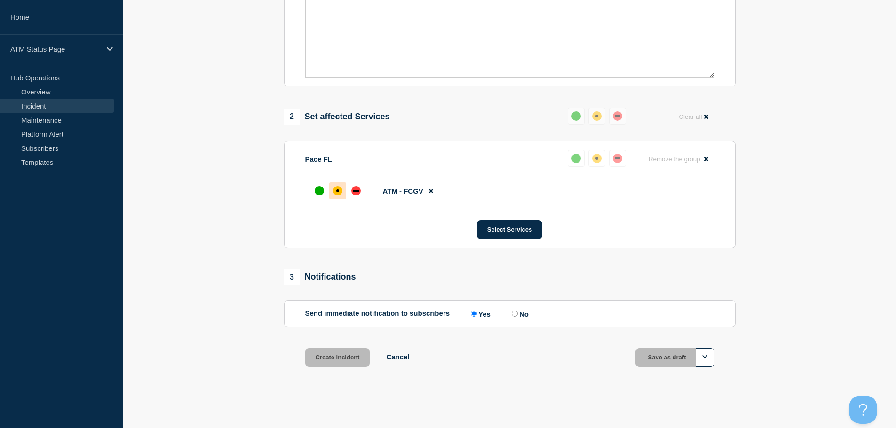
scroll to position [280, 0]
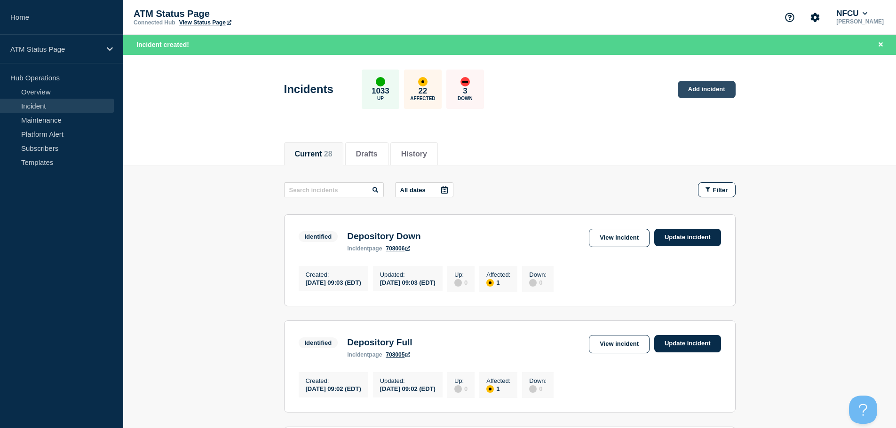
click at [713, 92] on link "Add incident" at bounding box center [706, 89] width 58 height 17
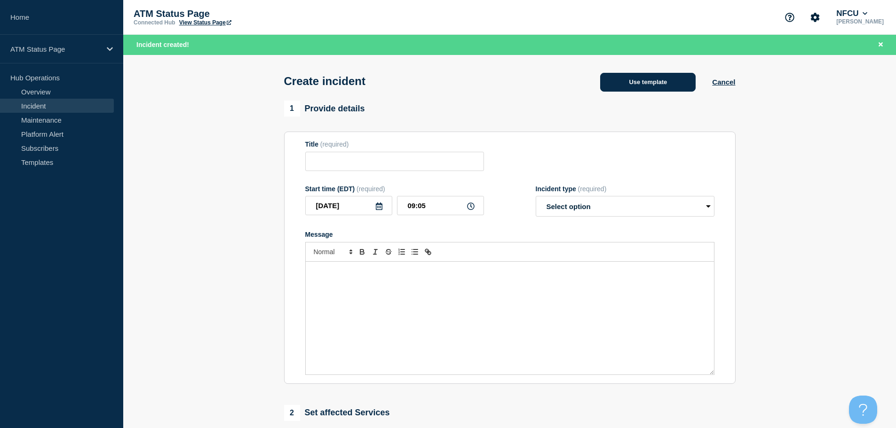
click at [635, 87] on button "Use template" at bounding box center [647, 82] width 95 height 19
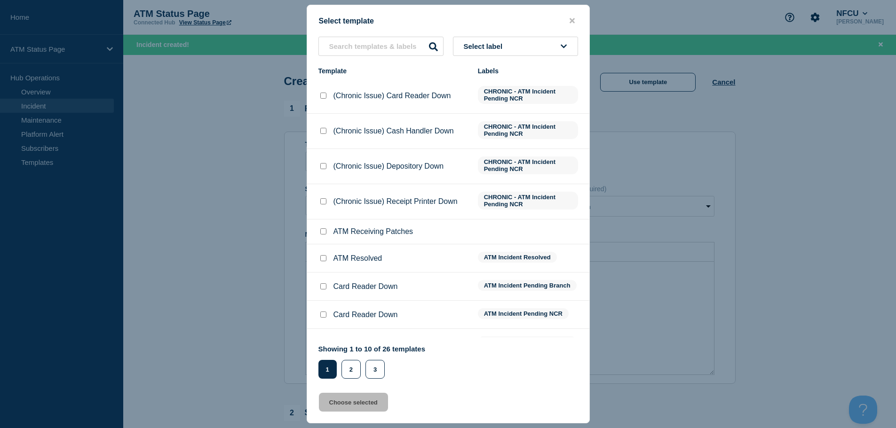
click at [528, 54] on button "Select label" at bounding box center [515, 46] width 125 height 19
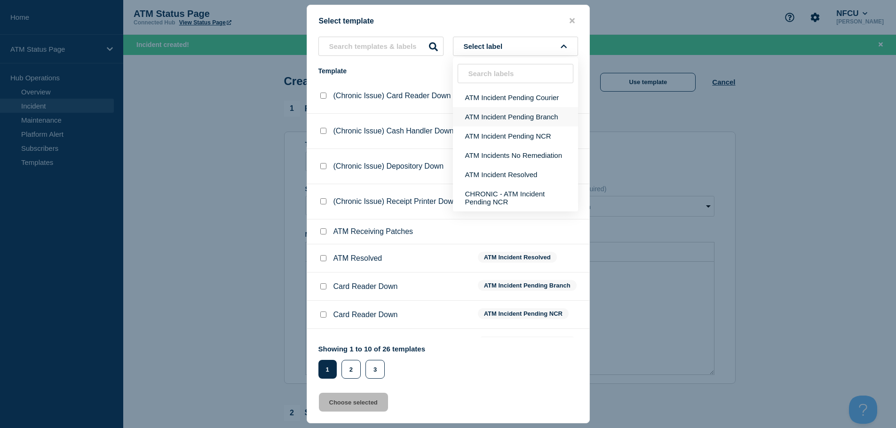
click at [530, 122] on button "ATM Incident Pending Branch" at bounding box center [515, 116] width 125 height 19
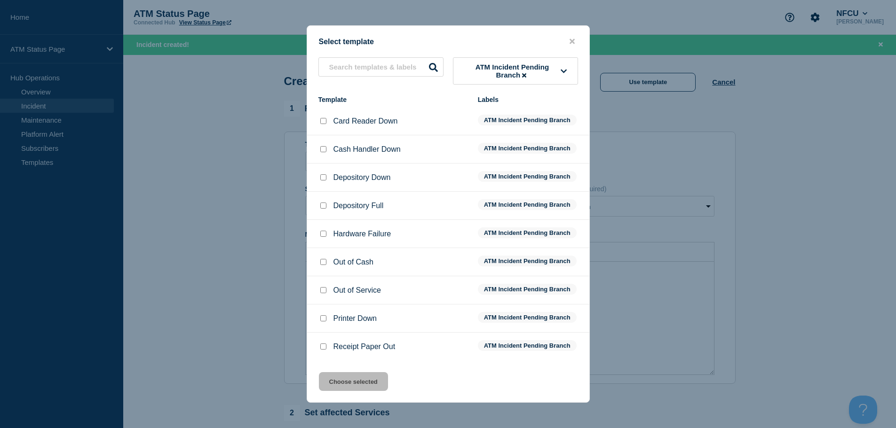
click at [323, 349] on input "Receipt Paper Out checkbox" at bounding box center [323, 347] width 6 height 6
checkbox input "true"
click at [349, 383] on button "Choose selected" at bounding box center [353, 381] width 69 height 19
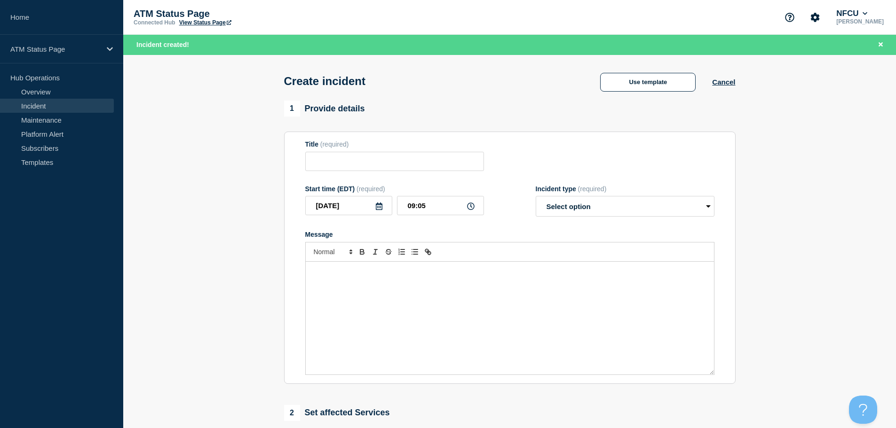
type input "Receipt Paper Out"
select select "identified"
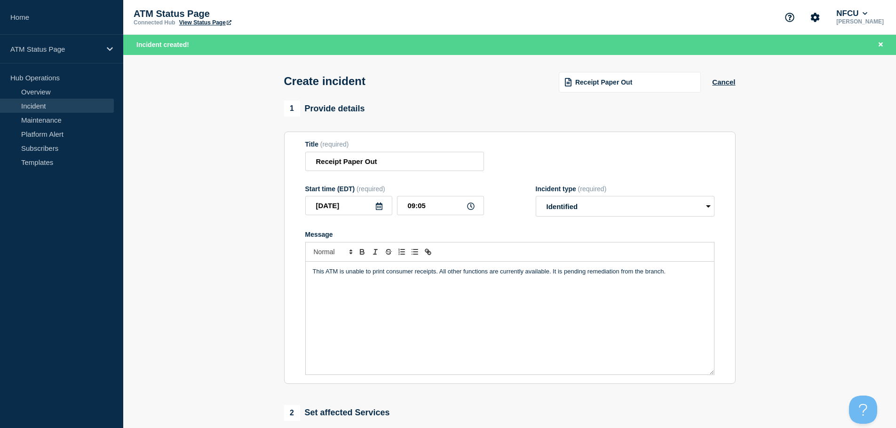
scroll to position [235, 0]
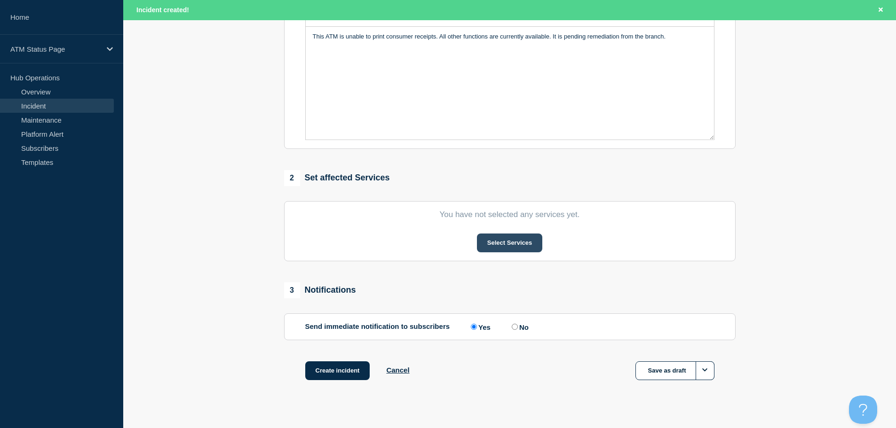
click at [509, 248] on button "Select Services" at bounding box center [509, 243] width 65 height 19
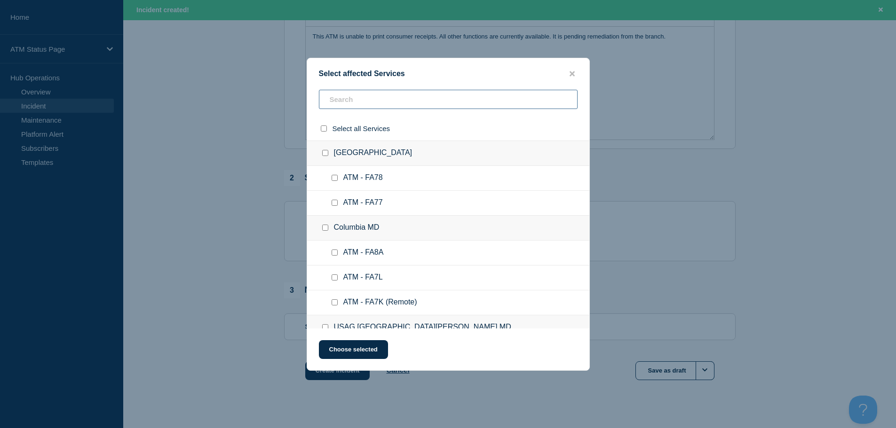
click at [433, 104] on input "text" at bounding box center [448, 99] width 259 height 19
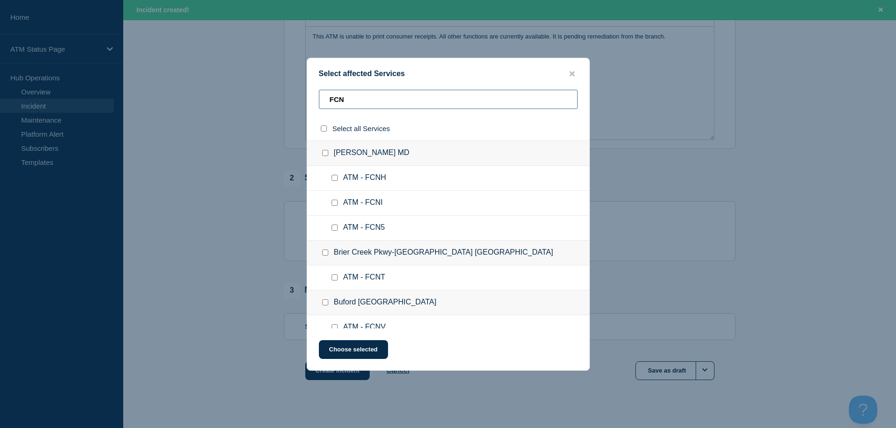
click at [433, 104] on input "FCN" at bounding box center [448, 99] width 259 height 19
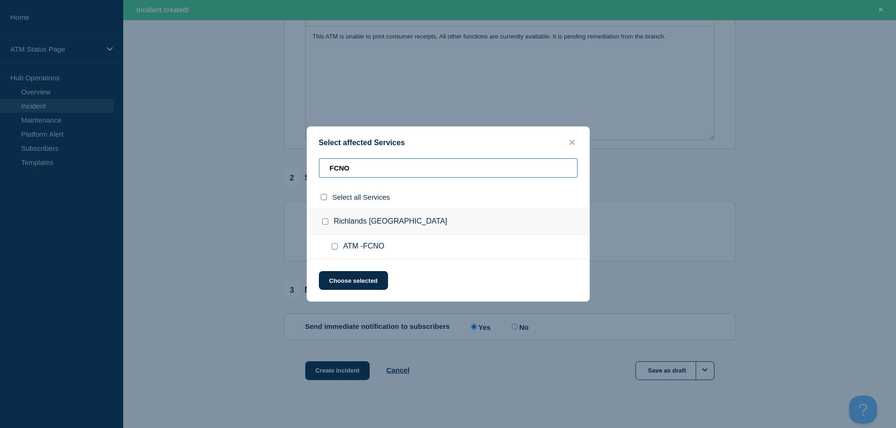
type input "FCNO"
click at [334, 247] on input "ATM -FCNO checkbox" at bounding box center [334, 247] width 6 height 6
checkbox input "true"
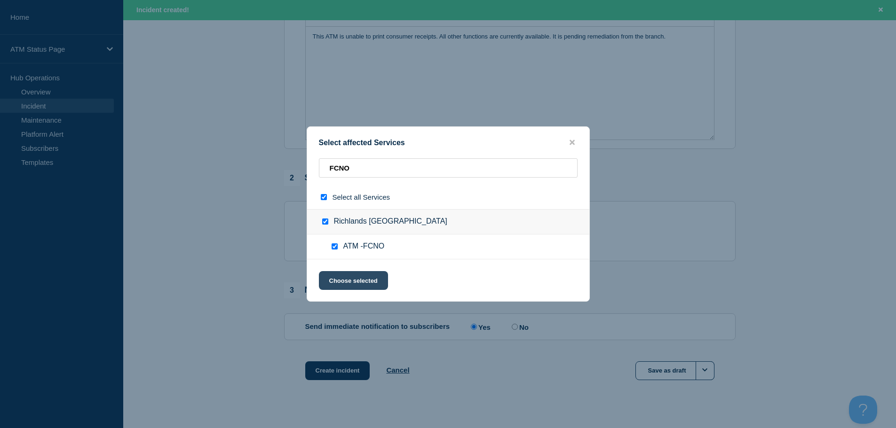
click at [337, 285] on button "Choose selected" at bounding box center [353, 280] width 69 height 19
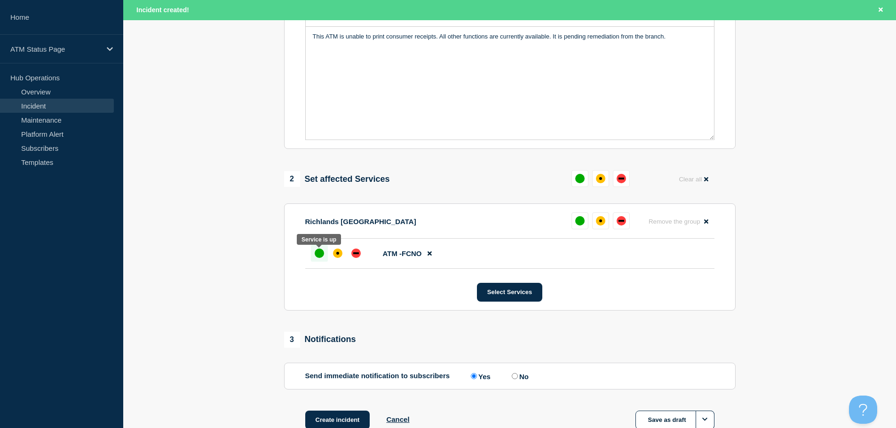
click at [319, 254] on div "up" at bounding box center [319, 253] width 9 height 9
click at [516, 299] on button "Select Services" at bounding box center [509, 292] width 65 height 19
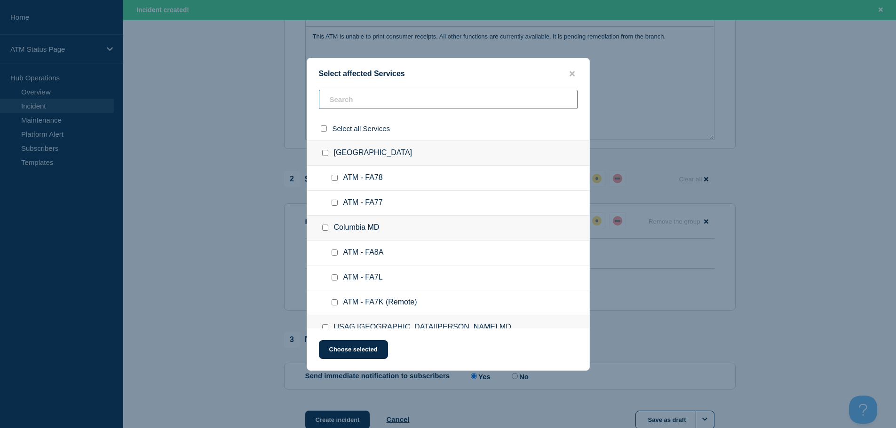
click at [363, 103] on input "text" at bounding box center [448, 99] width 259 height 19
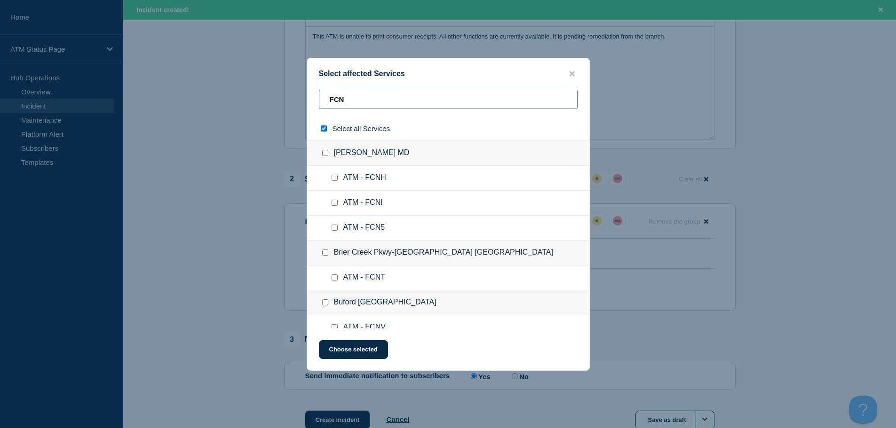
type input "FCNO"
checkbox input "true"
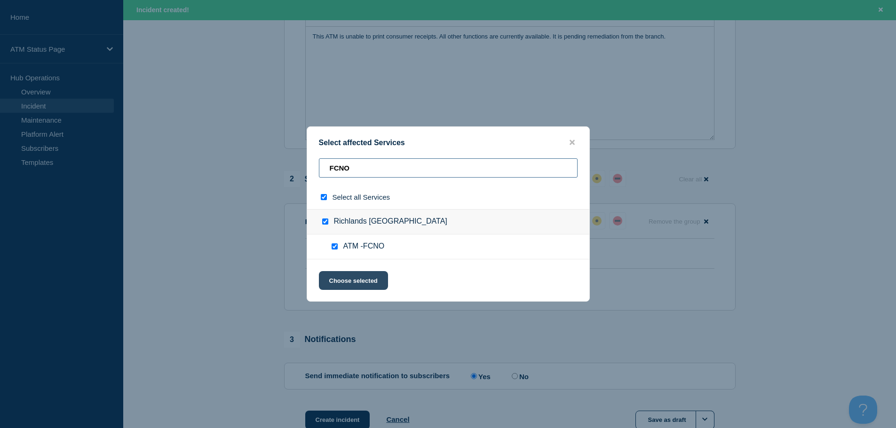
type input "FCNO"
click at [363, 283] on button "Choose selected" at bounding box center [353, 280] width 69 height 19
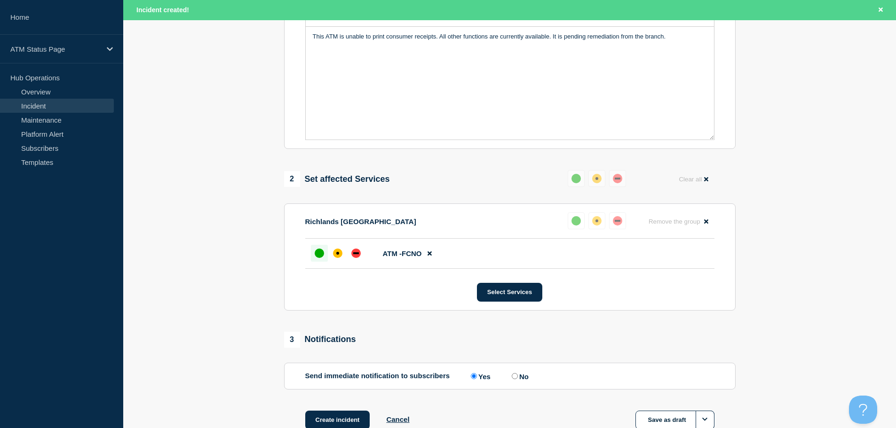
scroll to position [300, 0]
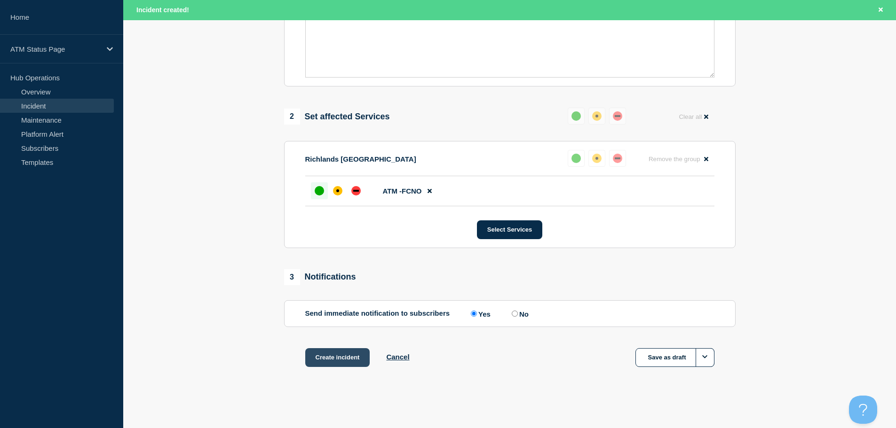
click at [332, 357] on button "Create incident" at bounding box center [337, 357] width 65 height 19
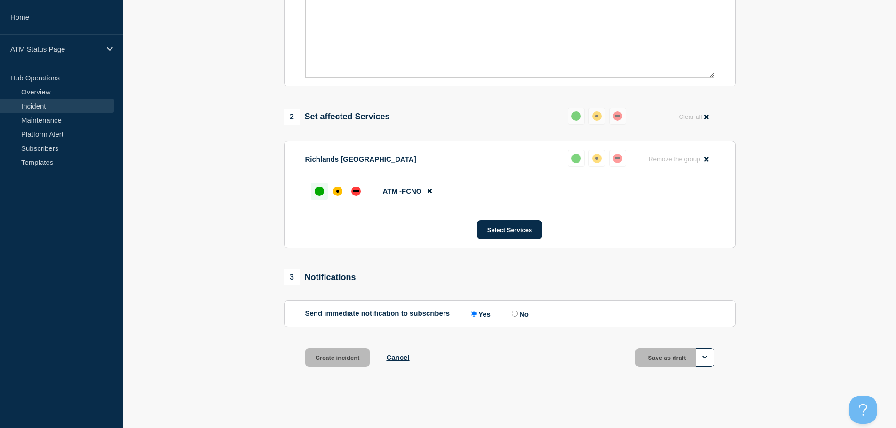
scroll to position [280, 0]
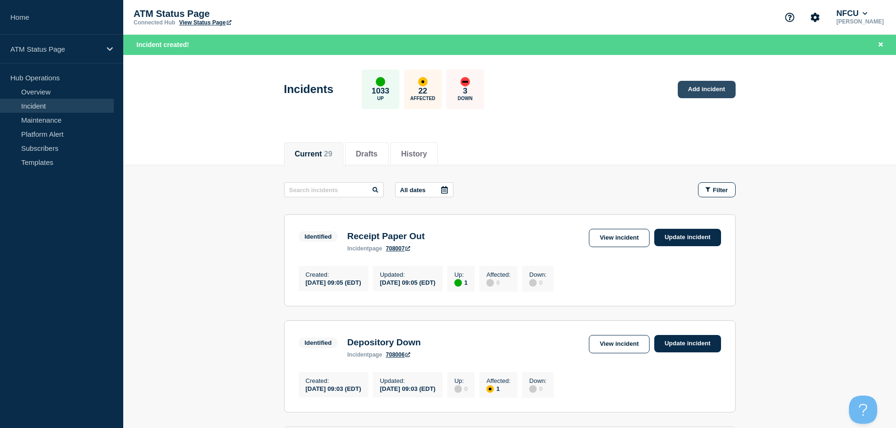
click at [683, 89] on link "Add incident" at bounding box center [706, 89] width 58 height 17
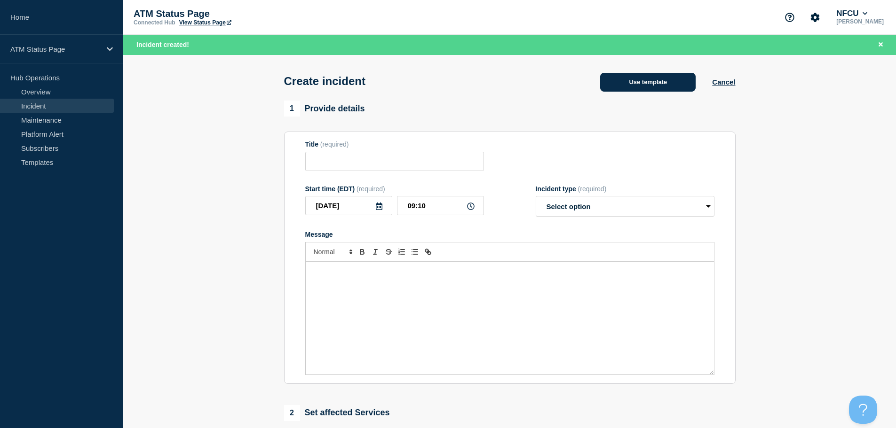
click at [646, 79] on button "Use template" at bounding box center [647, 82] width 95 height 19
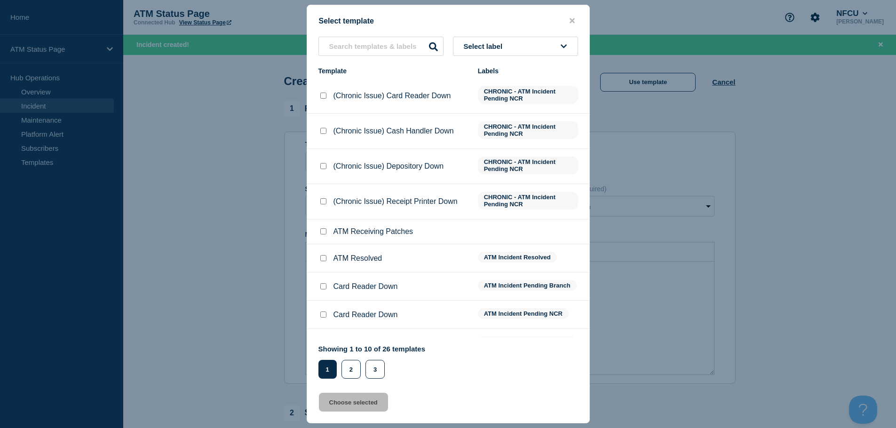
click at [494, 47] on span "Select label" at bounding box center [485, 46] width 43 height 8
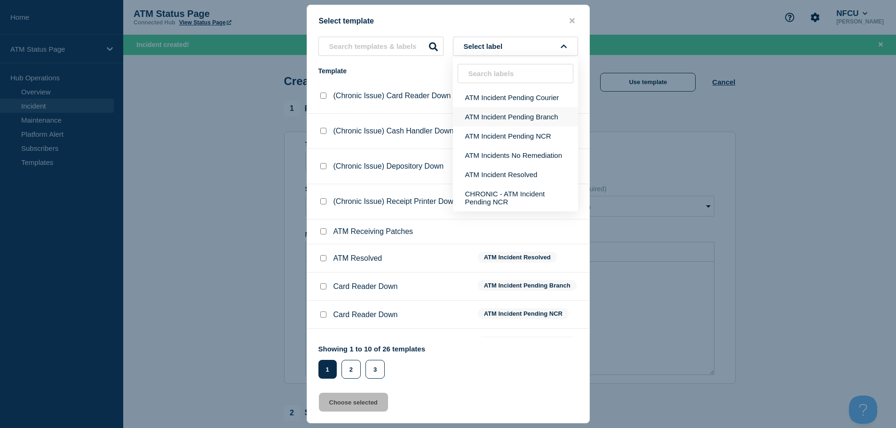
click at [518, 117] on button "ATM Incident Pending Branch" at bounding box center [515, 116] width 125 height 19
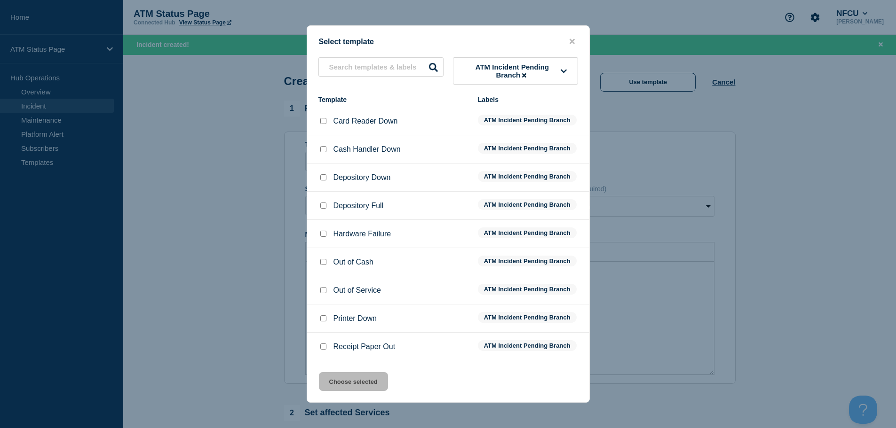
click at [323, 208] on input "Depository Full checkbox" at bounding box center [323, 206] width 6 height 6
checkbox input "true"
click at [322, 264] on input "Out of Cash checkbox" at bounding box center [323, 262] width 6 height 6
checkbox input "true"
checkbox input "false"
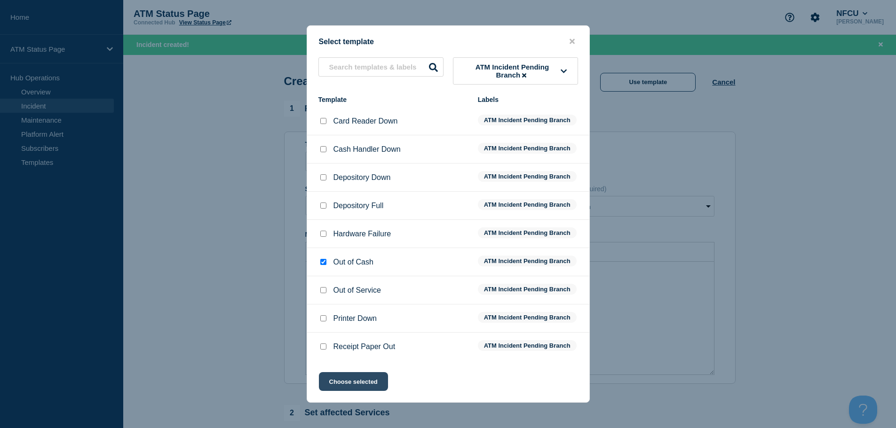
click at [349, 388] on button "Choose selected" at bounding box center [353, 381] width 69 height 19
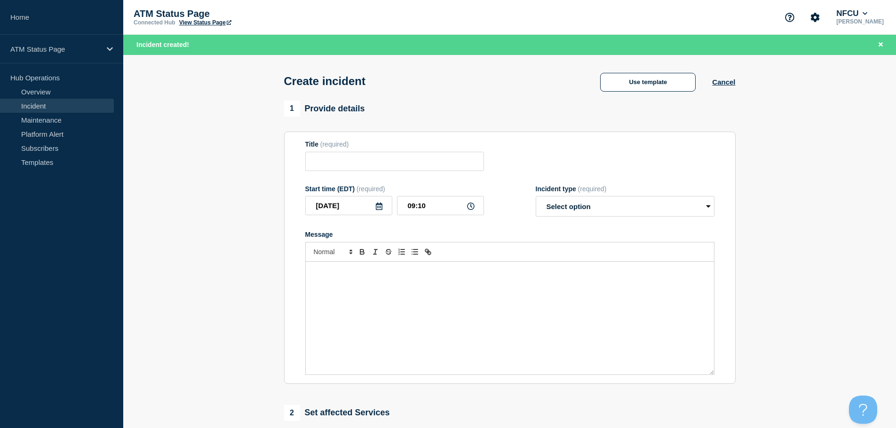
type input "Out of Cash"
select select "identified"
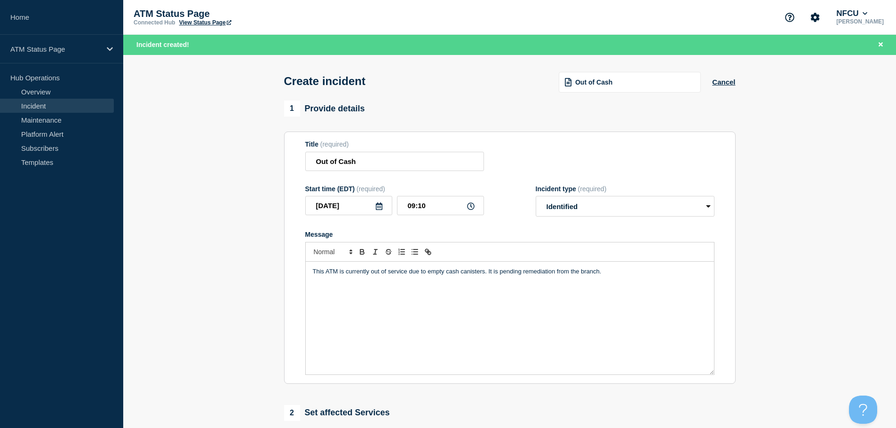
scroll to position [235, 0]
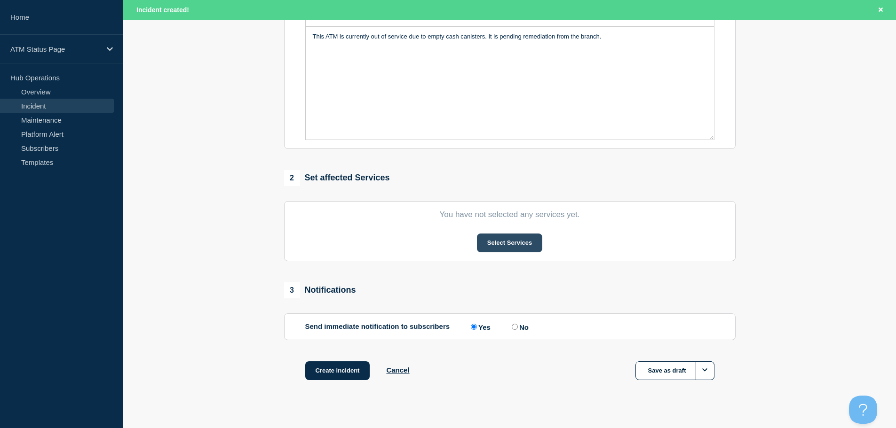
click at [497, 246] on button "Select Services" at bounding box center [509, 243] width 65 height 19
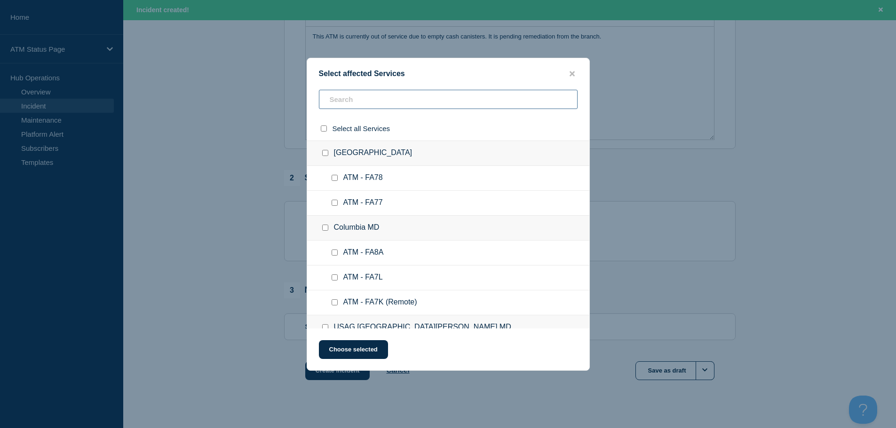
click at [433, 105] on input "text" at bounding box center [448, 99] width 259 height 19
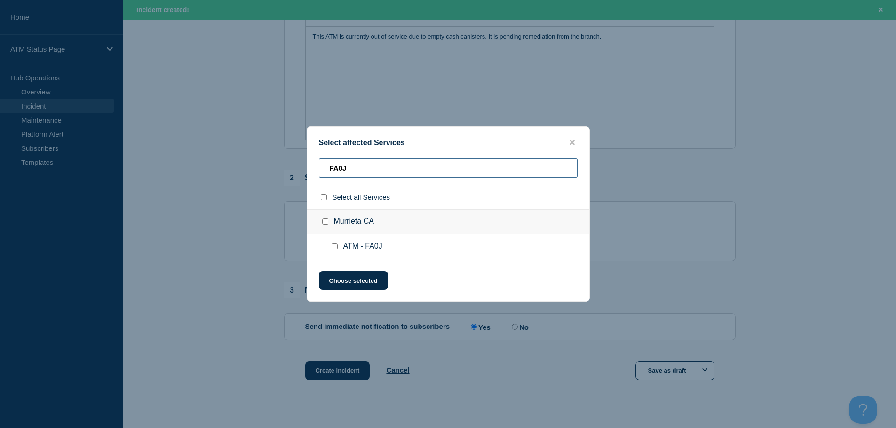
type input "FA0J"
click at [336, 250] on input "ATM - FA0J checkbox" at bounding box center [334, 247] width 6 height 6
checkbox input "true"
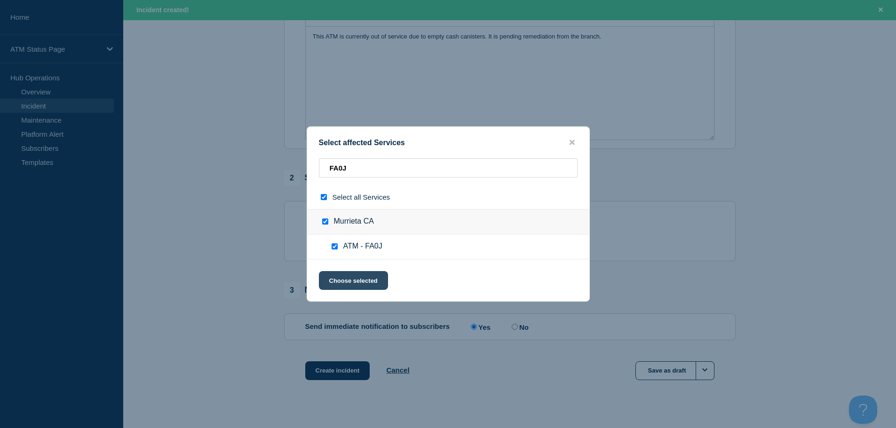
click at [339, 282] on button "Choose selected" at bounding box center [353, 280] width 69 height 19
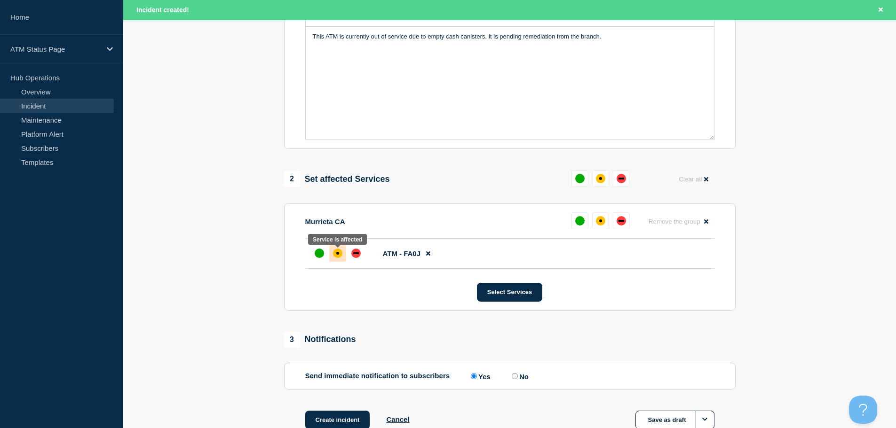
click at [341, 257] on div "affected" at bounding box center [337, 253] width 9 height 9
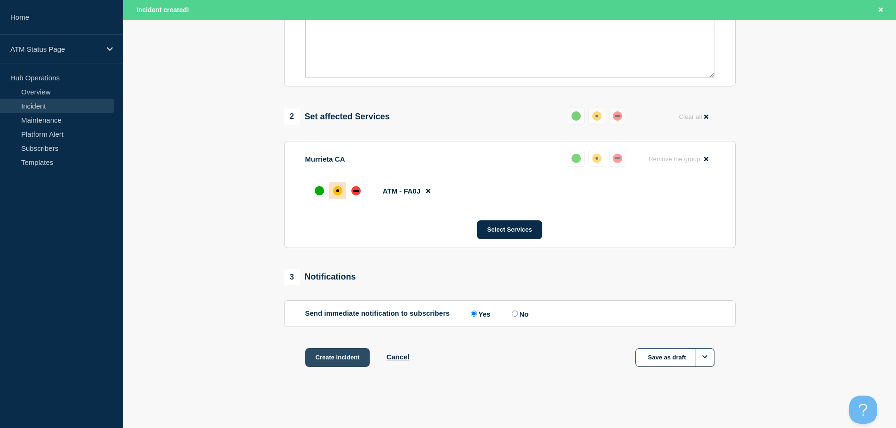
click at [341, 357] on button "Create incident" at bounding box center [337, 357] width 65 height 19
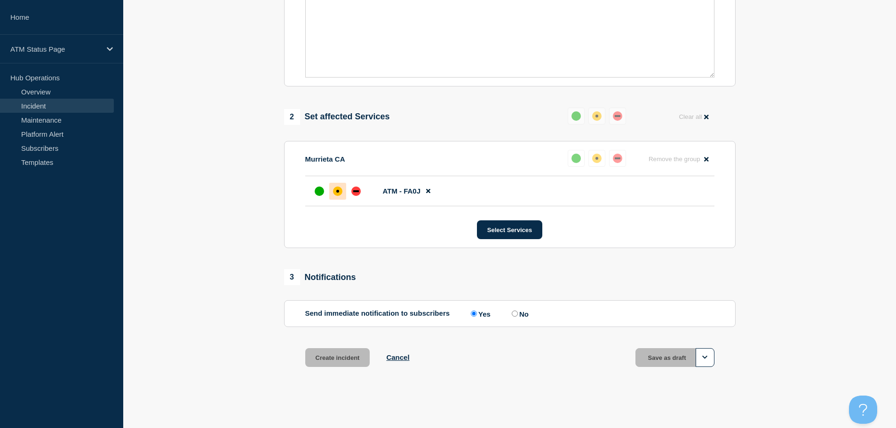
scroll to position [280, 0]
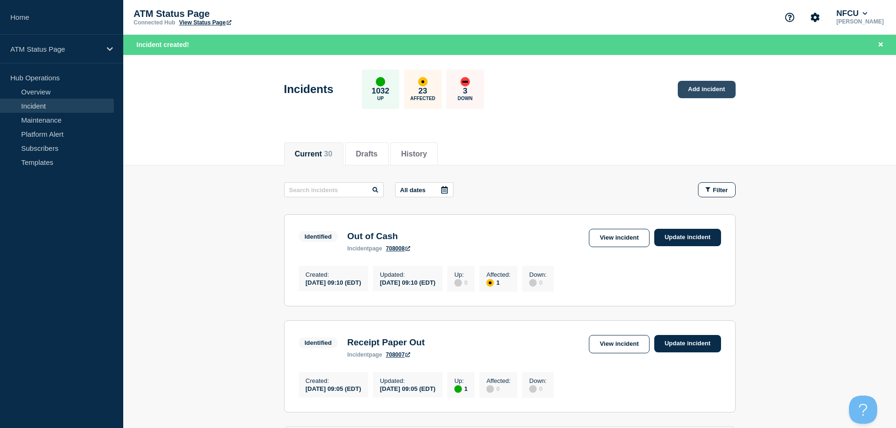
click at [718, 86] on link "Add incident" at bounding box center [706, 89] width 58 height 17
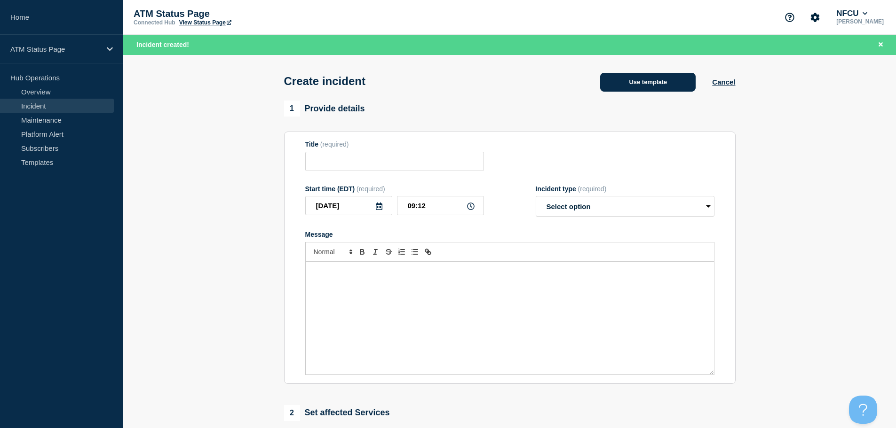
click at [660, 87] on button "Use template" at bounding box center [647, 82] width 95 height 19
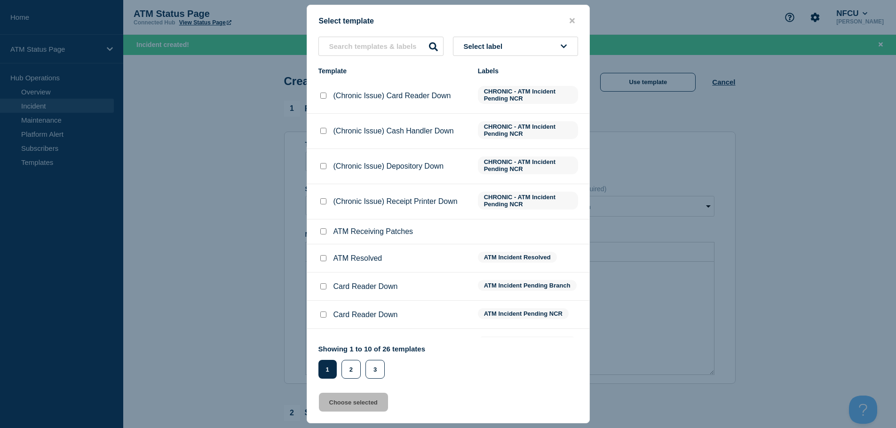
click at [518, 47] on button "Select label" at bounding box center [515, 46] width 125 height 19
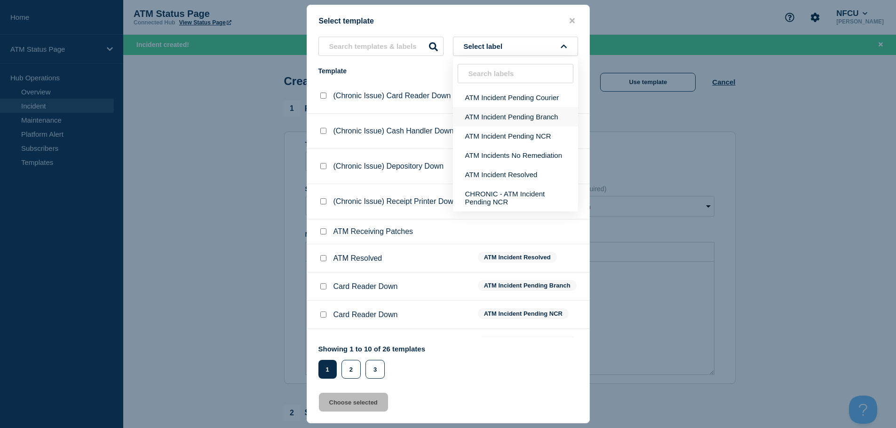
click at [512, 119] on button "ATM Incident Pending Branch" at bounding box center [515, 116] width 125 height 19
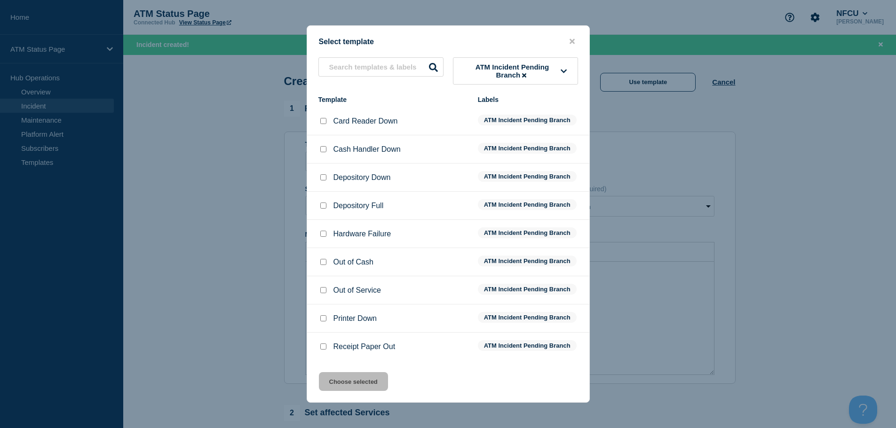
click at [321, 180] on input "Depository Down checkbox" at bounding box center [323, 177] width 6 height 6
checkbox input "true"
click at [373, 381] on button "Choose selected" at bounding box center [353, 381] width 69 height 19
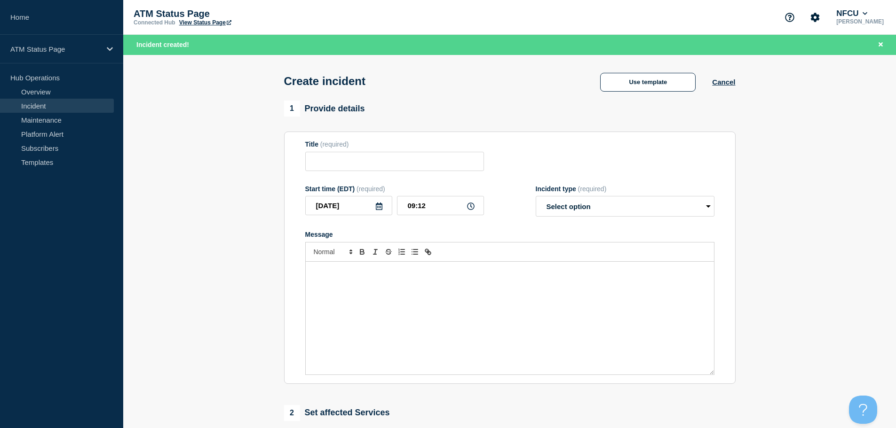
type input "Depository Down"
select select "identified"
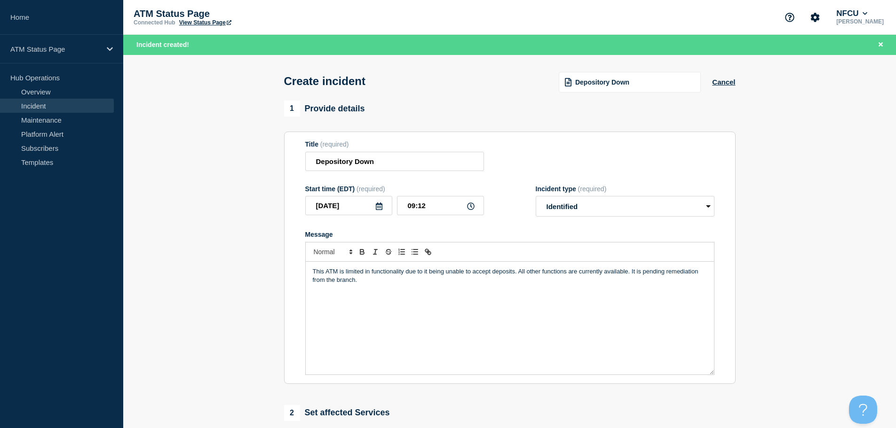
scroll to position [235, 0]
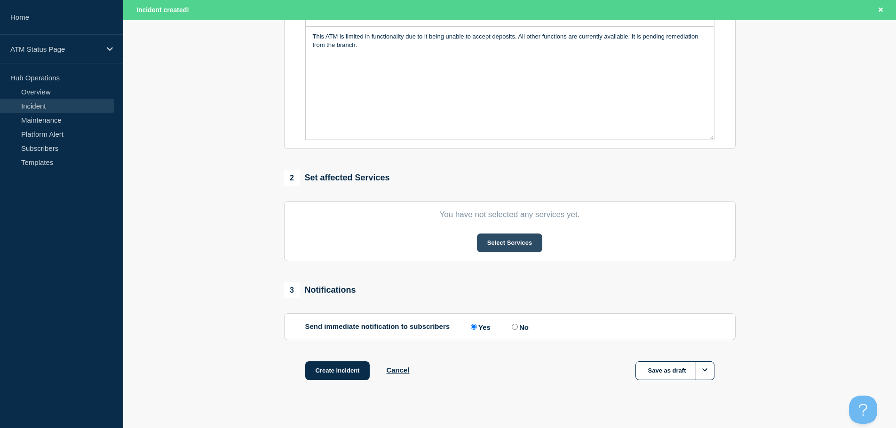
click at [497, 244] on button "Select Services" at bounding box center [509, 243] width 65 height 19
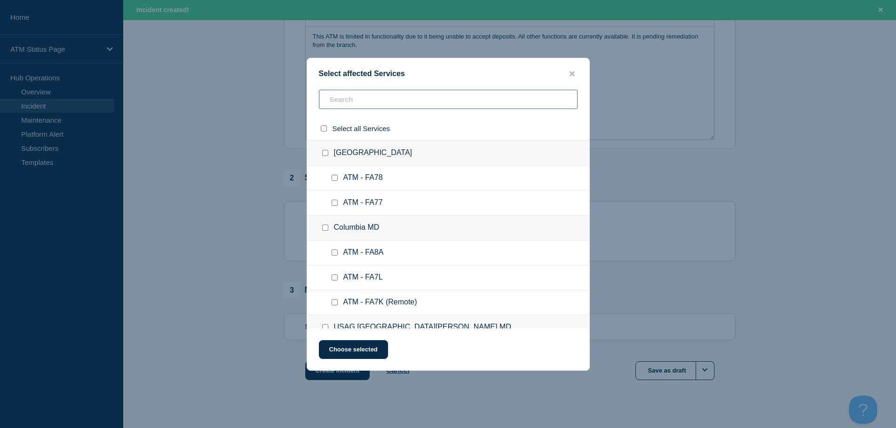
click at [487, 101] on input "text" at bounding box center [448, 99] width 259 height 19
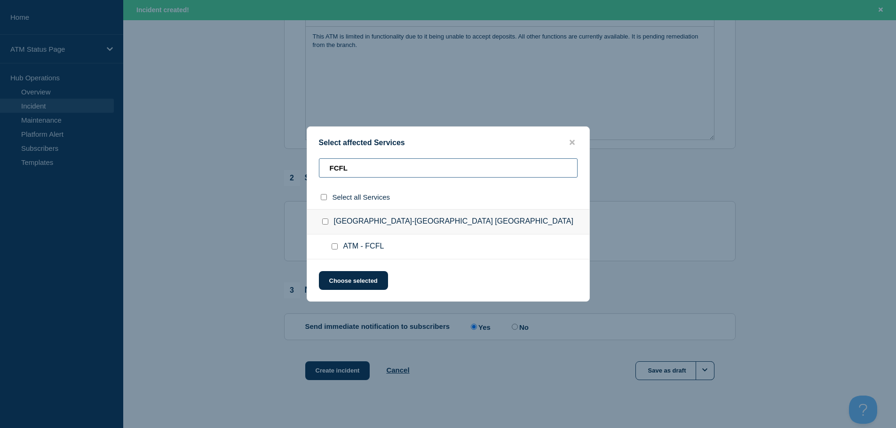
type input "FCFL"
click at [335, 250] on input "ATM - FCFL checkbox" at bounding box center [334, 247] width 6 height 6
checkbox input "true"
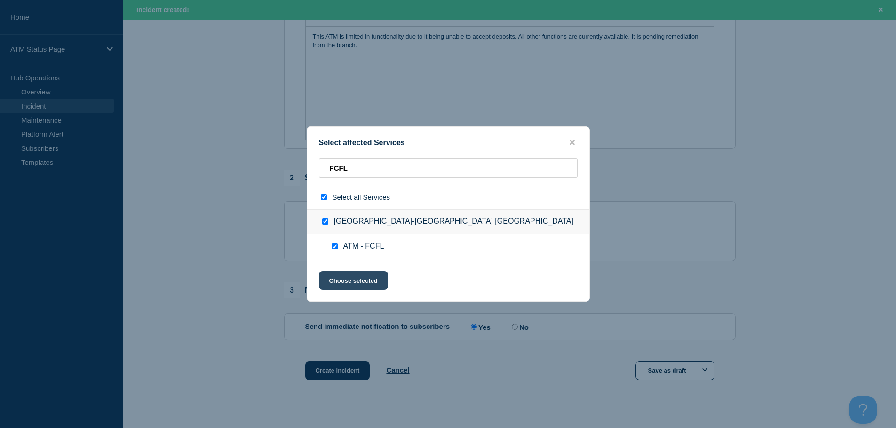
click at [344, 282] on button "Choose selected" at bounding box center [353, 280] width 69 height 19
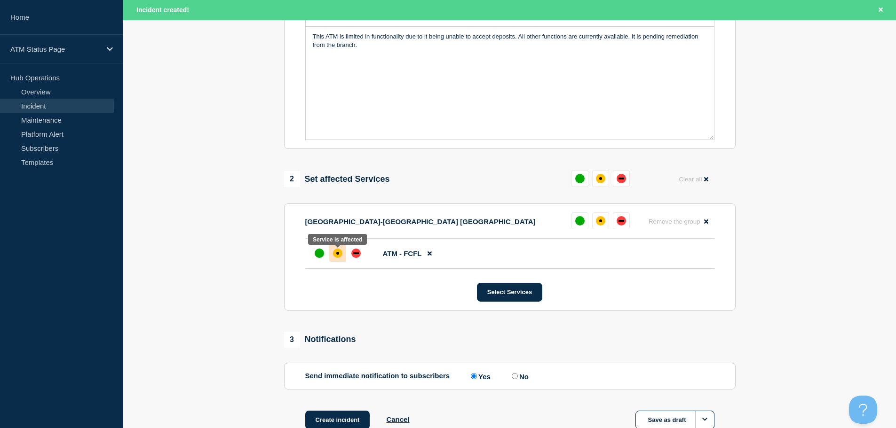
click at [336, 255] on div "affected" at bounding box center [337, 253] width 9 height 9
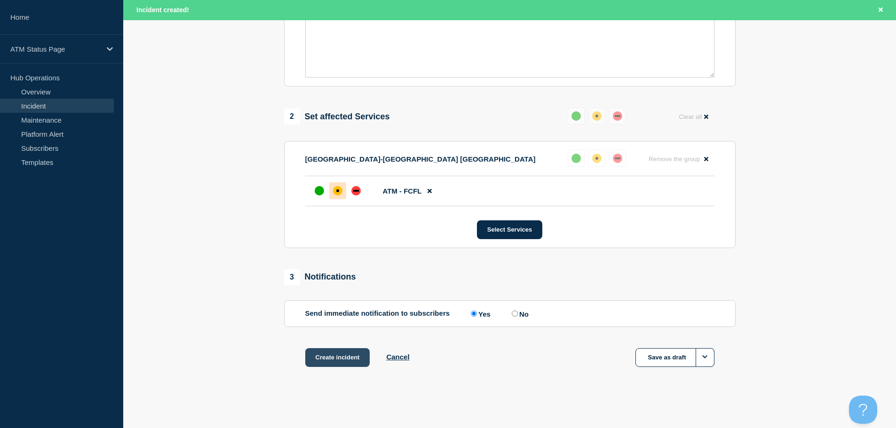
click at [341, 362] on button "Create incident" at bounding box center [337, 357] width 65 height 19
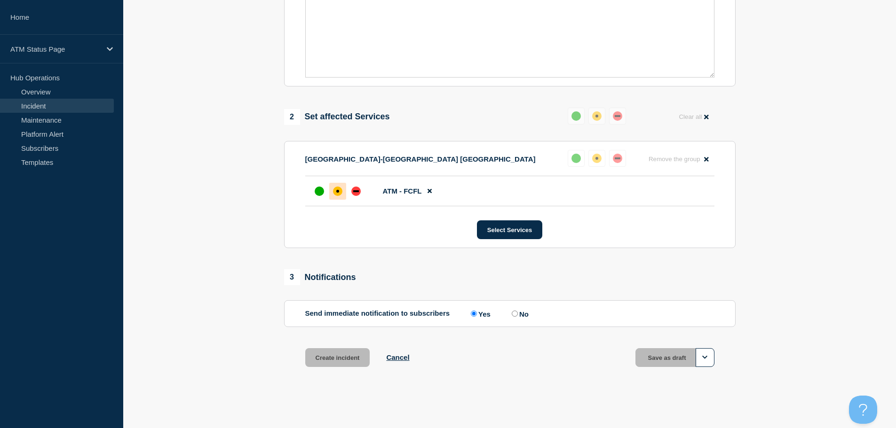
scroll to position [280, 0]
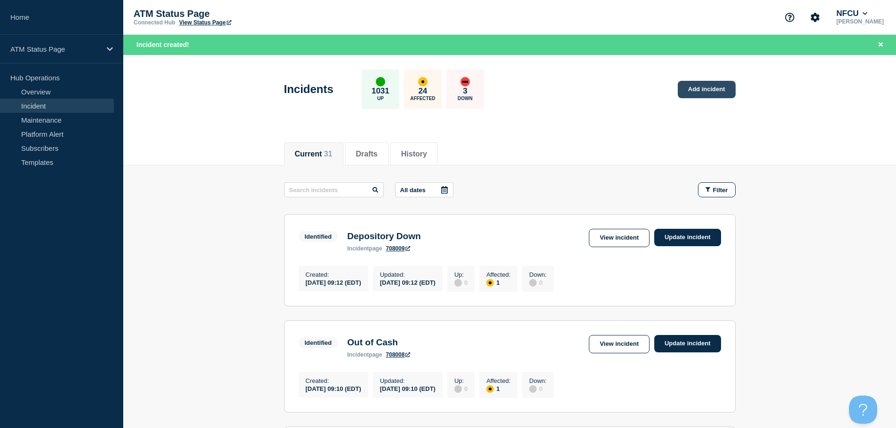
click at [688, 91] on link "Add incident" at bounding box center [706, 89] width 58 height 17
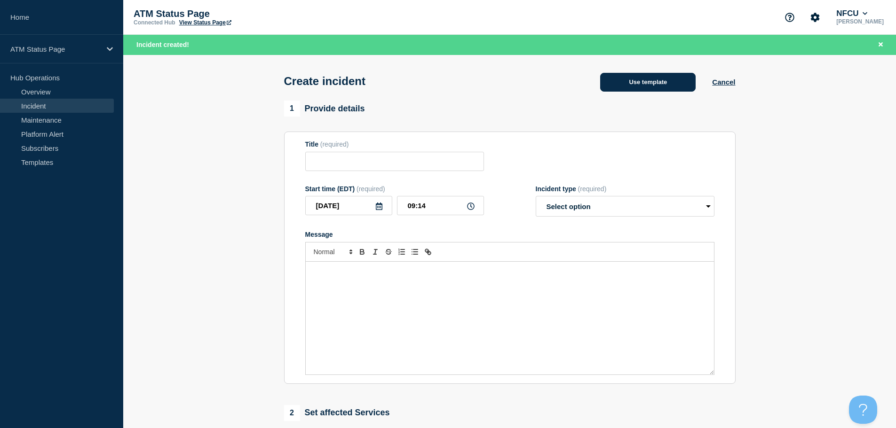
click at [675, 87] on button "Use template" at bounding box center [647, 82] width 95 height 19
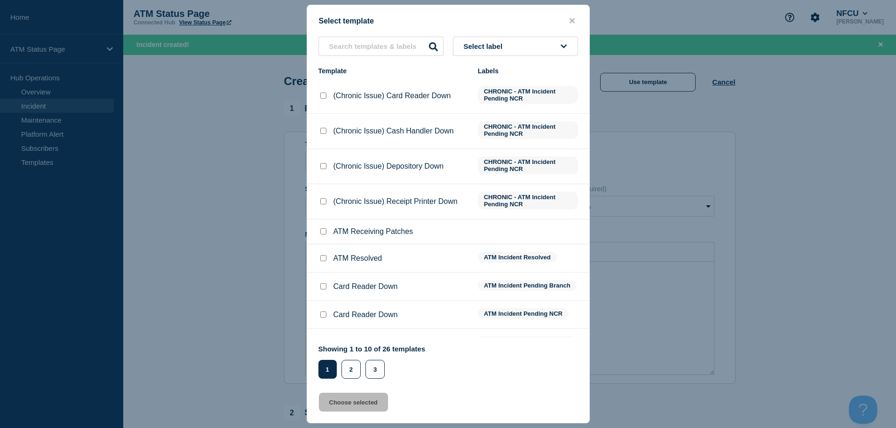
click at [525, 48] on button "Select label" at bounding box center [515, 46] width 125 height 19
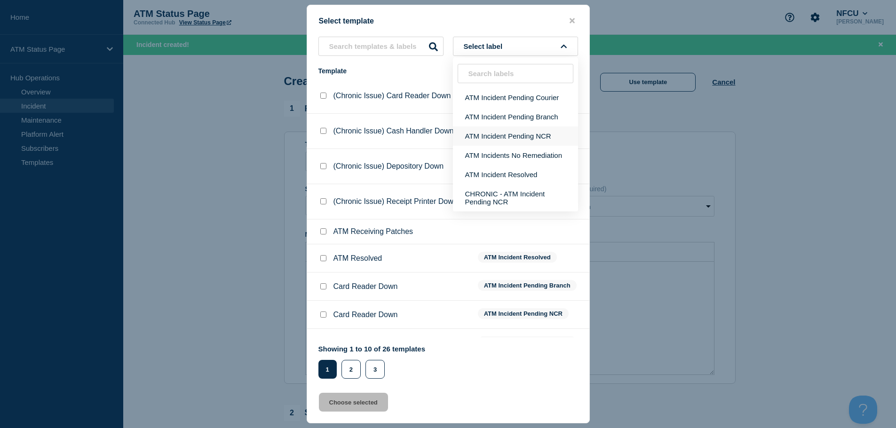
click at [532, 139] on button "ATM Incident Pending NCR" at bounding box center [515, 135] width 125 height 19
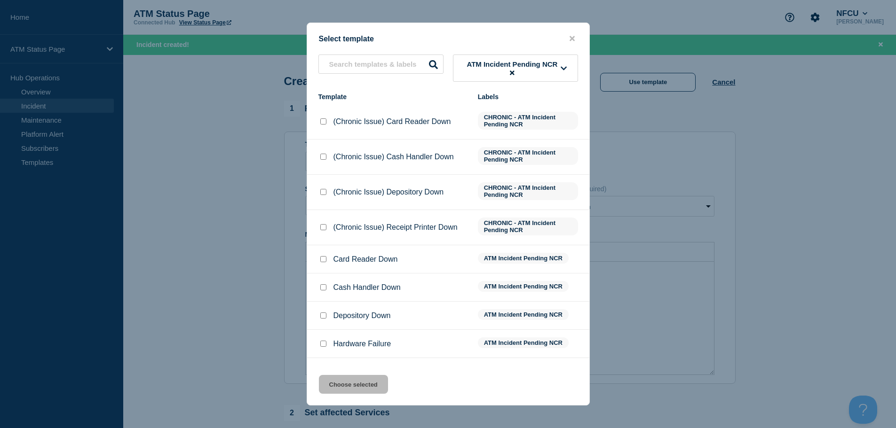
scroll to position [51, 0]
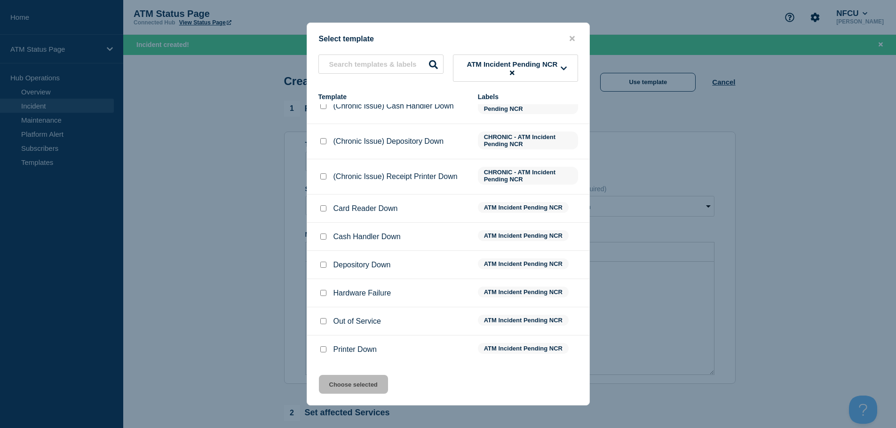
click at [324, 352] on input "Printer Down checkbox" at bounding box center [323, 349] width 6 height 6
checkbox input "true"
click at [344, 392] on button "Choose selected" at bounding box center [353, 384] width 69 height 19
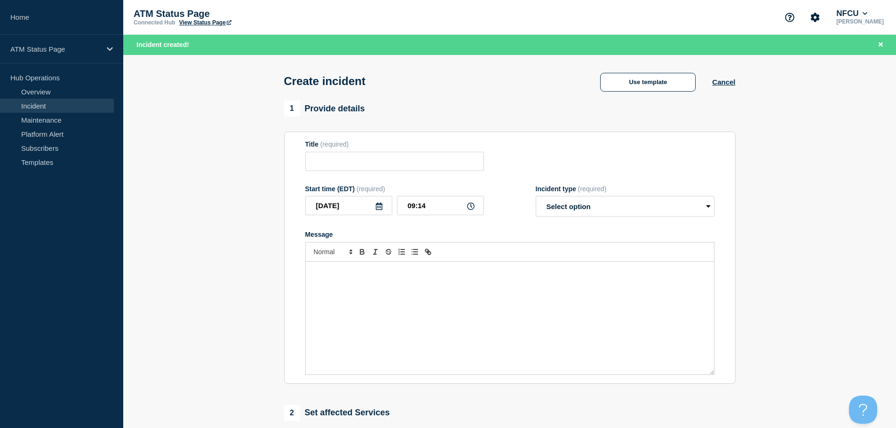
type input "Printer Down"
select select "identified"
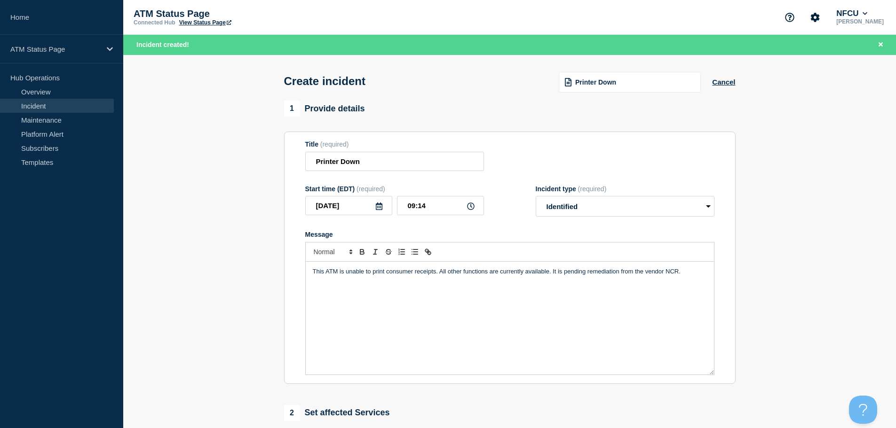
scroll to position [188, 0]
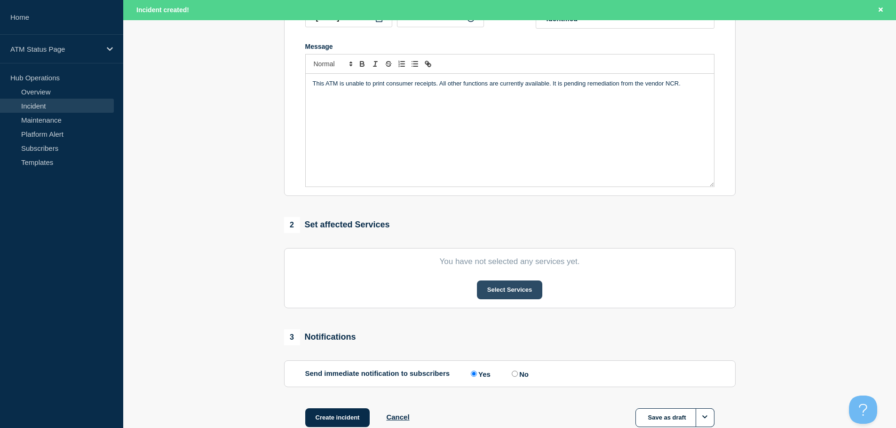
click at [517, 289] on button "Select Services" at bounding box center [509, 290] width 65 height 19
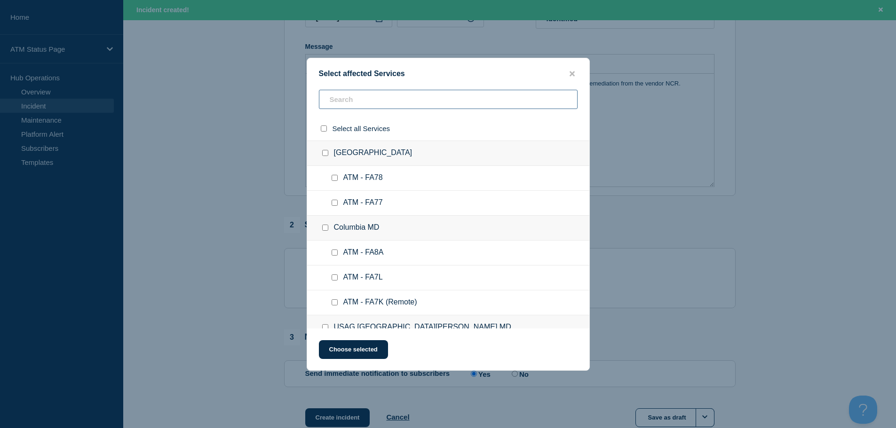
click at [512, 104] on input "text" at bounding box center [448, 99] width 259 height 19
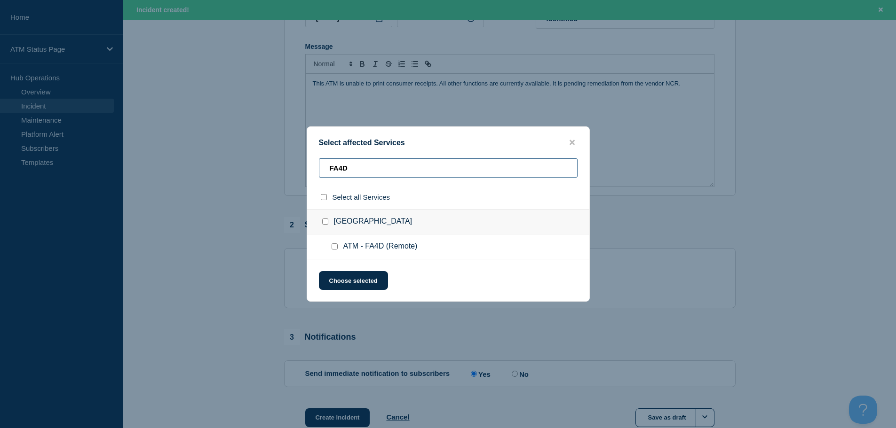
type input "FA4D"
click at [335, 248] on input "ATM - FA4D (Remote) checkbox" at bounding box center [334, 247] width 6 height 6
checkbox input "true"
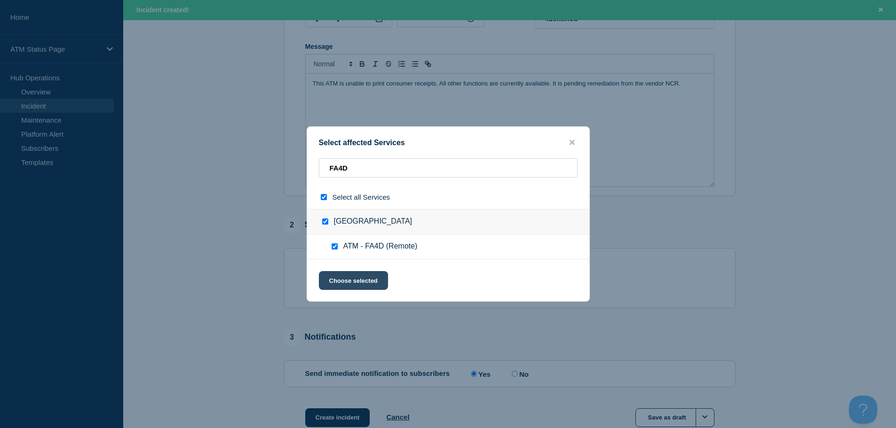
click at [350, 280] on button "Choose selected" at bounding box center [353, 280] width 69 height 19
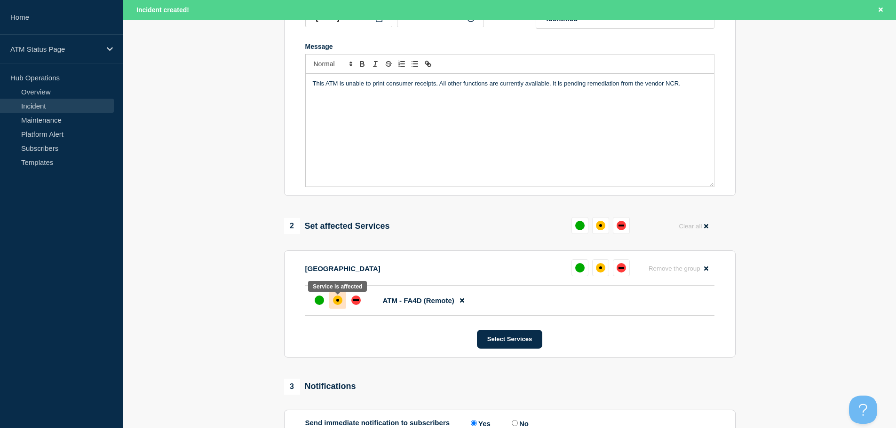
click at [335, 305] on div "affected" at bounding box center [337, 300] width 9 height 9
click at [319, 302] on div "up" at bounding box center [319, 300] width 9 height 9
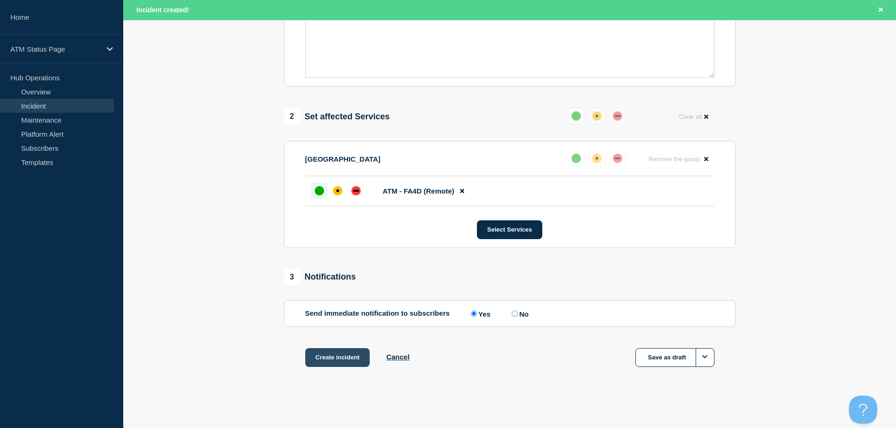
click at [336, 359] on button "Create incident" at bounding box center [337, 357] width 65 height 19
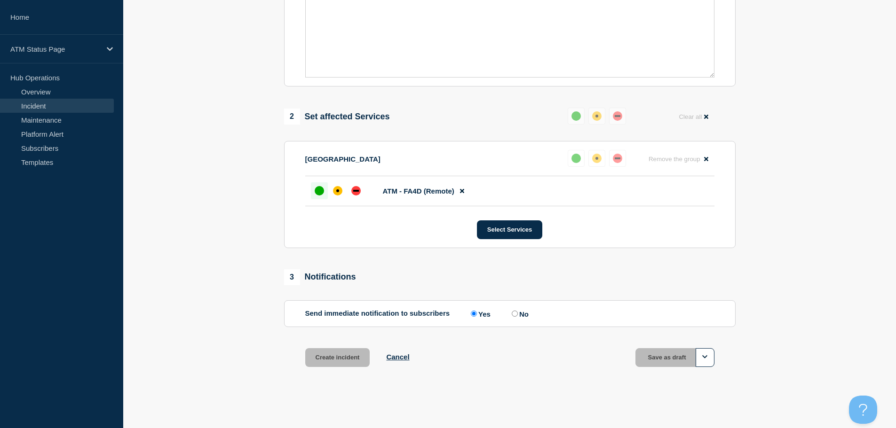
scroll to position [280, 0]
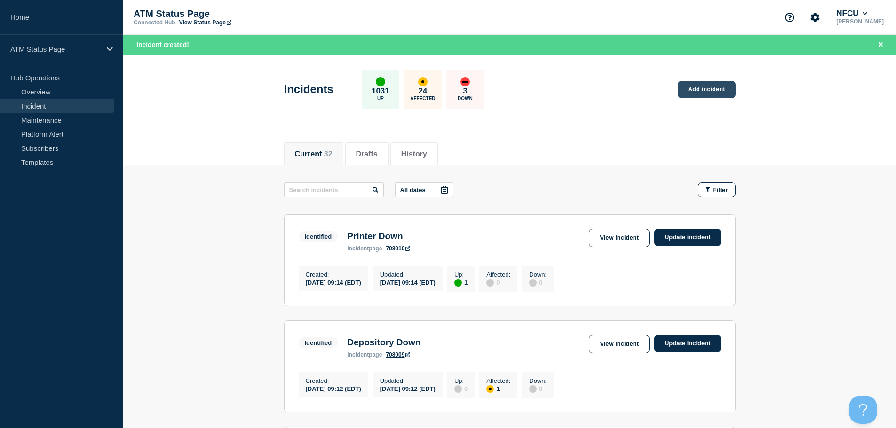
click at [725, 91] on link "Add incident" at bounding box center [706, 89] width 58 height 17
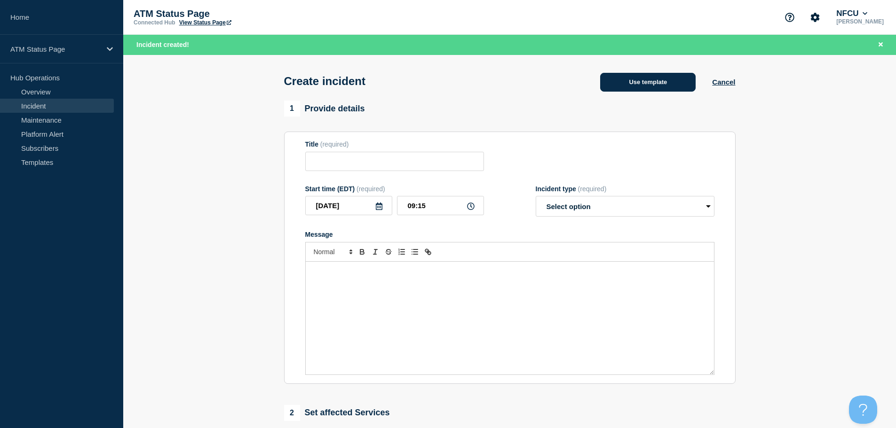
click at [661, 81] on button "Use template" at bounding box center [647, 82] width 95 height 19
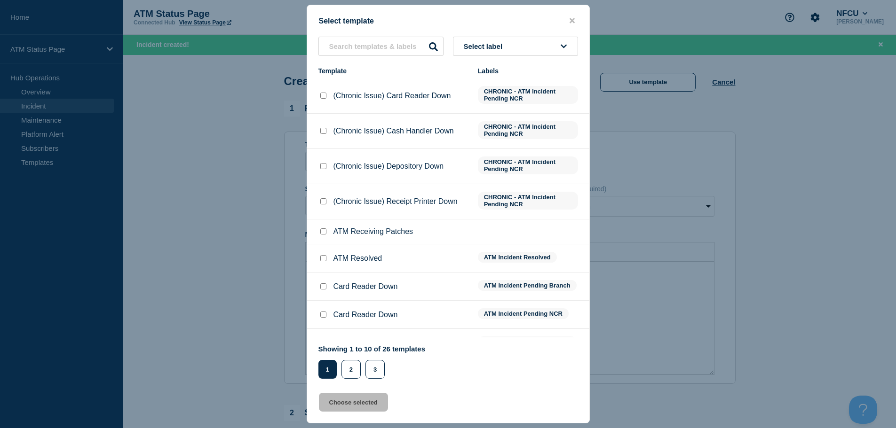
click at [526, 51] on button "Select label" at bounding box center [515, 46] width 125 height 19
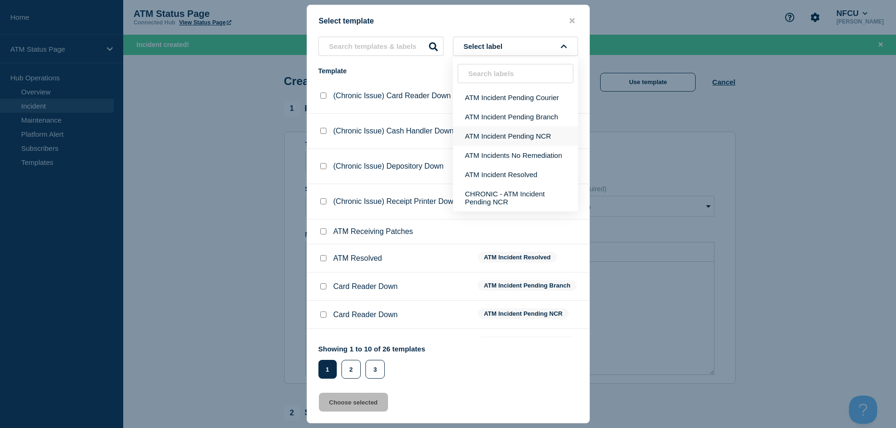
click at [530, 126] on button "ATM Incident Pending NCR" at bounding box center [515, 135] width 125 height 19
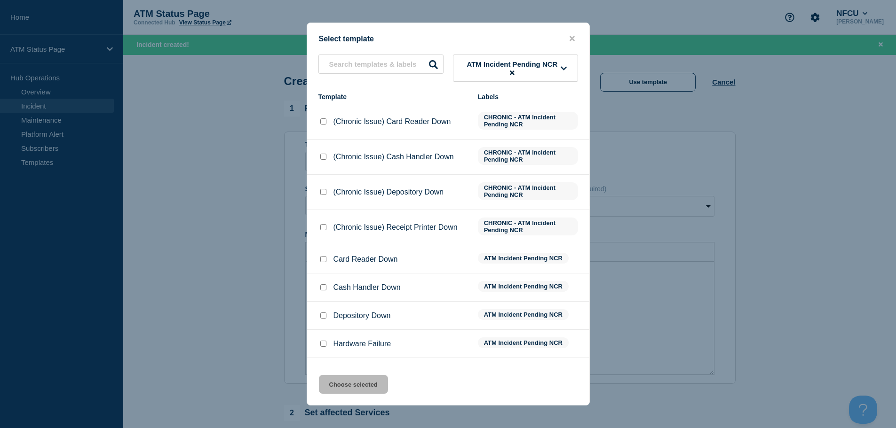
click at [564, 71] on icon at bounding box center [563, 68] width 6 height 7
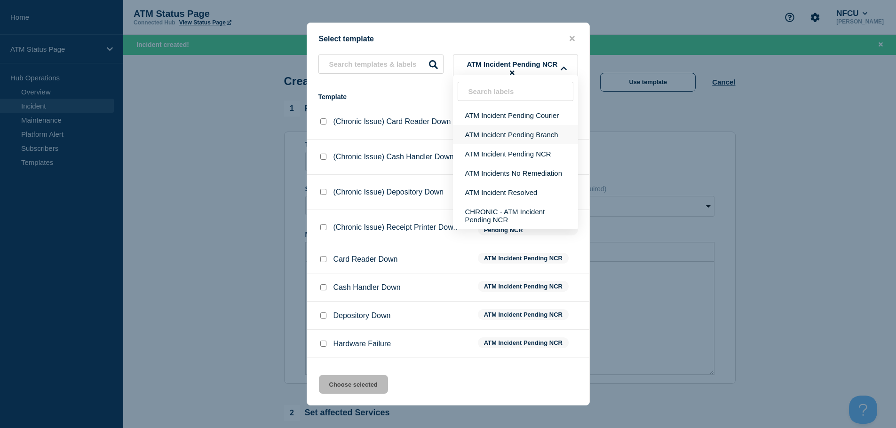
click at [546, 133] on button "ATM Incident Pending Branch" at bounding box center [515, 134] width 125 height 19
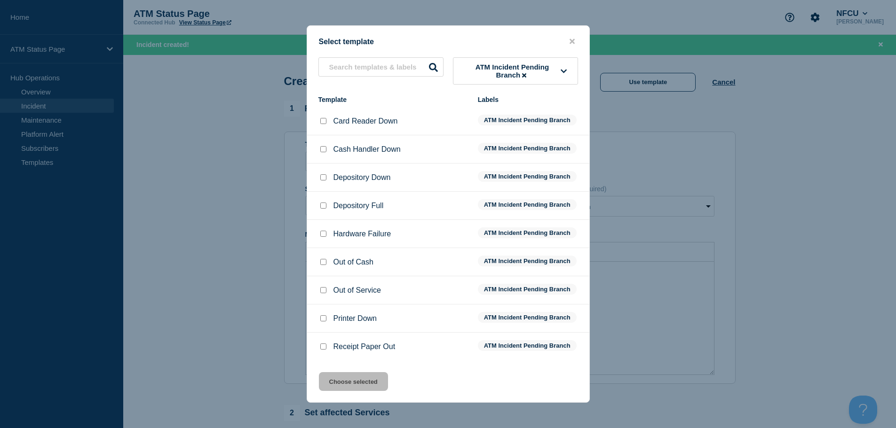
click at [324, 320] on input "Printer Down checkbox" at bounding box center [323, 318] width 6 height 6
checkbox input "true"
click at [347, 386] on button "Choose selected" at bounding box center [353, 381] width 69 height 19
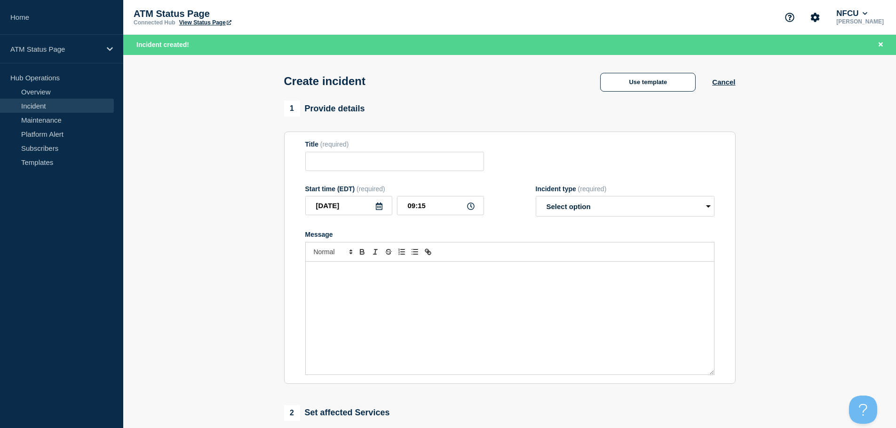
type input "Printer Down"
select select "identified"
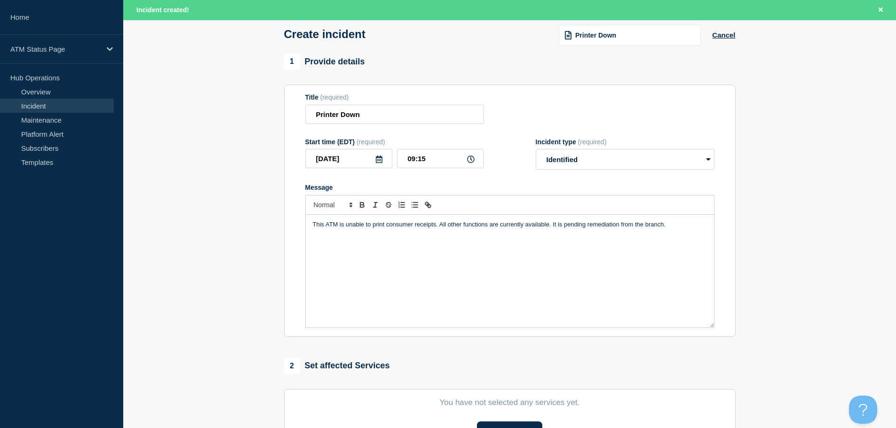
scroll to position [188, 0]
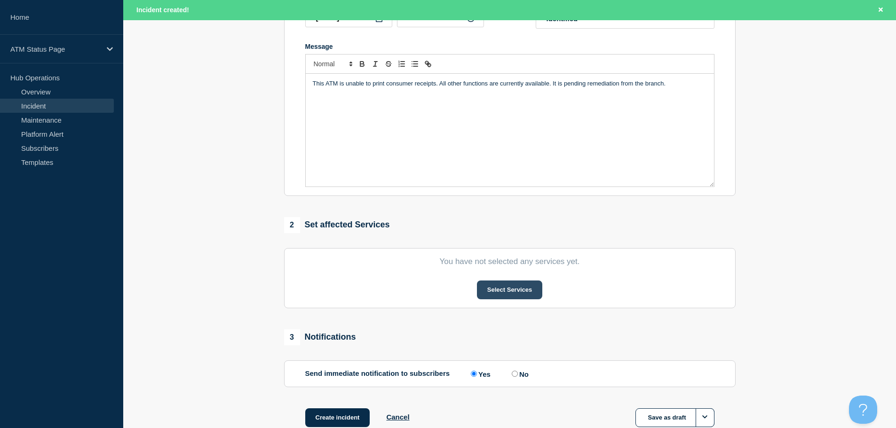
click at [512, 294] on button "Select Services" at bounding box center [509, 290] width 65 height 19
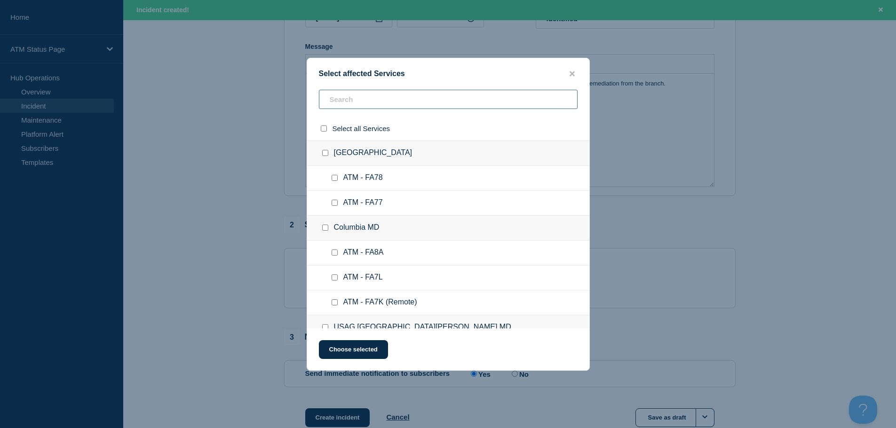
click at [476, 106] on input "text" at bounding box center [448, 99] width 259 height 19
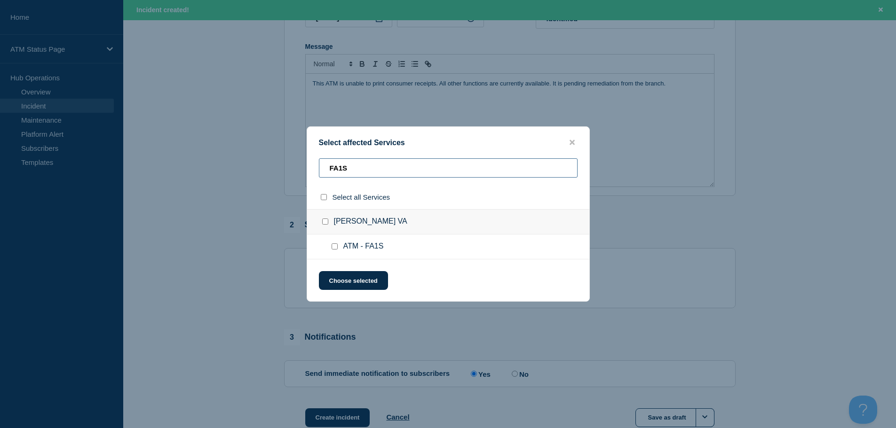
type input "FA1S"
click at [334, 248] on input "ATM - FA1S checkbox" at bounding box center [334, 247] width 6 height 6
checkbox input "true"
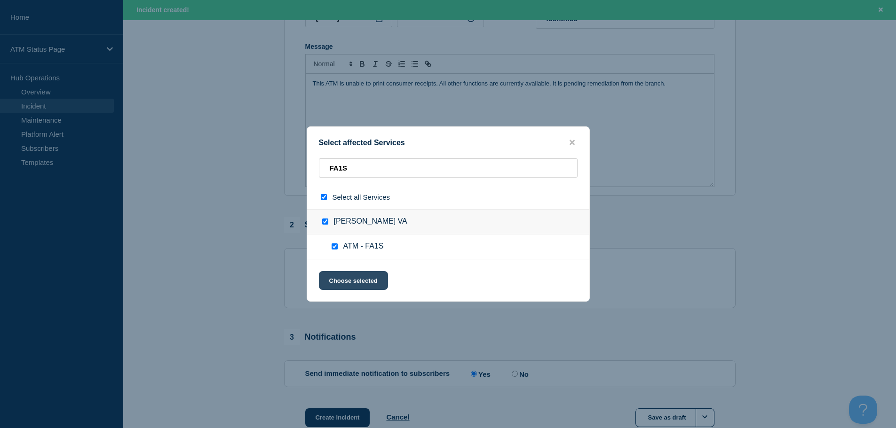
click at [344, 281] on button "Choose selected" at bounding box center [353, 280] width 69 height 19
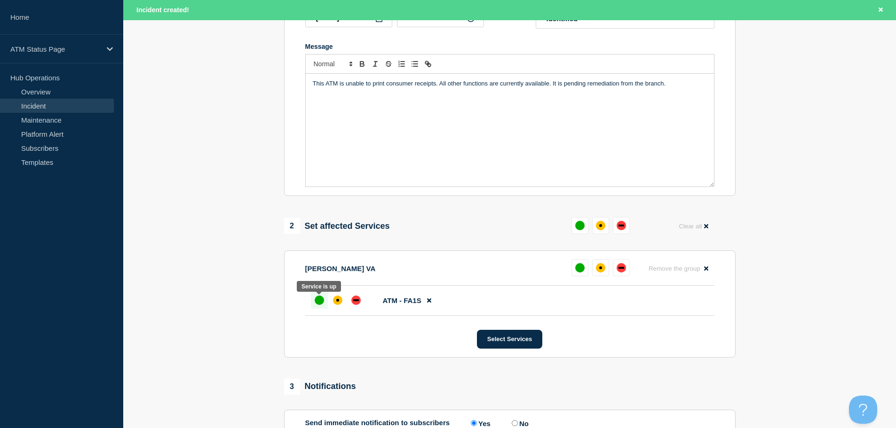
click at [323, 307] on div at bounding box center [319, 300] width 17 height 17
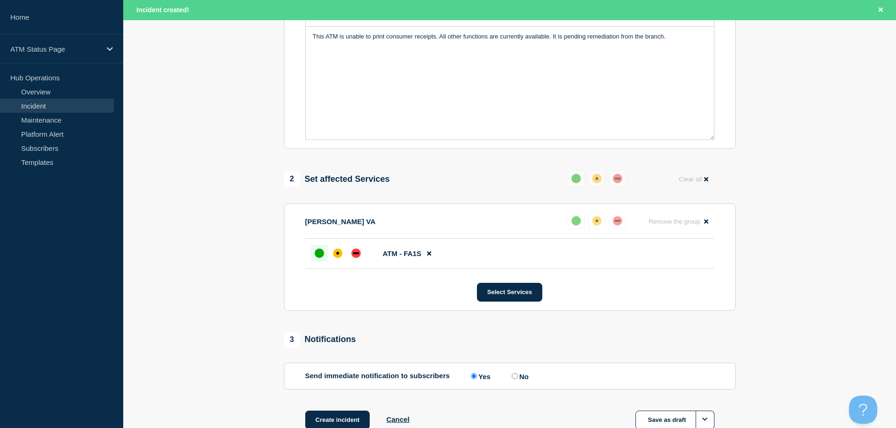
scroll to position [282, 0]
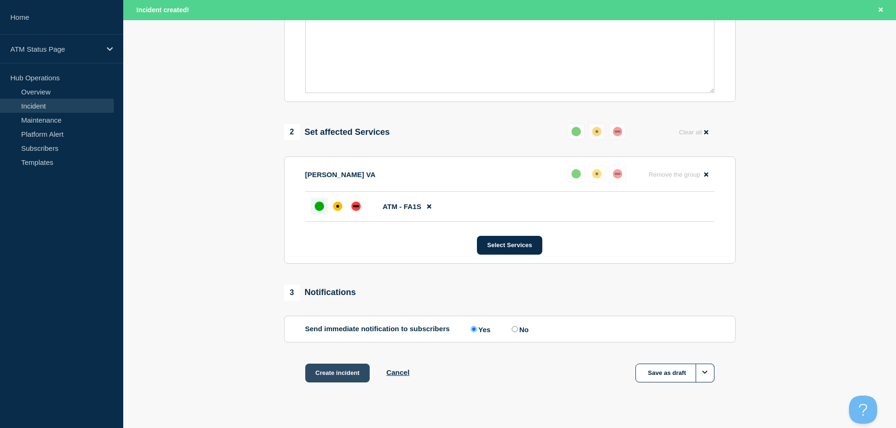
click at [334, 370] on button "Create incident" at bounding box center [337, 373] width 65 height 19
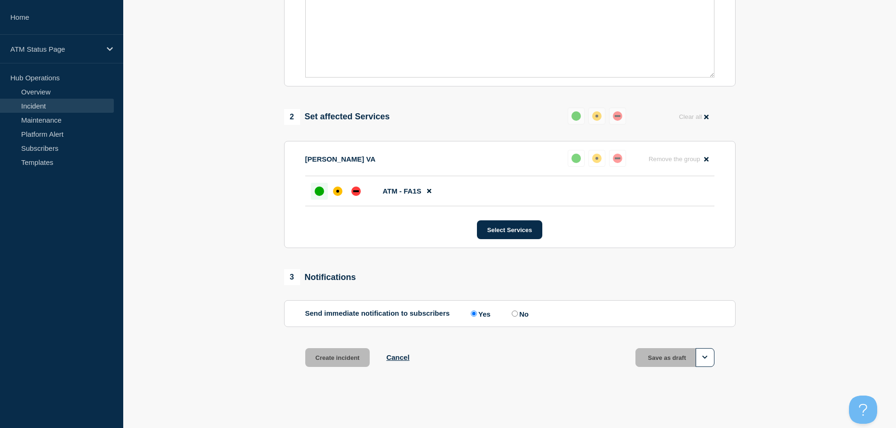
scroll to position [262, 0]
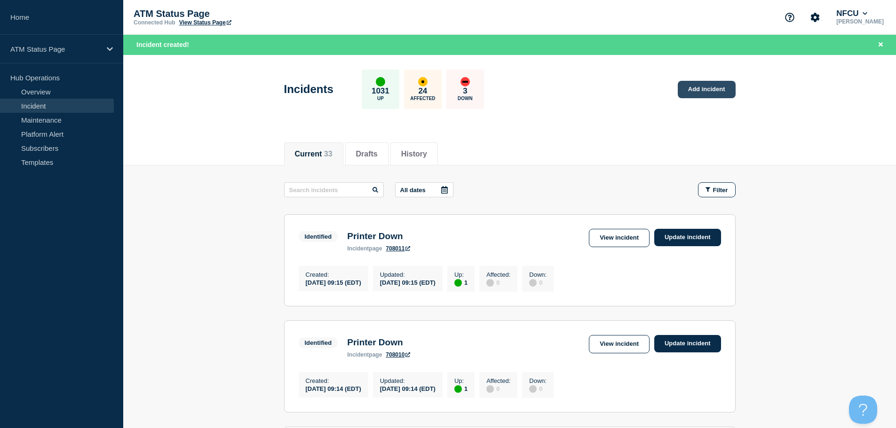
click at [682, 89] on link "Add incident" at bounding box center [706, 89] width 58 height 17
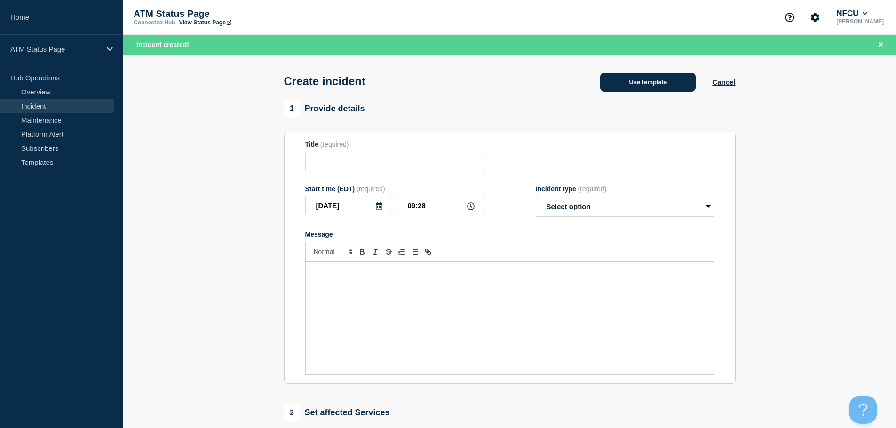
click at [634, 85] on button "Use template" at bounding box center [647, 82] width 95 height 19
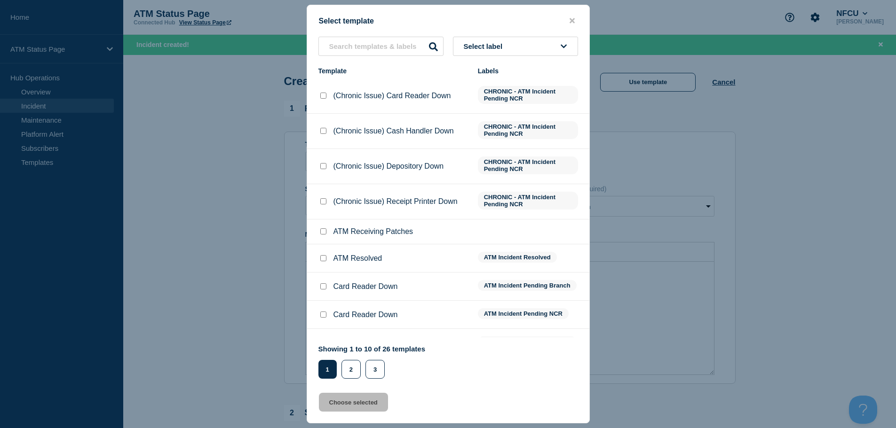
click at [537, 43] on button "Select label" at bounding box center [515, 46] width 125 height 19
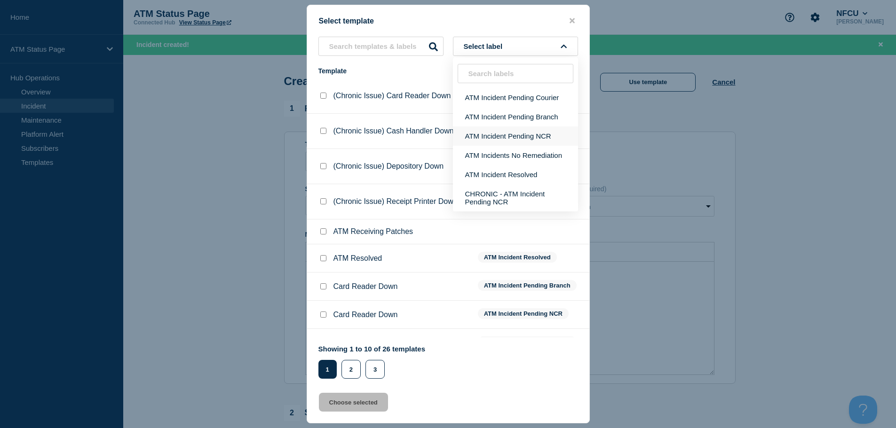
click at [533, 133] on button "ATM Incident Pending NCR" at bounding box center [515, 135] width 125 height 19
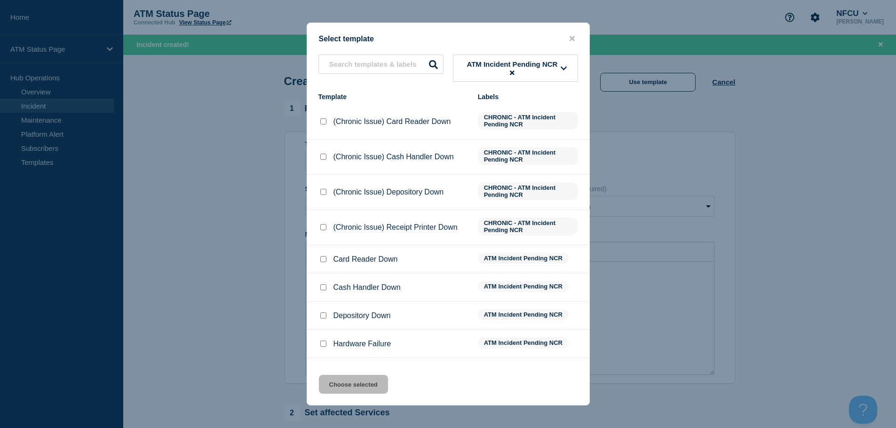
click at [320, 316] on input "Depository Down checkbox" at bounding box center [323, 316] width 6 height 6
checkbox input "true"
click at [342, 386] on button "Choose selected" at bounding box center [353, 384] width 69 height 19
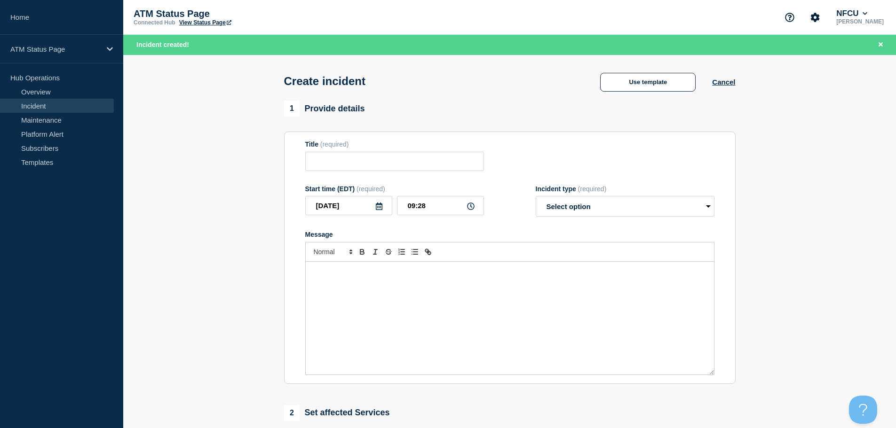
type input "Depository Down"
select select "identified"
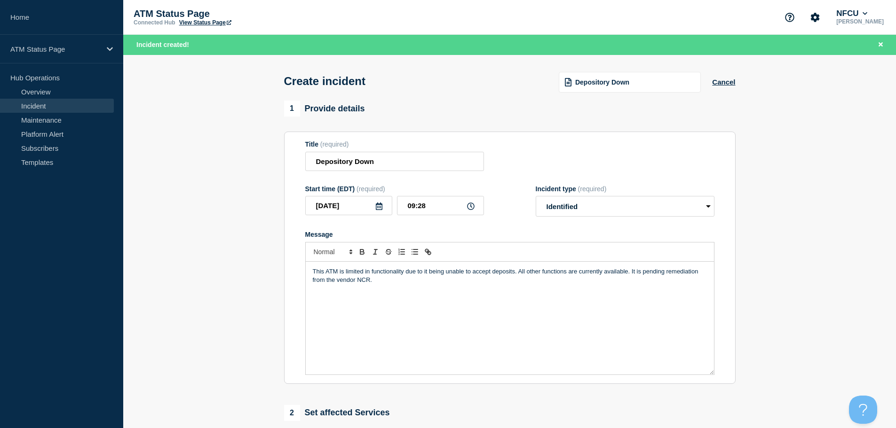
scroll to position [188, 0]
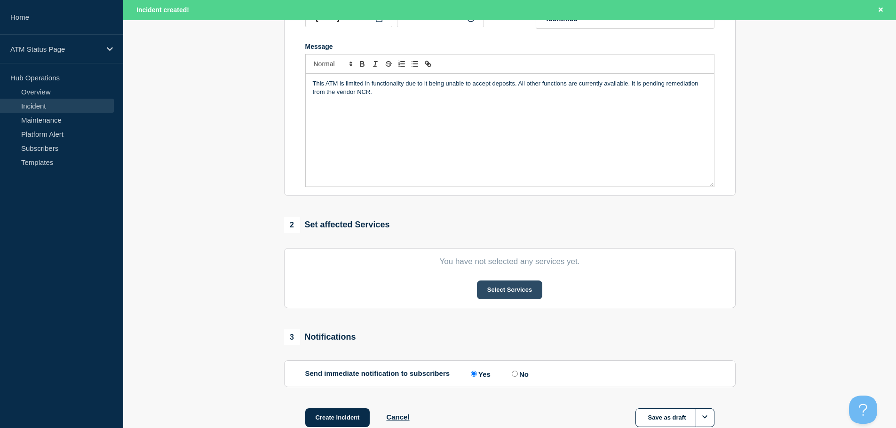
click at [516, 288] on button "Select Services" at bounding box center [509, 290] width 65 height 19
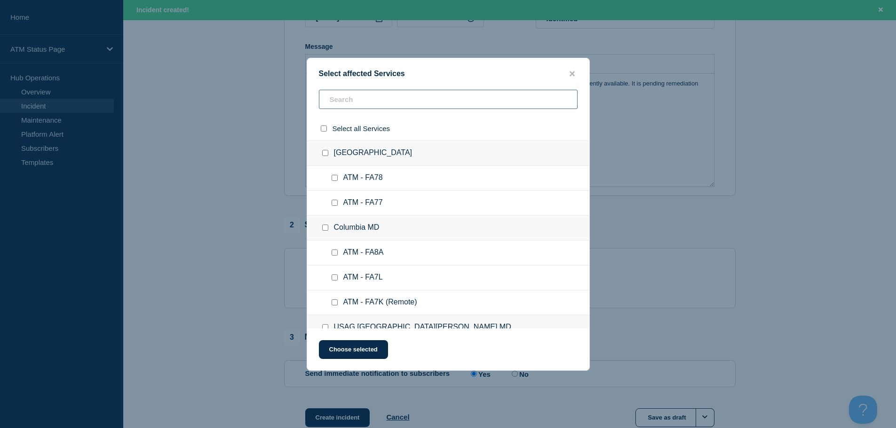
click at [527, 101] on input "text" at bounding box center [448, 99] width 259 height 19
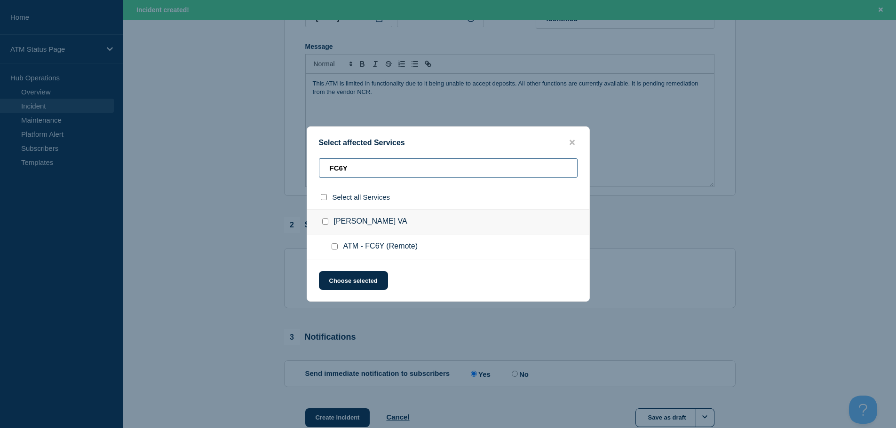
type input "FC6Y"
click at [333, 248] on input "ATM - FC6Y (Remote) checkbox" at bounding box center [334, 247] width 6 height 6
checkbox input "true"
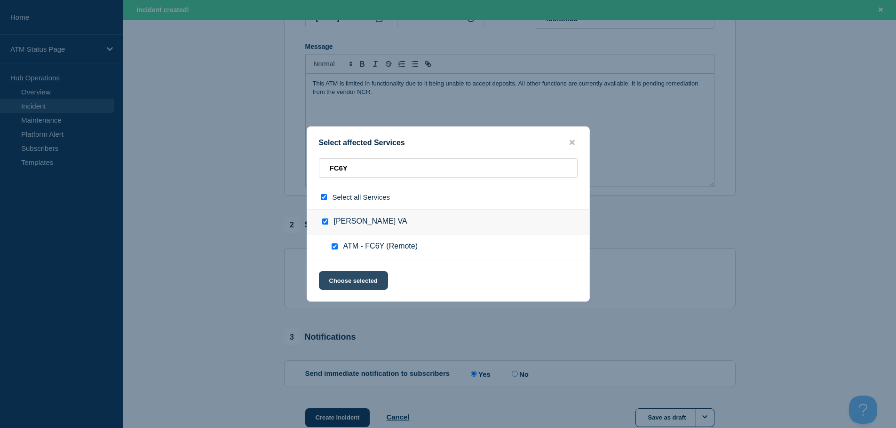
click at [337, 276] on button "Choose selected" at bounding box center [353, 280] width 69 height 19
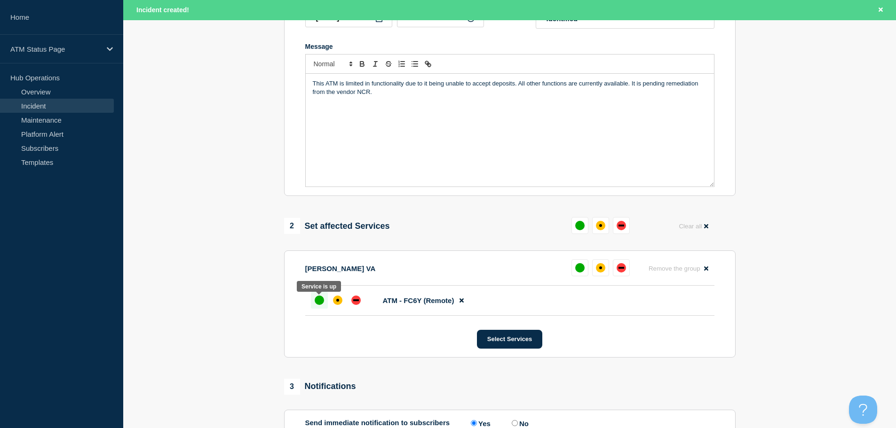
click at [322, 301] on div "up" at bounding box center [319, 300] width 9 height 9
click at [338, 302] on div "affected" at bounding box center [337, 300] width 3 height 3
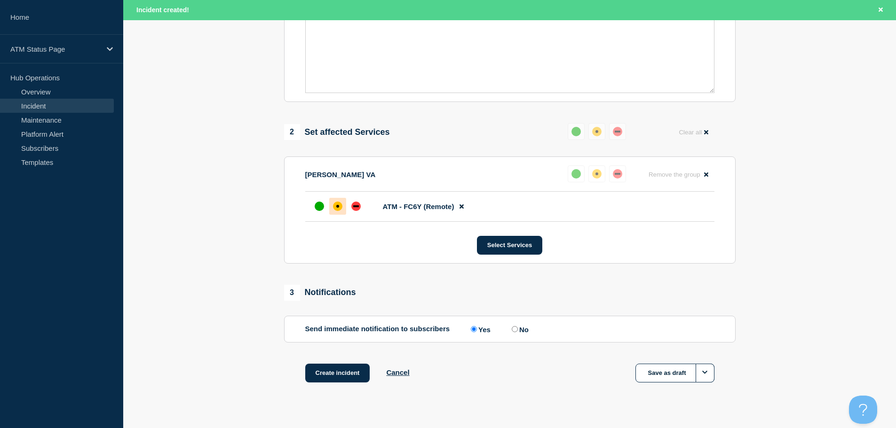
scroll to position [300, 0]
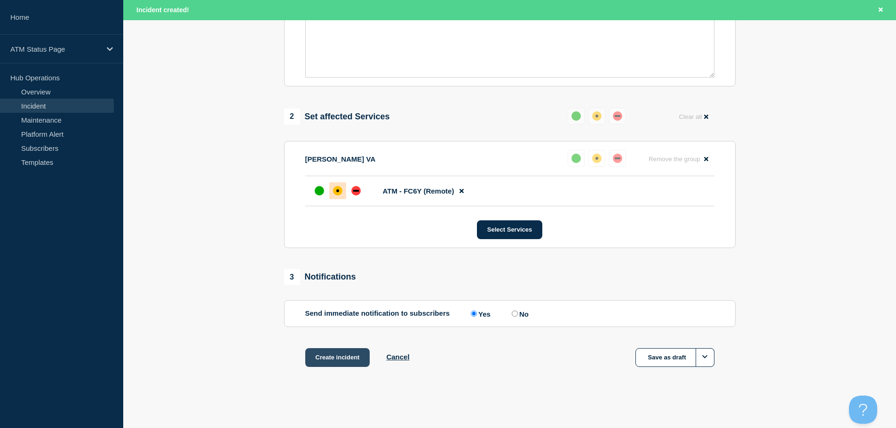
click at [348, 357] on button "Create incident" at bounding box center [337, 357] width 65 height 19
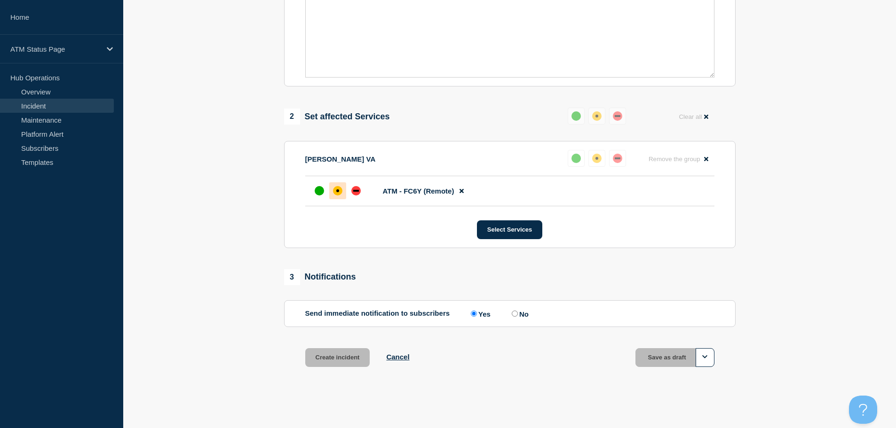
scroll to position [280, 0]
